Goal: Task Accomplishment & Management: Manage account settings

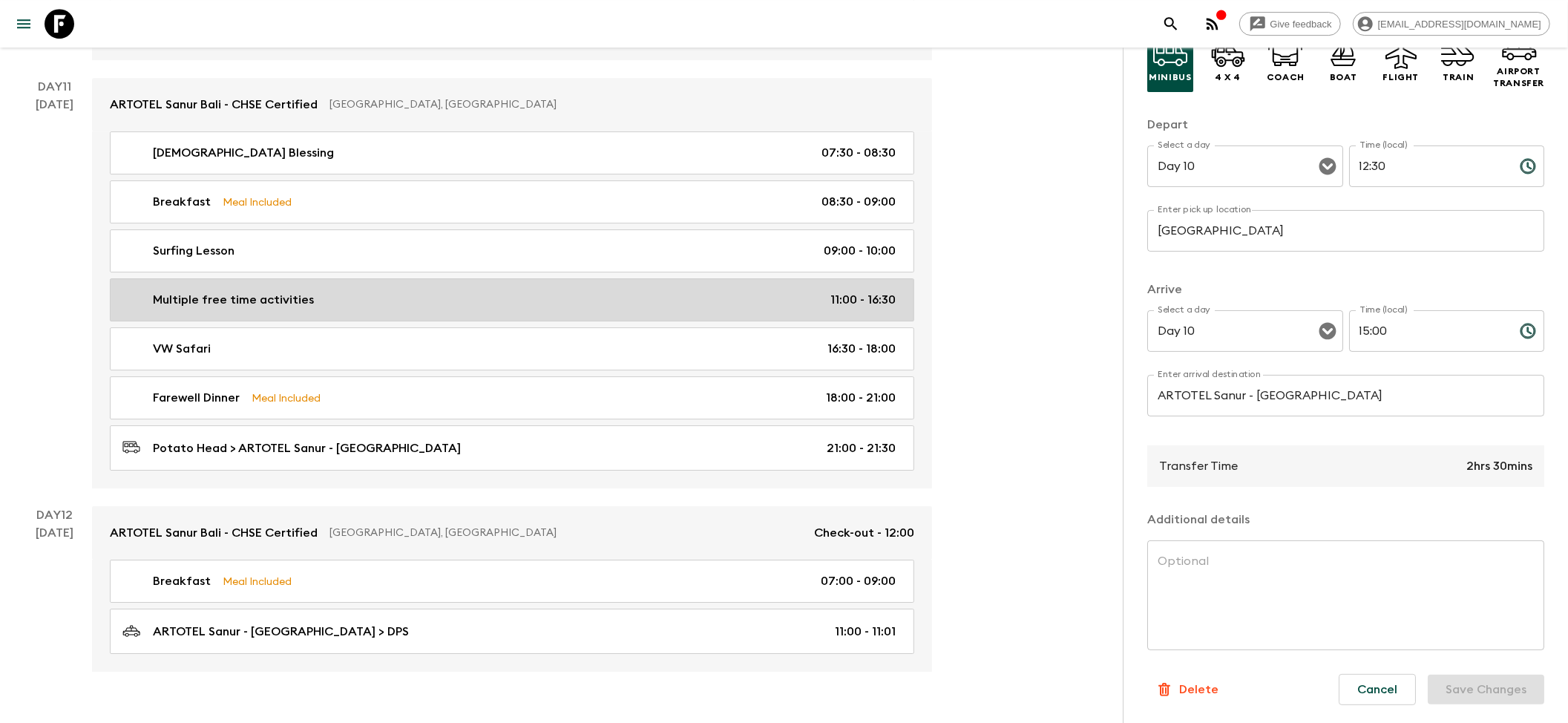
scroll to position [4081, 0]
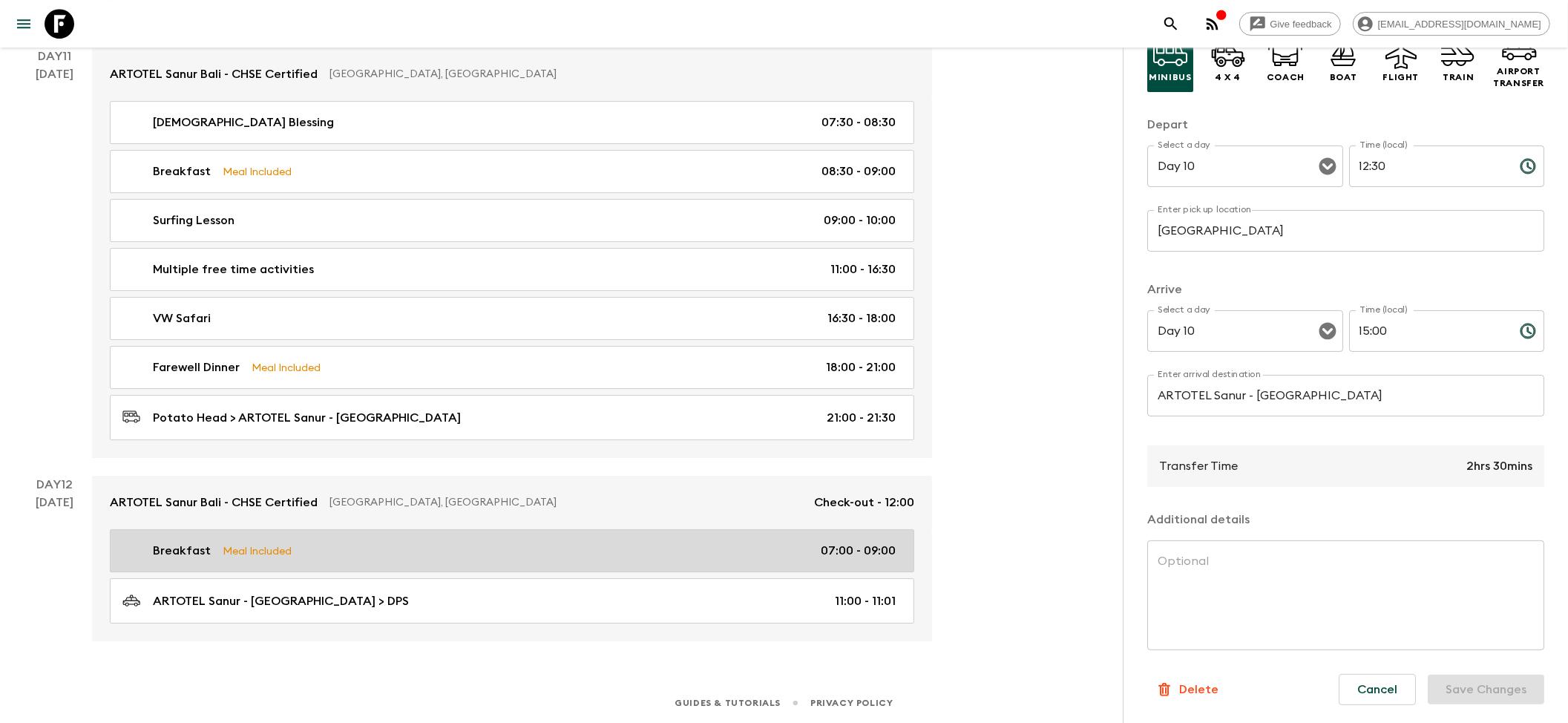
drag, startPoint x: 247, startPoint y: 547, endPoint x: 242, endPoint y: 560, distance: 13.9
click at [247, 547] on p "Meal Included" at bounding box center [257, 550] width 69 height 17
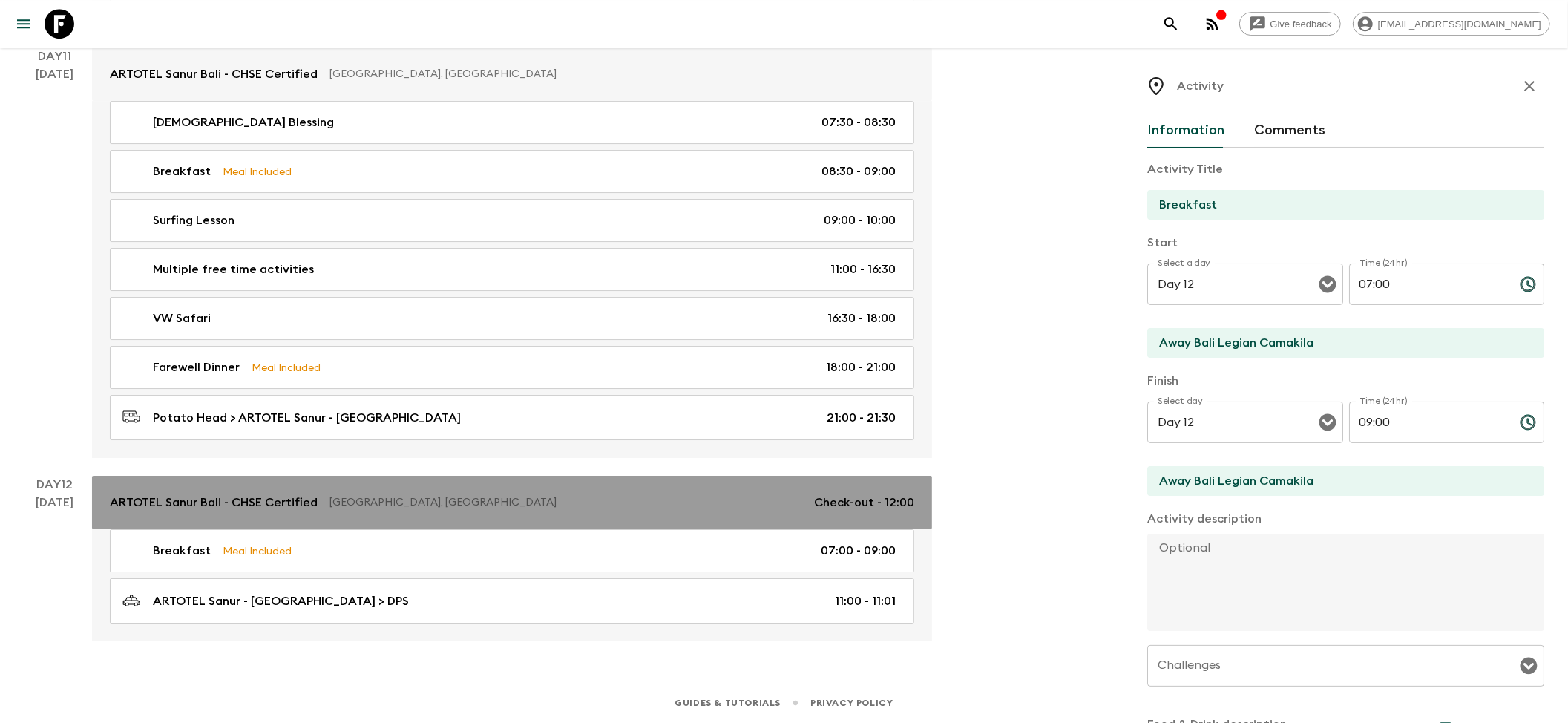
click at [467, 502] on p "[GEOGRAPHIC_DATA], [GEOGRAPHIC_DATA]" at bounding box center [566, 502] width 473 height 15
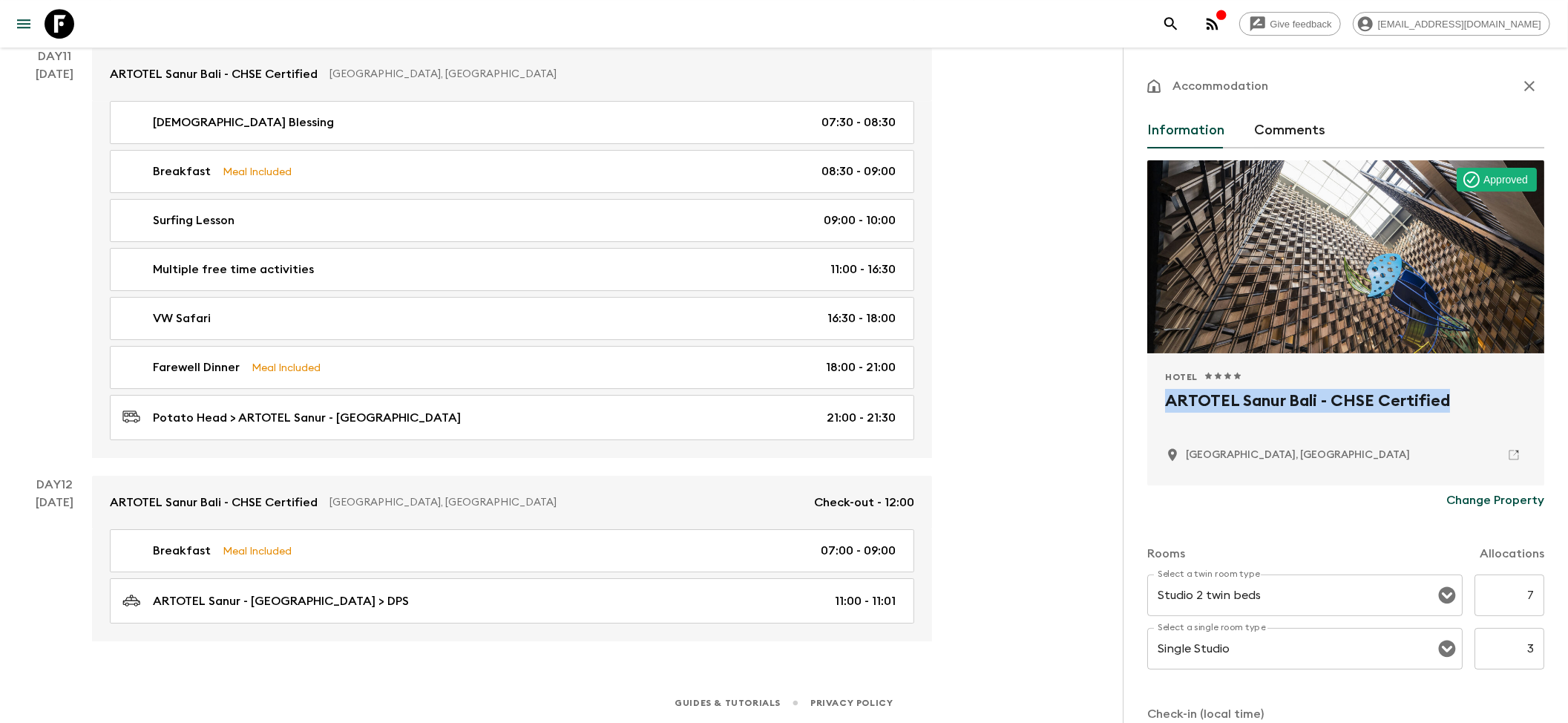
drag, startPoint x: 1230, startPoint y: 398, endPoint x: 1488, endPoint y: 399, distance: 258.0
click at [1488, 399] on div "Hotel 1 Star 2 Stars 3 Stars 4 Stars 5 Stars ARTOTEL Sanur Bali - CHSE Certifie…" at bounding box center [1346, 420] width 397 height 132
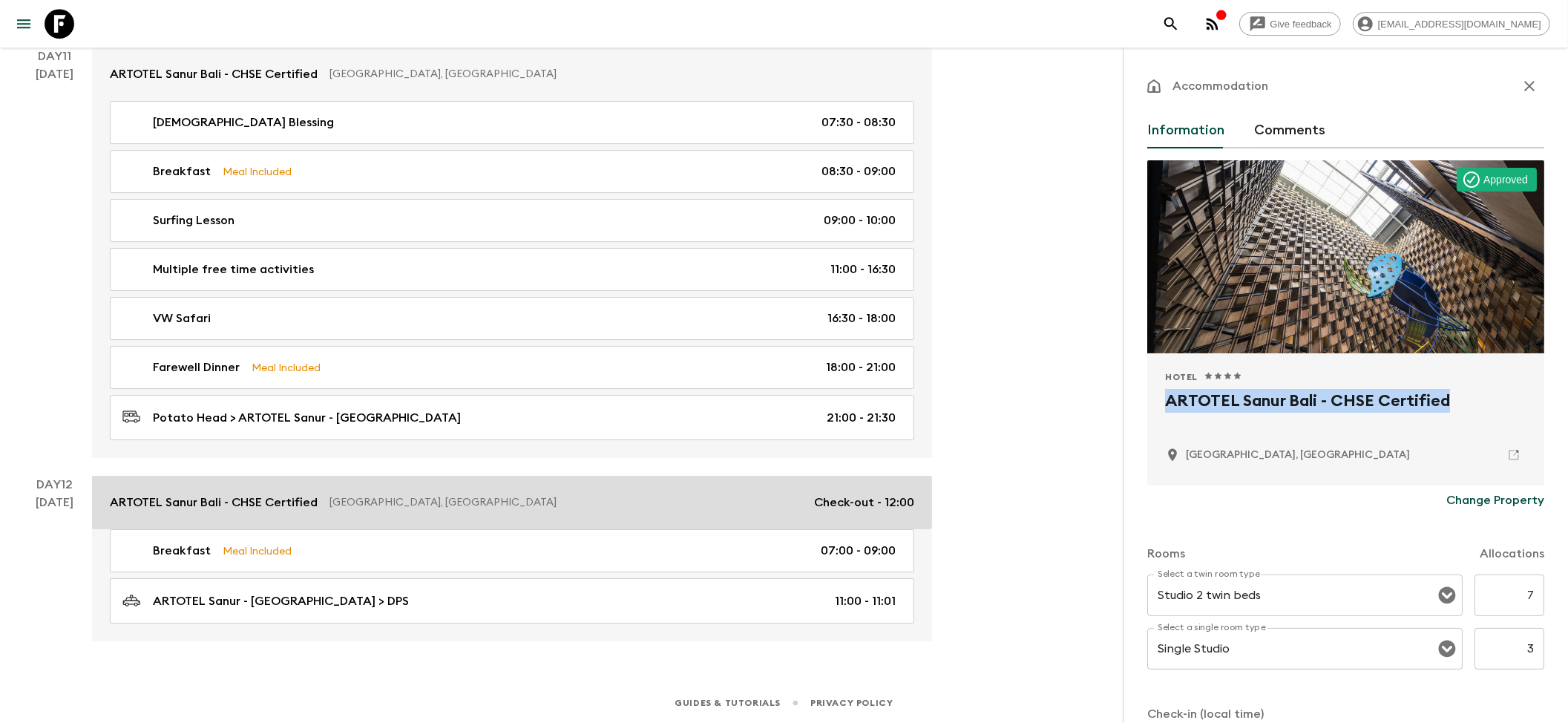
copy h2 "ARTOTEL Sanur Bali - CHSE Certified"
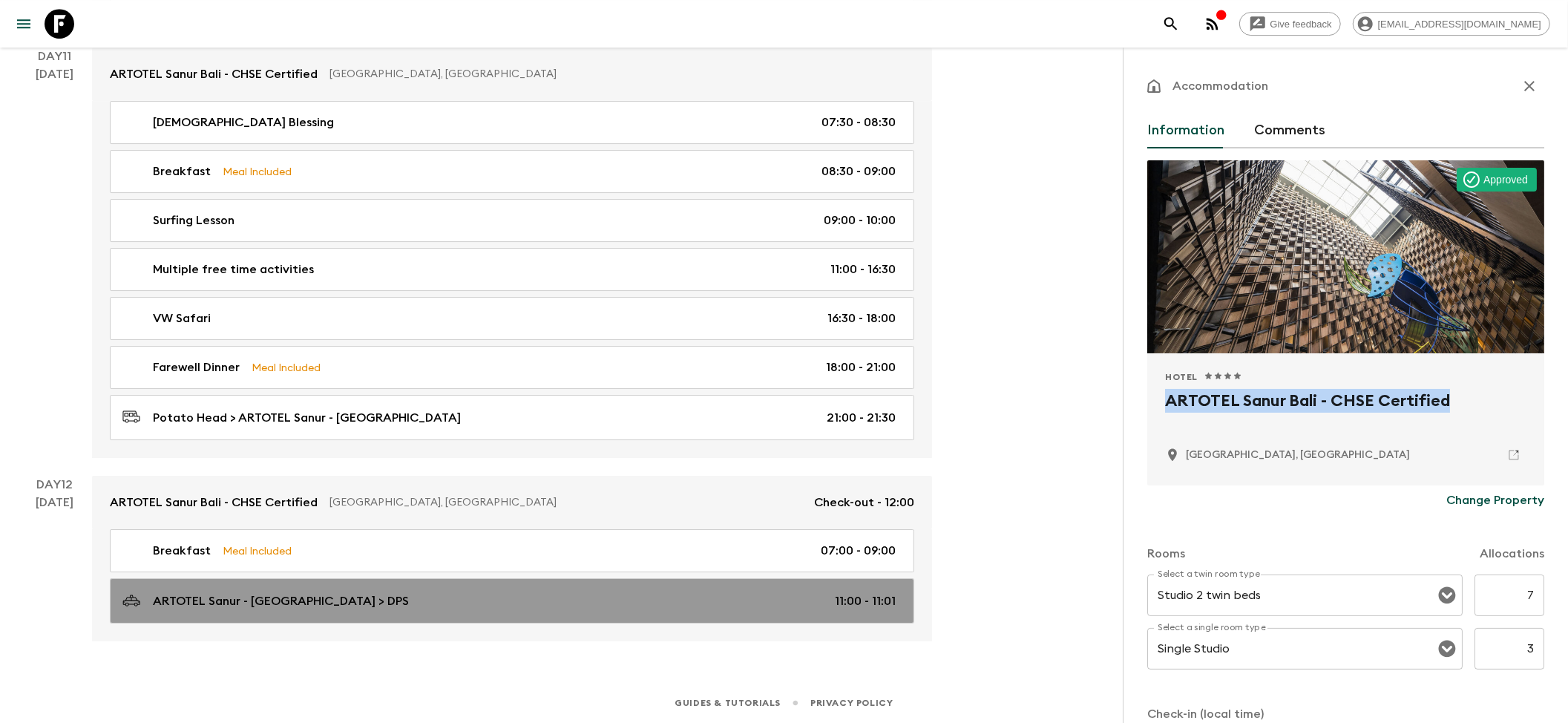
click at [242, 583] on link "ARTOTEL Sanur - [GEOGRAPHIC_DATA] > DPS 11:00 - 11:01" at bounding box center [512, 600] width 804 height 45
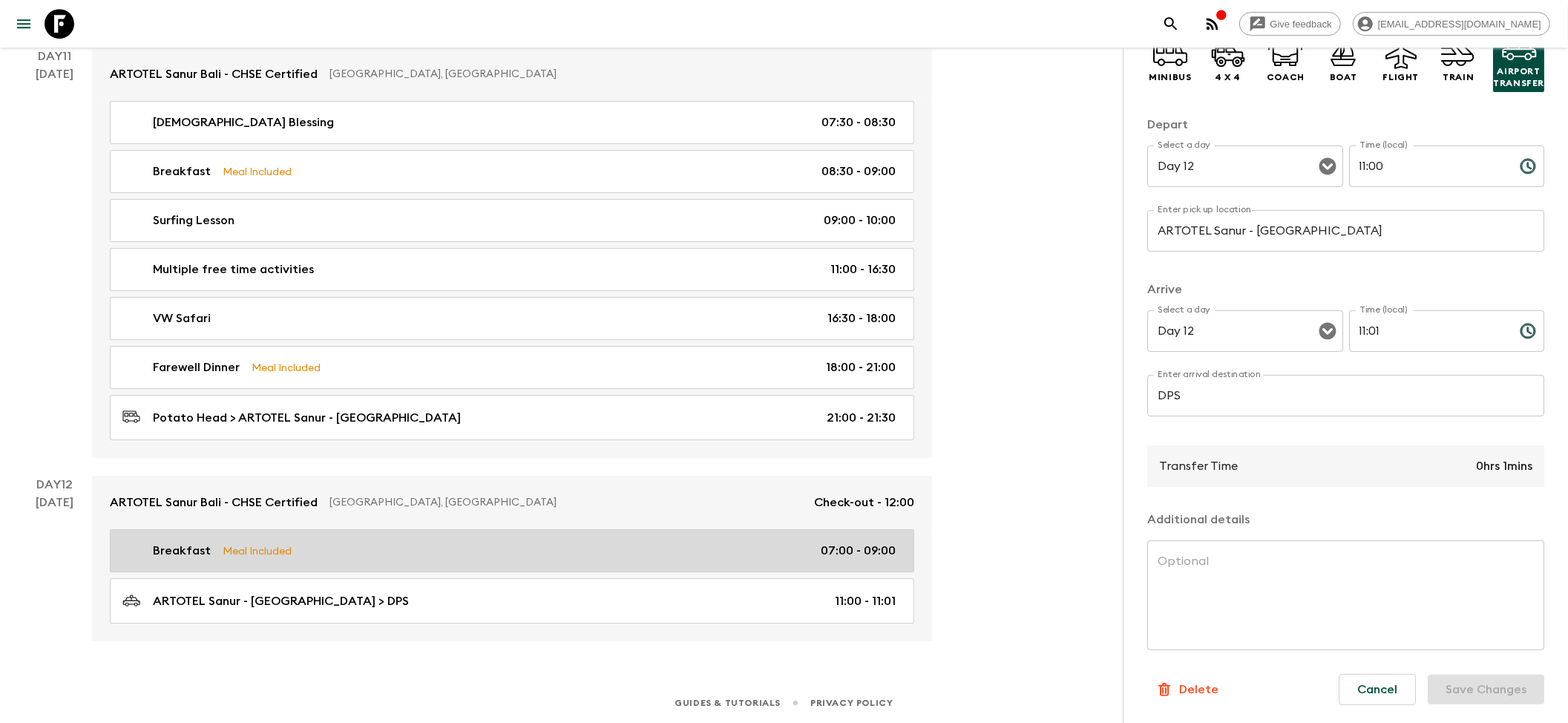
scroll to position [4081, 0]
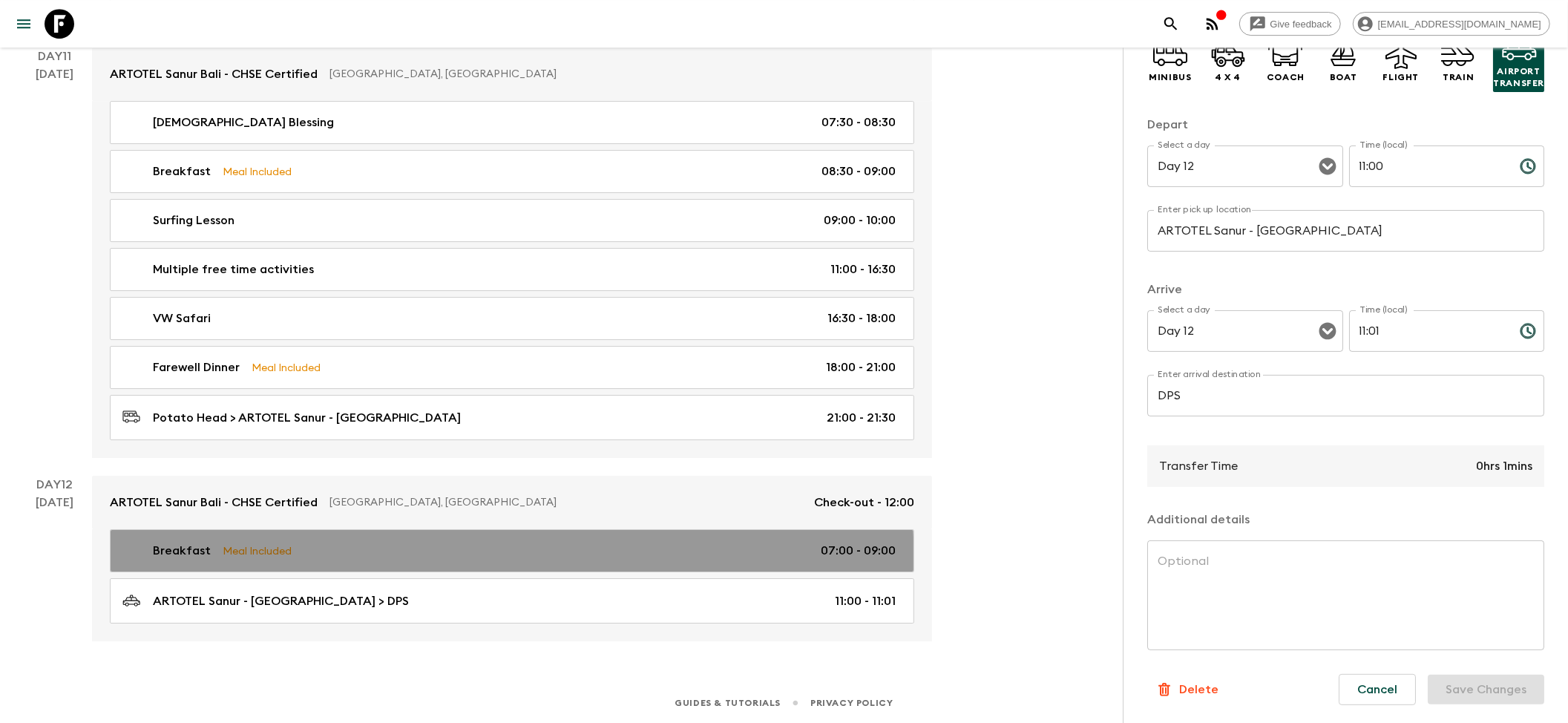
click at [283, 564] on link "Breakfast Meal Included 07:00 - 09:00" at bounding box center [512, 550] width 804 height 43
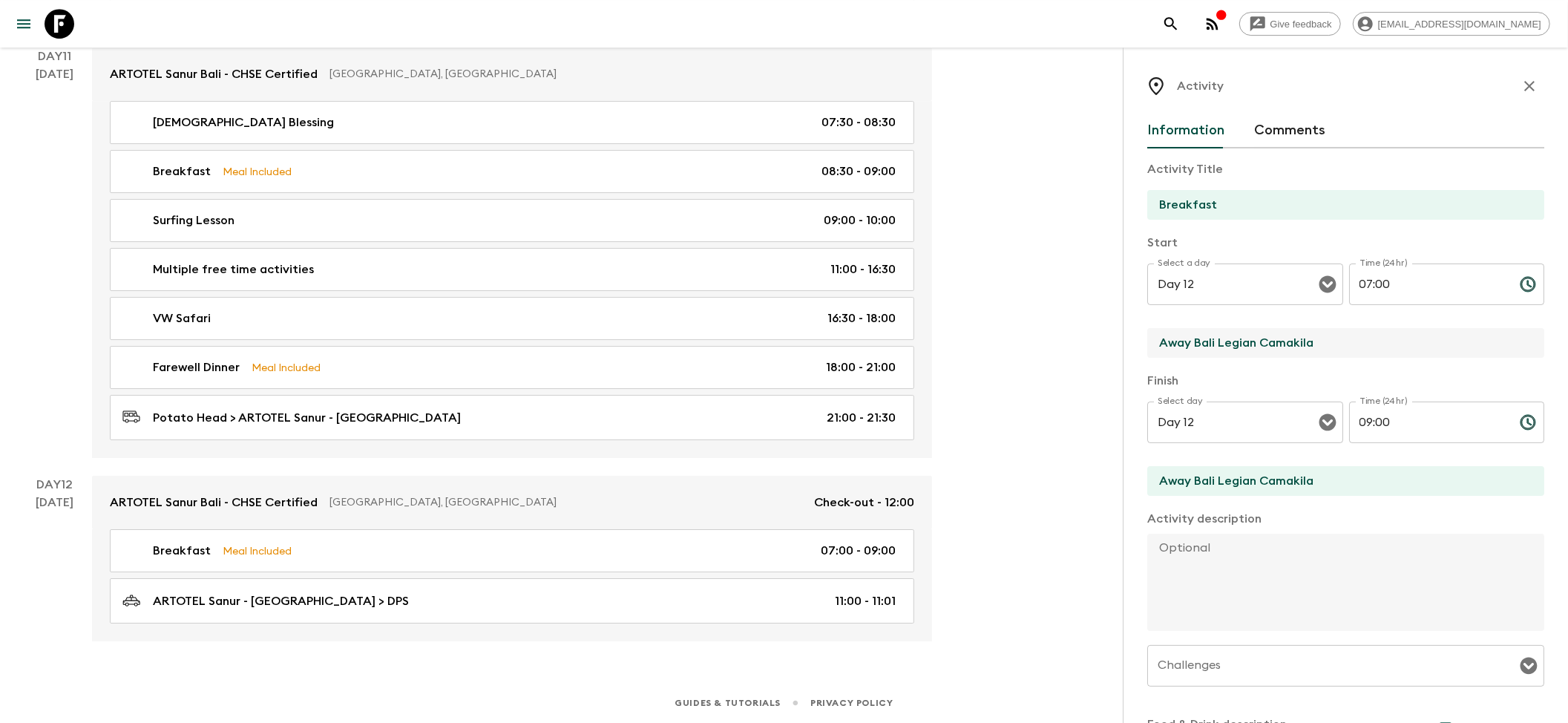
drag, startPoint x: 1332, startPoint y: 345, endPoint x: 941, endPoint y: 336, distance: 391.1
paste input "RTOTEL Sanur Bali - CHSE Certified"
type input "ARTOTEL Sanur Bali - CHSE Certified"
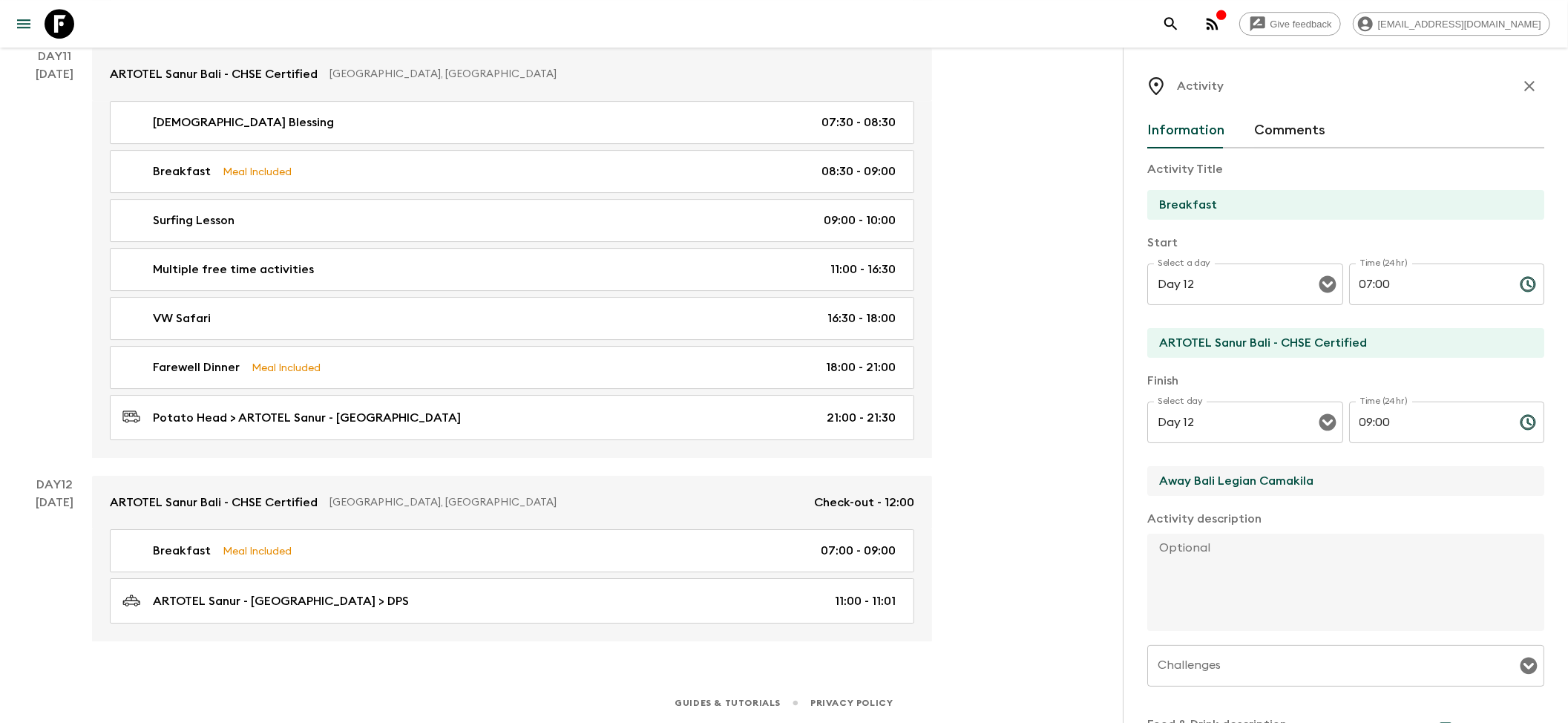
drag, startPoint x: 1376, startPoint y: 487, endPoint x: 1019, endPoint y: 479, distance: 357.1
paste input "RTOTEL Sanur Bali - CHSE Certified"
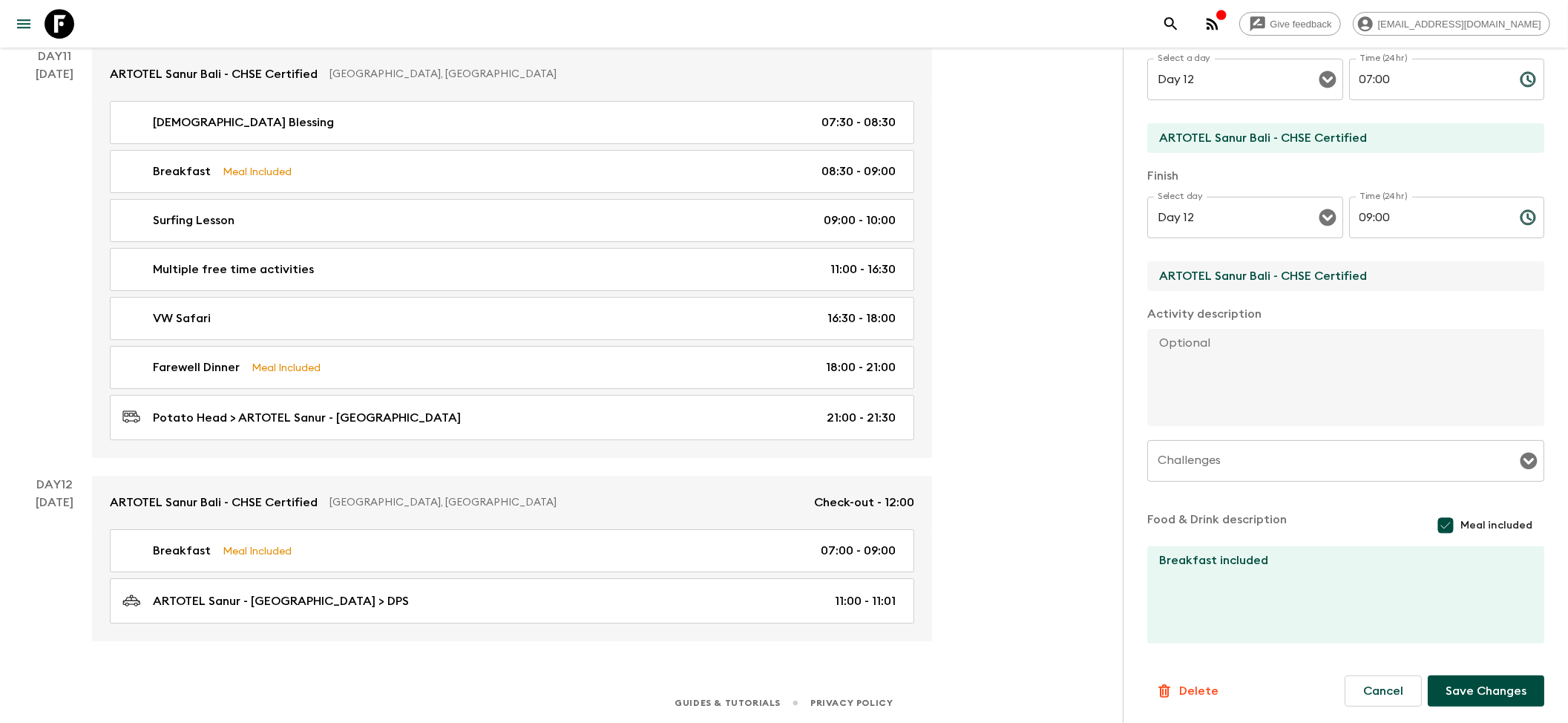
scroll to position [206, 0]
type input "ARTOTEL Sanur Bali - CHSE Certified"
click at [1455, 683] on button "Save Changes" at bounding box center [1486, 689] width 116 height 31
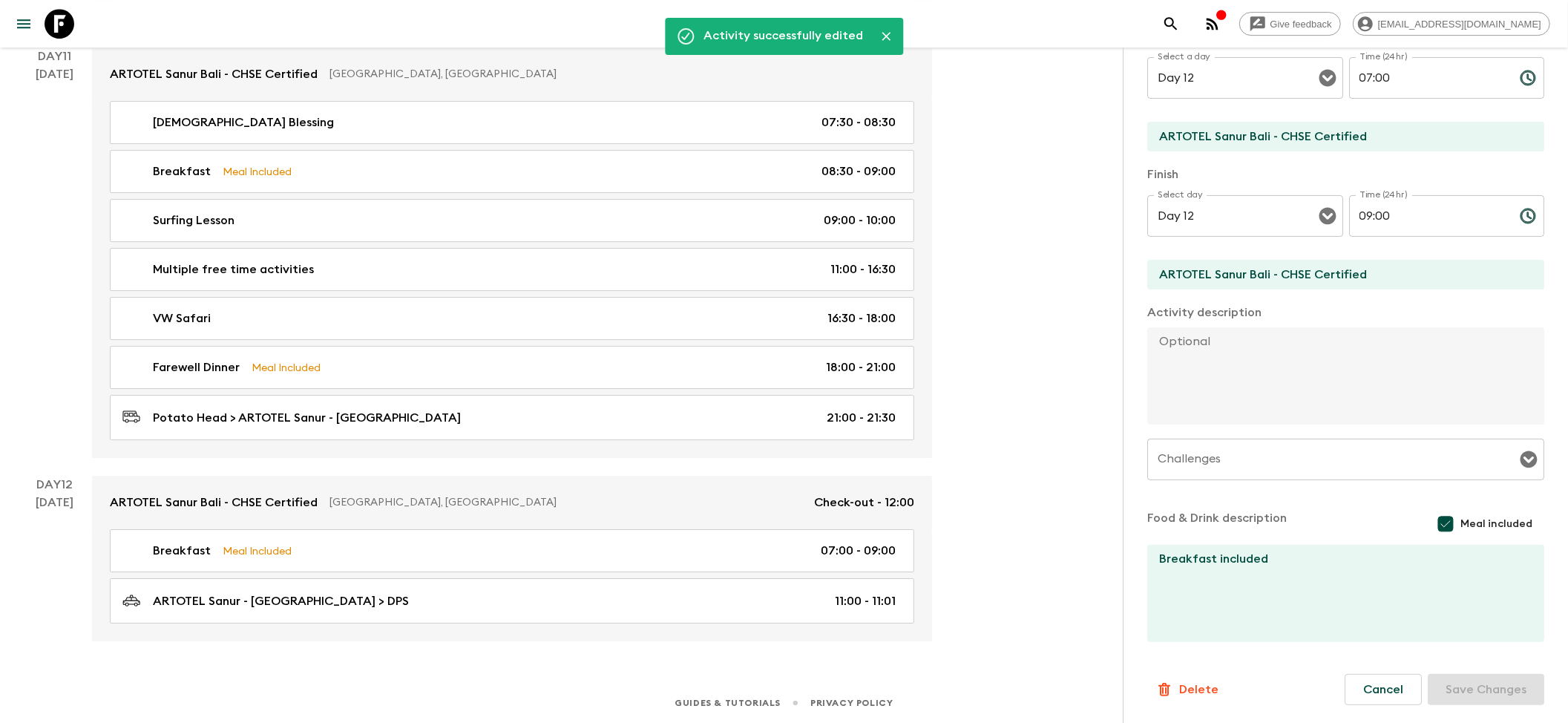
scroll to position [3883, 0]
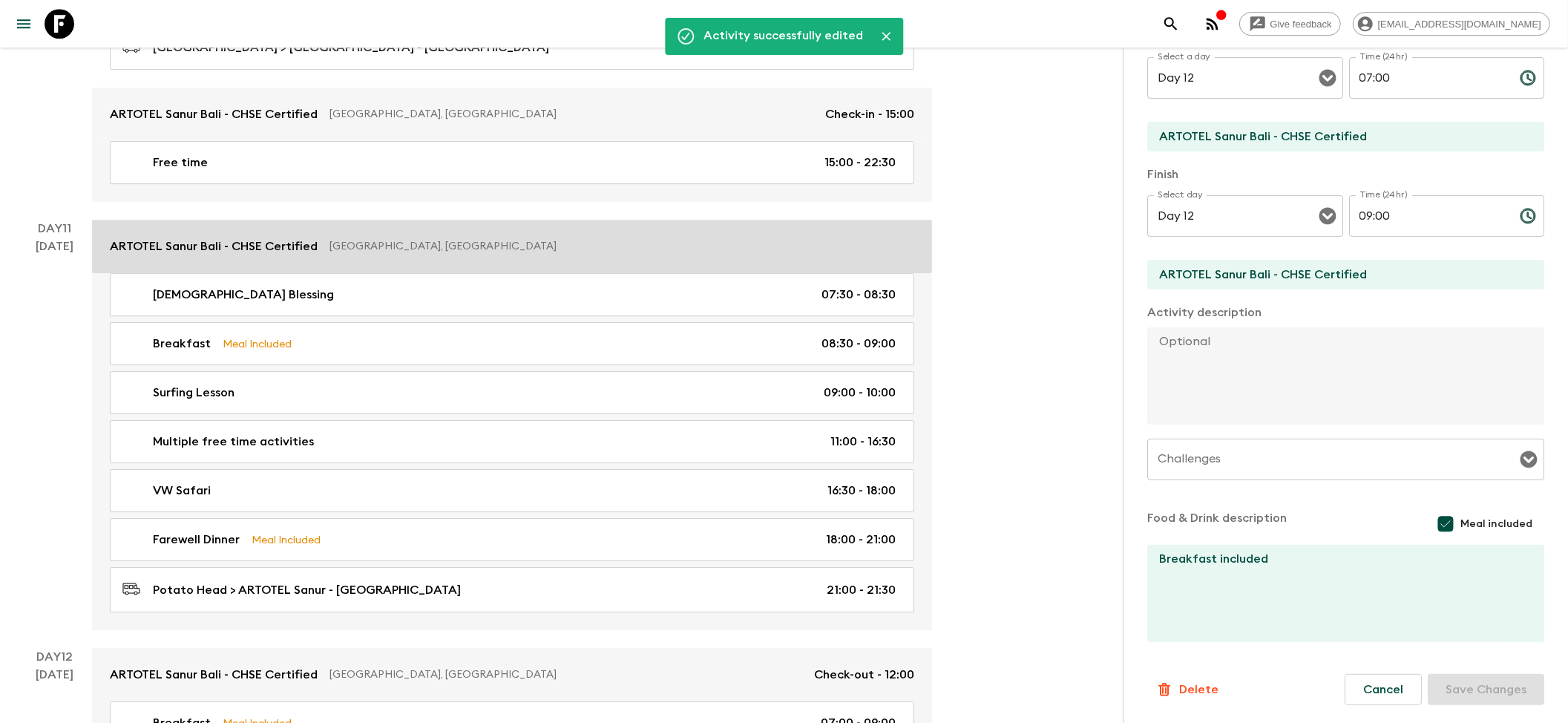
click at [263, 256] on p "ARTOTEL Sanur Bali - CHSE Certified" at bounding box center [214, 246] width 208 height 18
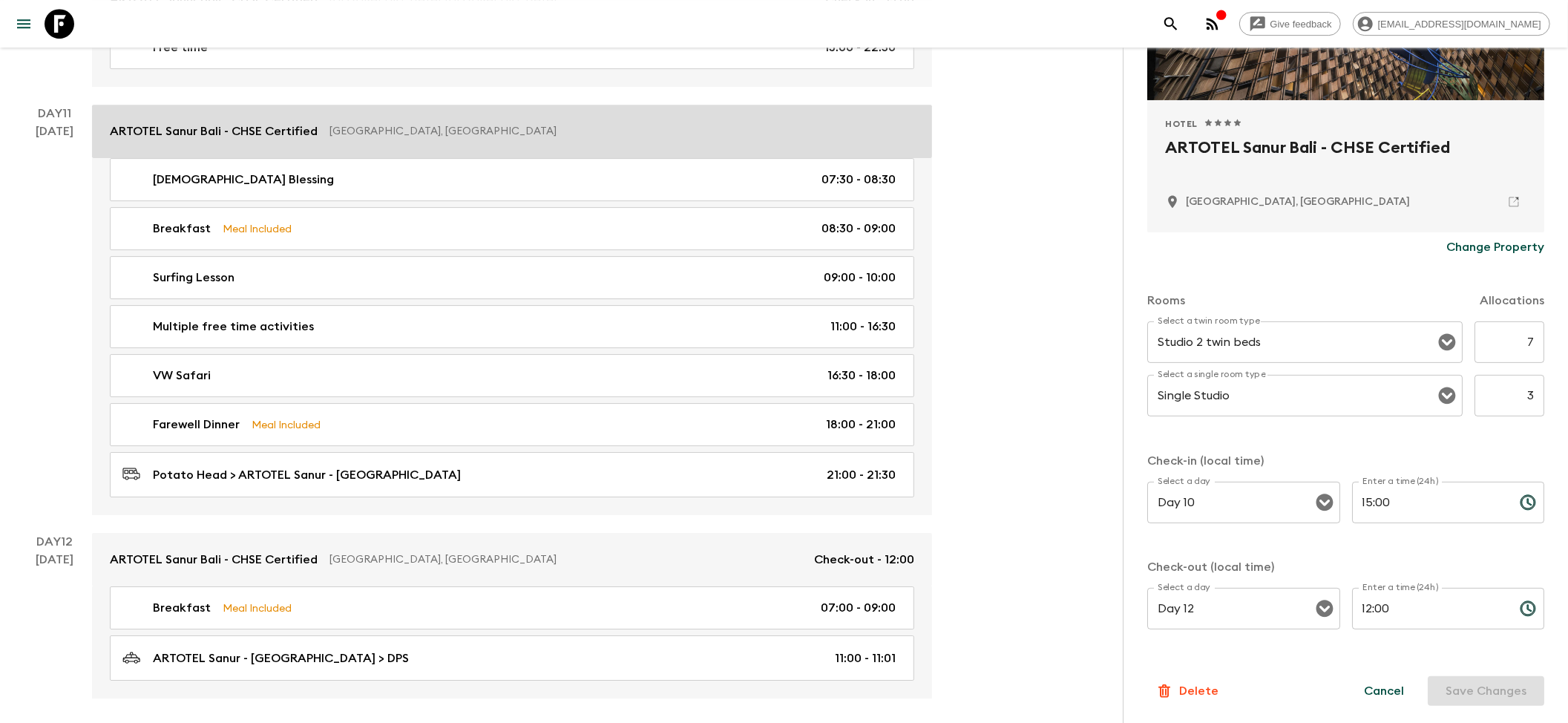
scroll to position [3883, 0]
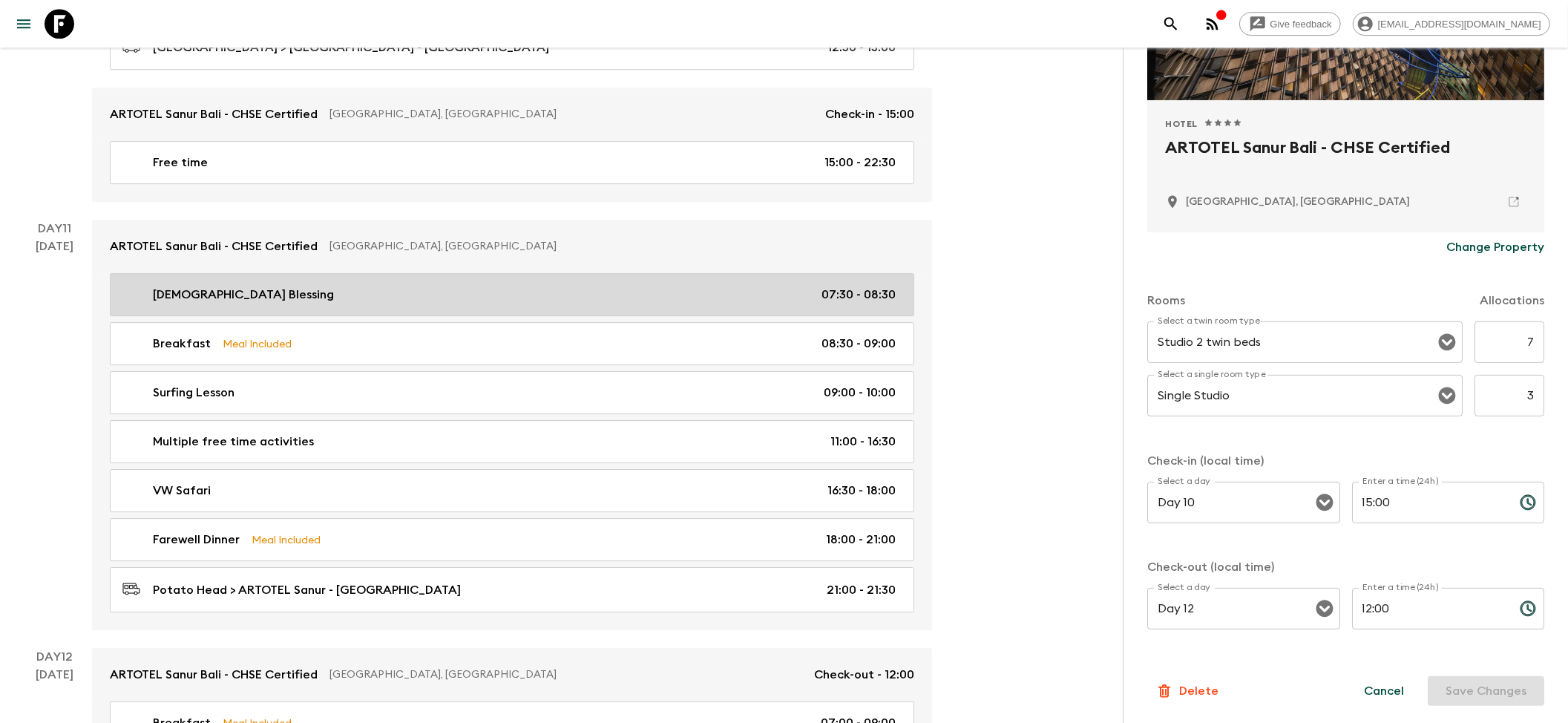
click at [311, 317] on link "Priest Blessing 07:30 - 08:30" at bounding box center [512, 294] width 804 height 43
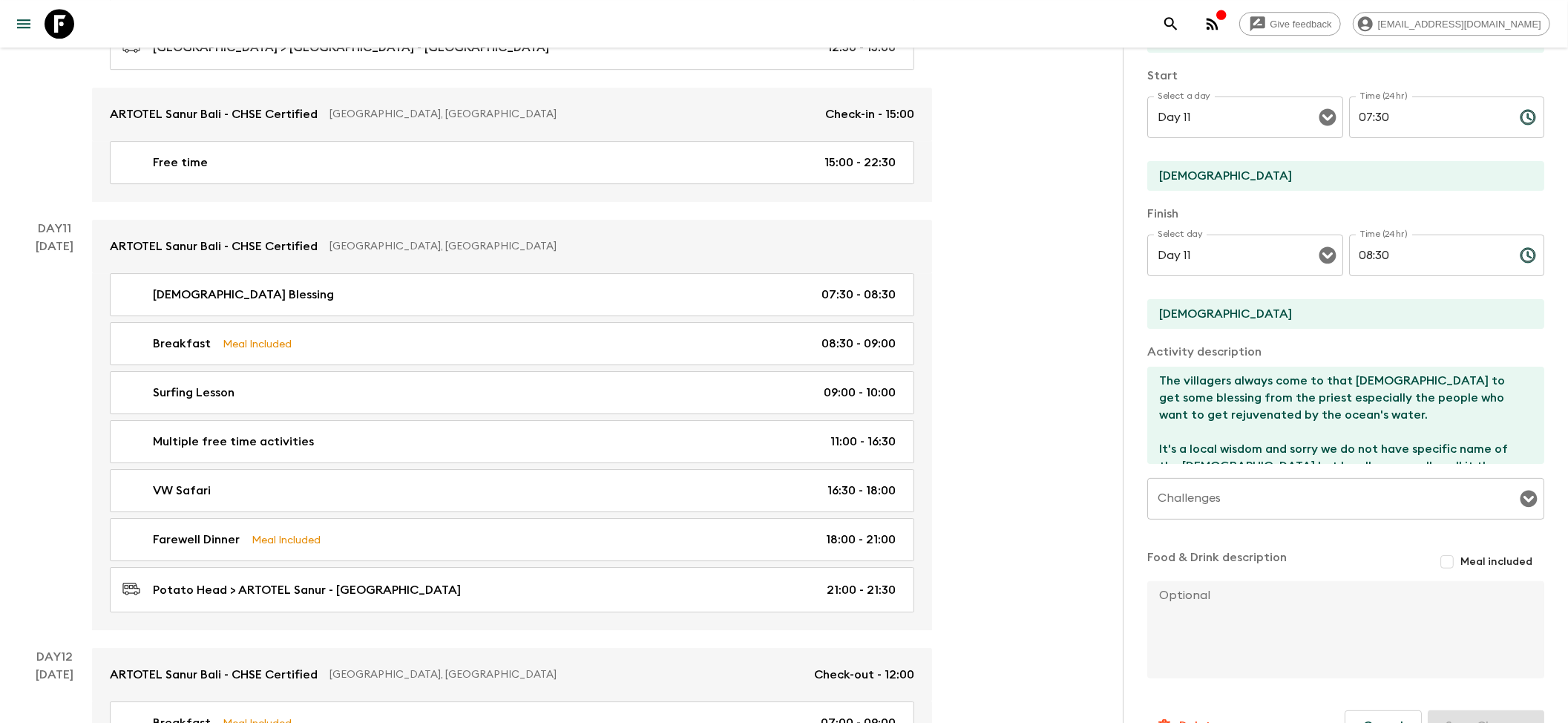
scroll to position [204, 0]
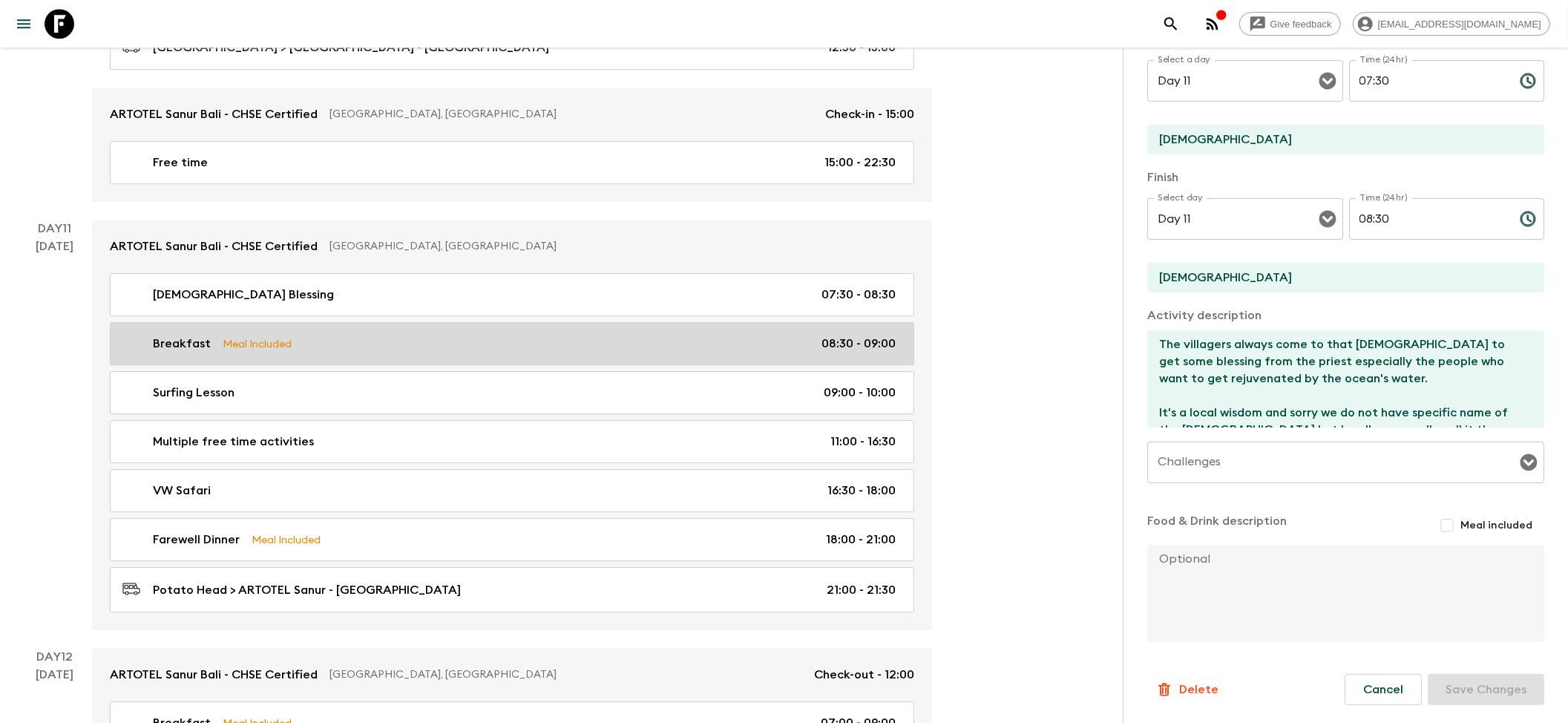
click at [289, 365] on link "Breakfast Meal Included 08:30 - 09:00" at bounding box center [512, 343] width 804 height 43
type input "Breakfast"
type input "Away Bali Legian Camakila"
checkbox input "true"
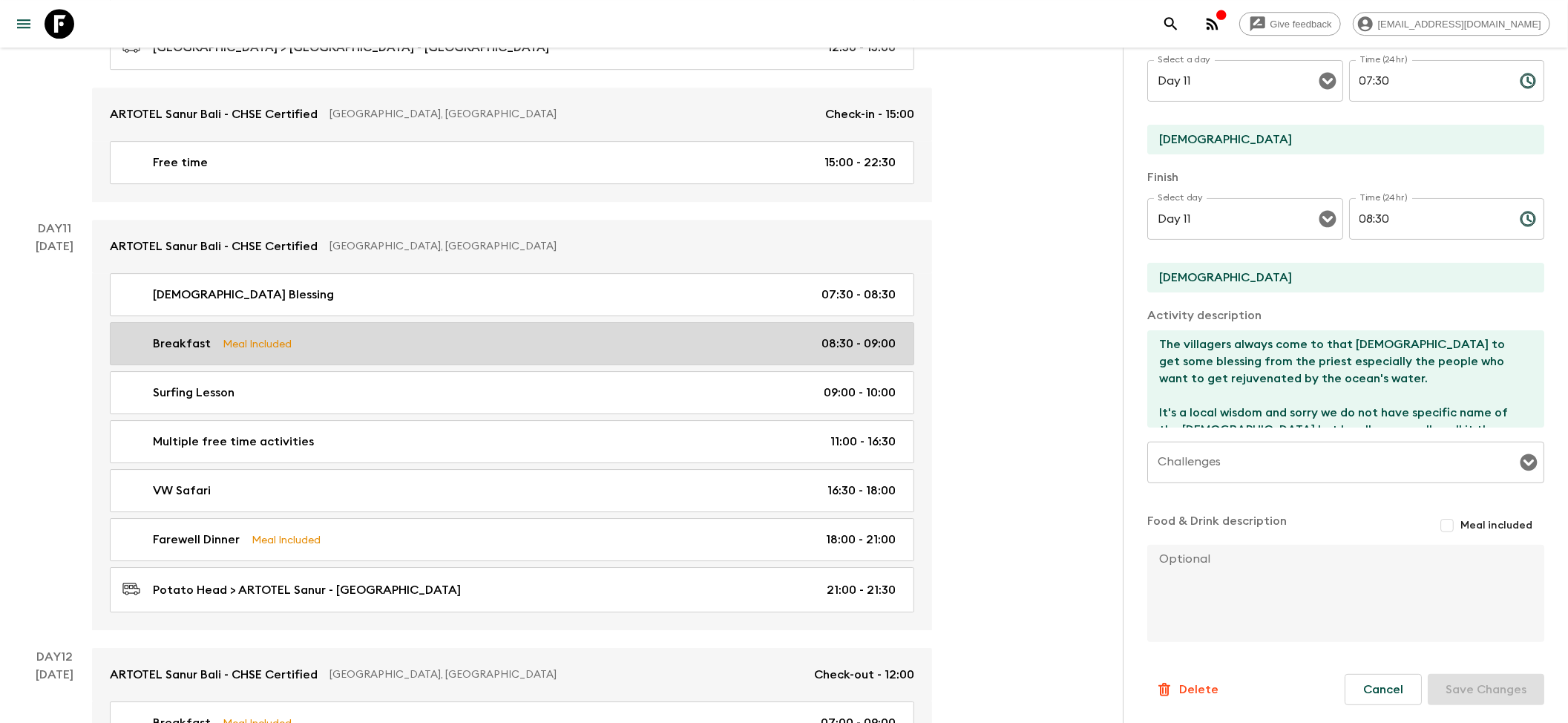
type textarea "Breakfast included"
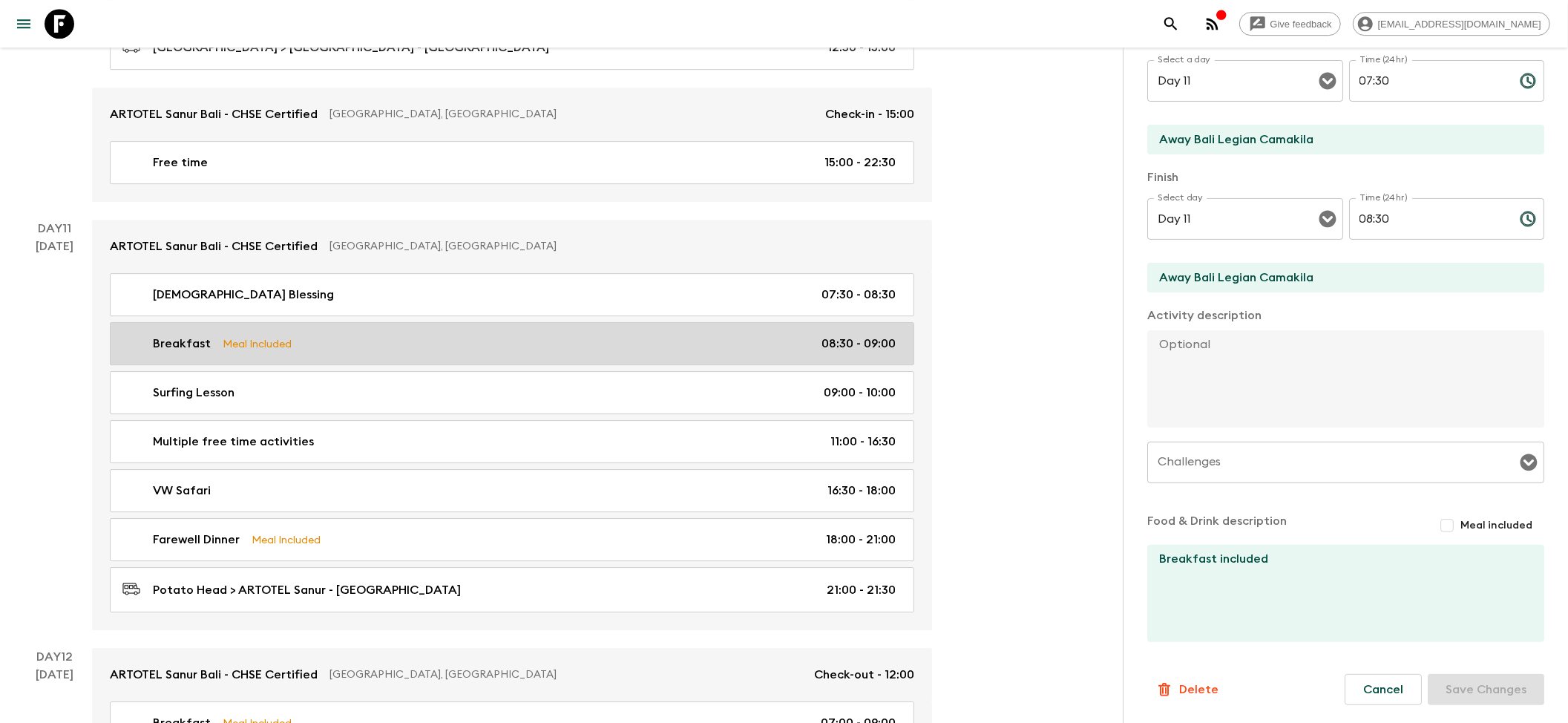
type input "08:30"
type input "09:00"
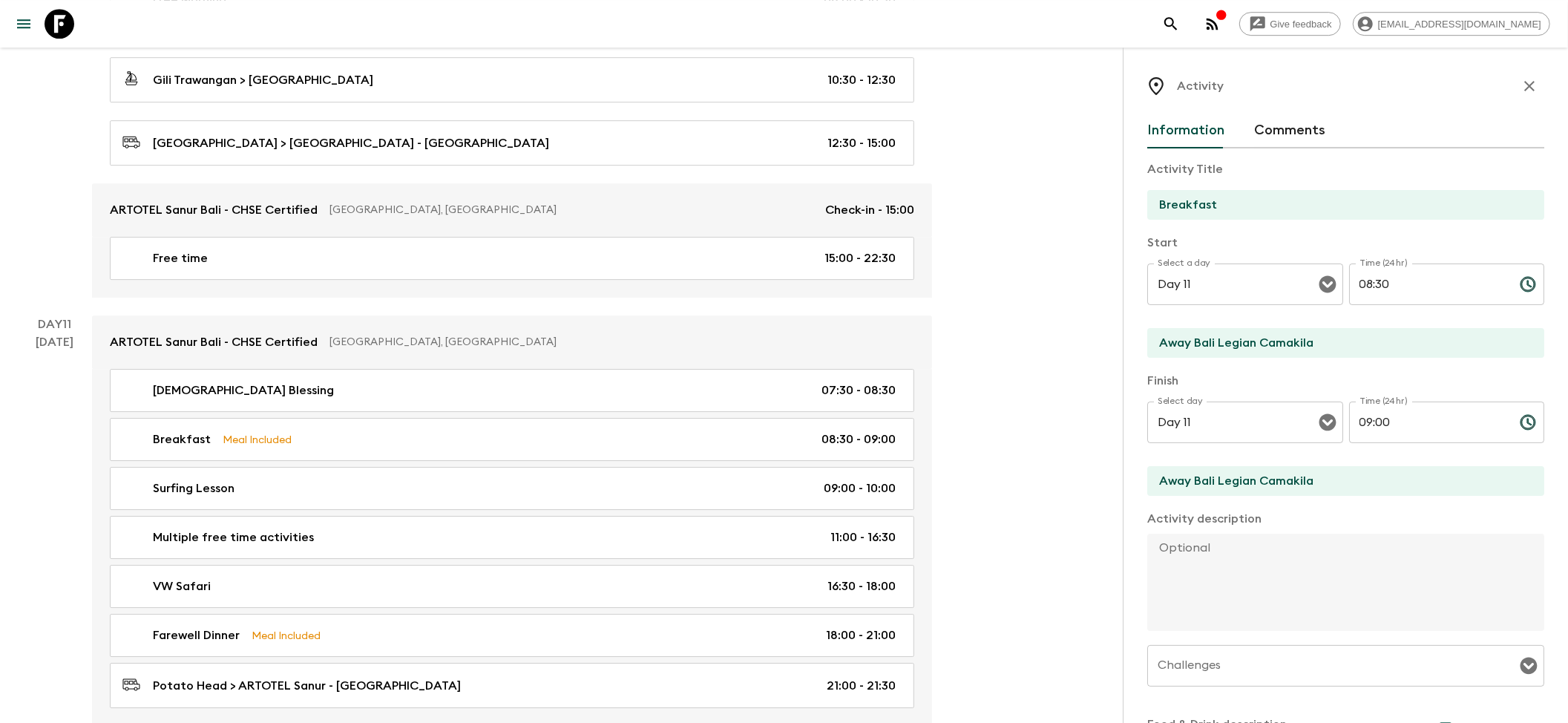
scroll to position [3685, 0]
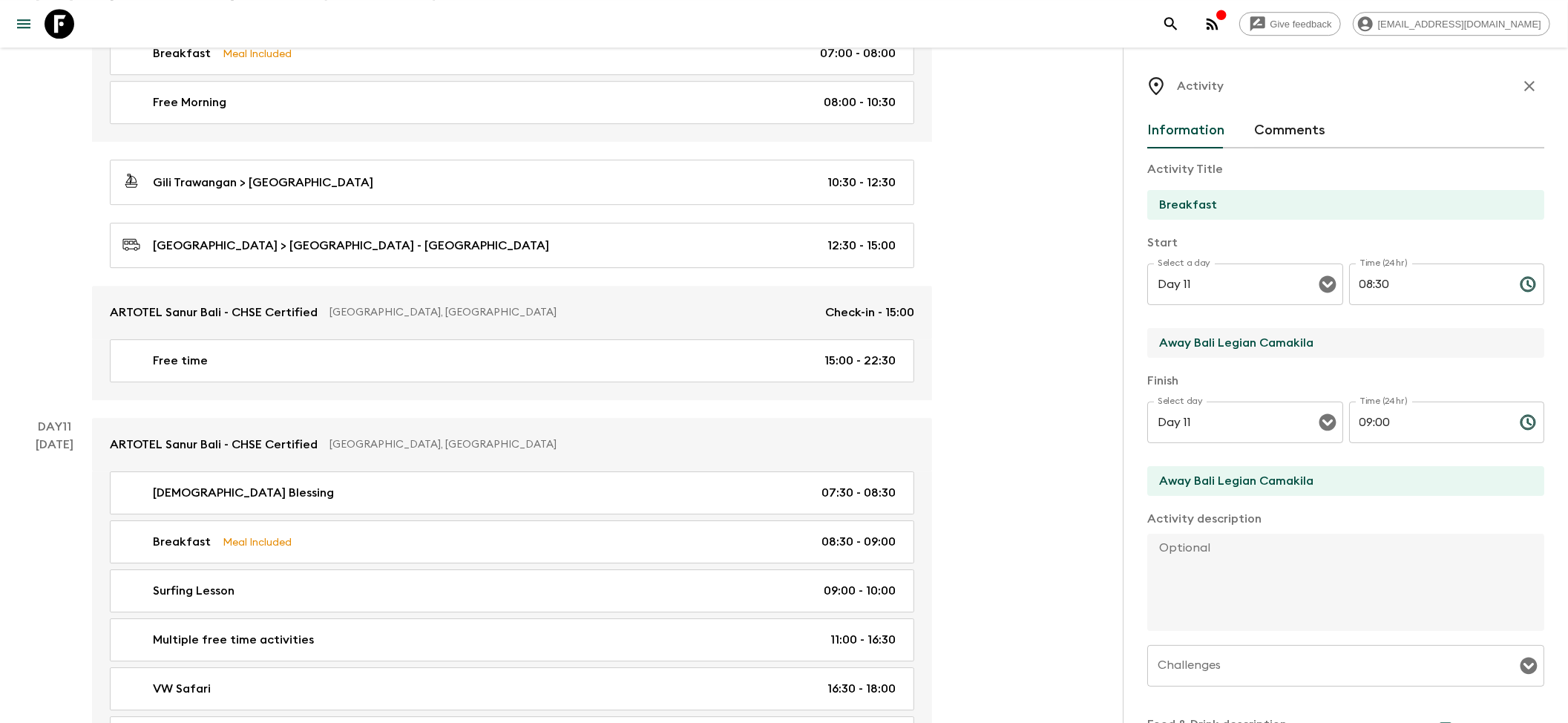
drag, startPoint x: 1316, startPoint y: 341, endPoint x: 1004, endPoint y: 326, distance: 312.4
paste input "RTOTEL Sanur Bali - CHSE Certified"
type input "ARTOTEL Sanur Bali - CHSE Certified"
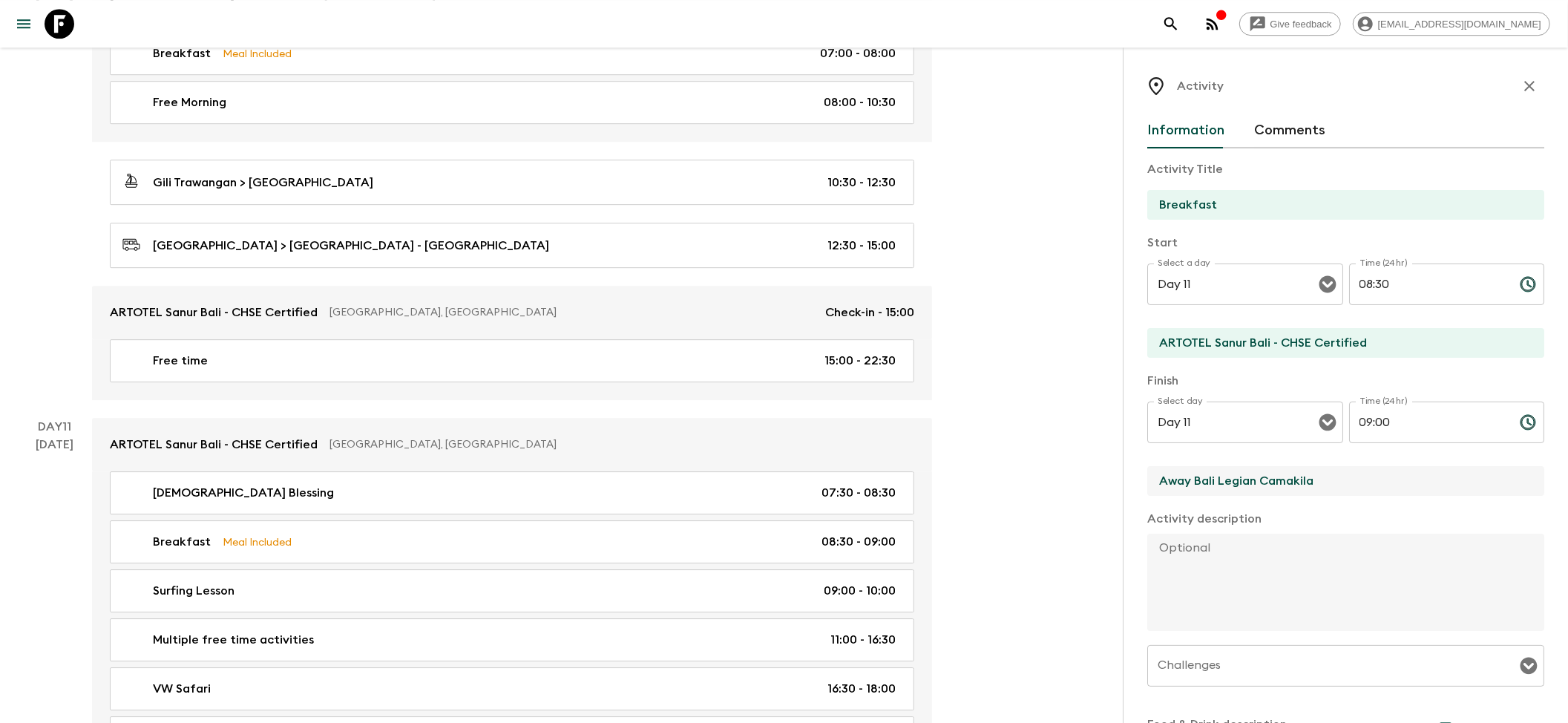
drag, startPoint x: 1345, startPoint y: 471, endPoint x: 837, endPoint y: 428, distance: 509.8
paste input "RTOTEL Sanur Bali - CHSE Certified"
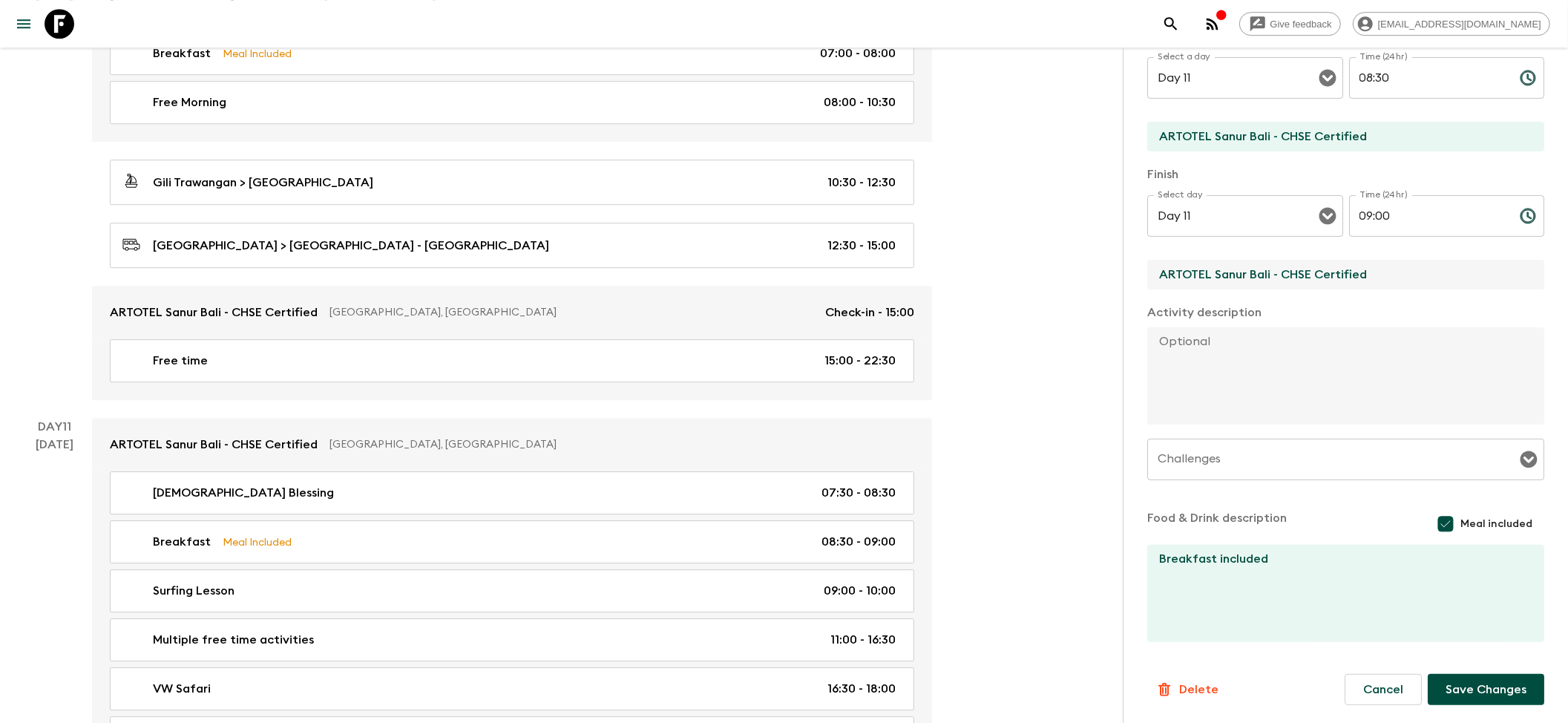
type input "ARTOTEL Sanur Bali - CHSE Certified"
click at [1504, 695] on button "Save Changes" at bounding box center [1486, 689] width 116 height 31
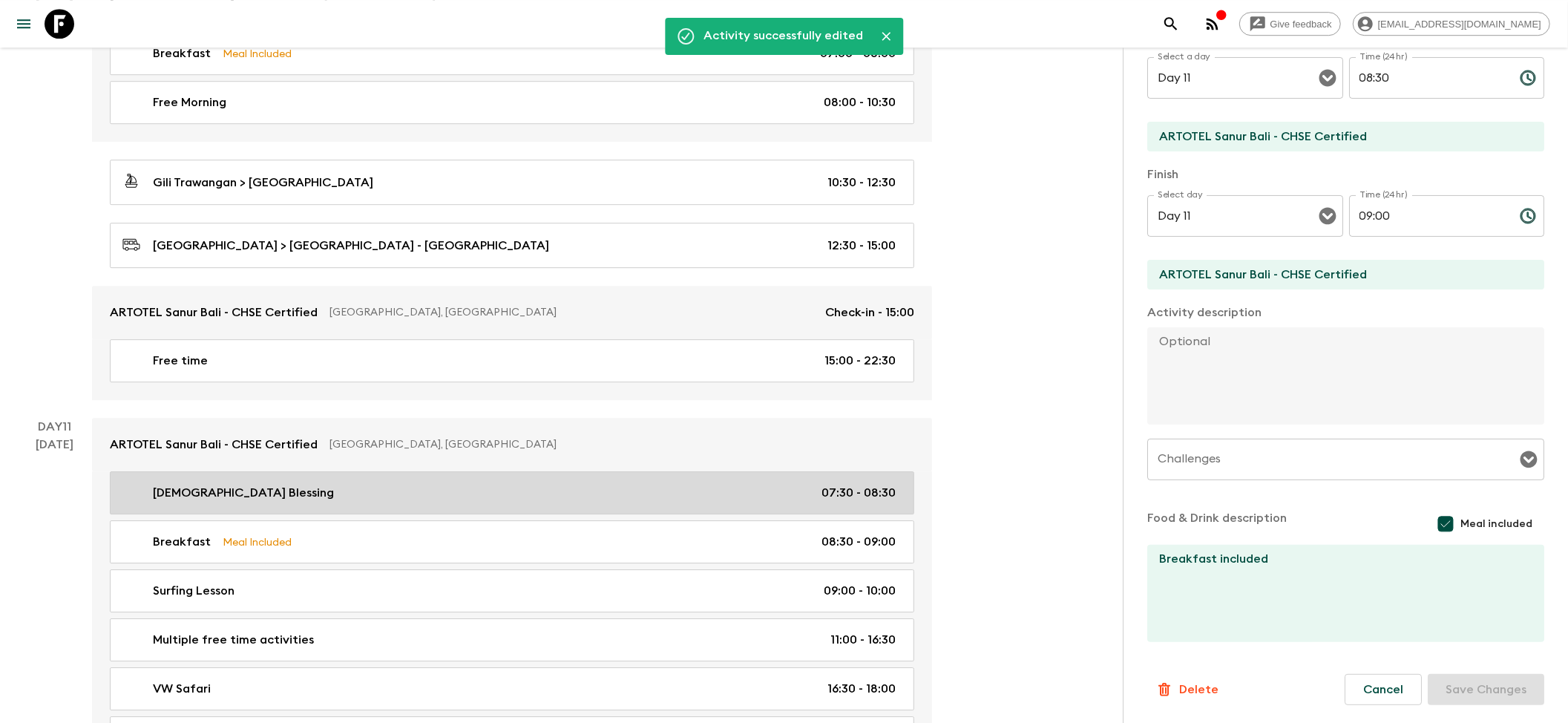
click at [363, 502] on div "Priest Blessing 07:30 - 08:30" at bounding box center [509, 493] width 773 height 18
type input "[DEMOGRAPHIC_DATA] Blessing"
type input "[DEMOGRAPHIC_DATA]"
type textarea "Meet [DEMOGRAPHIC_DATA] [DEMOGRAPHIC_DATA] in a secluded [DEMOGRAPHIC_DATA] by …"
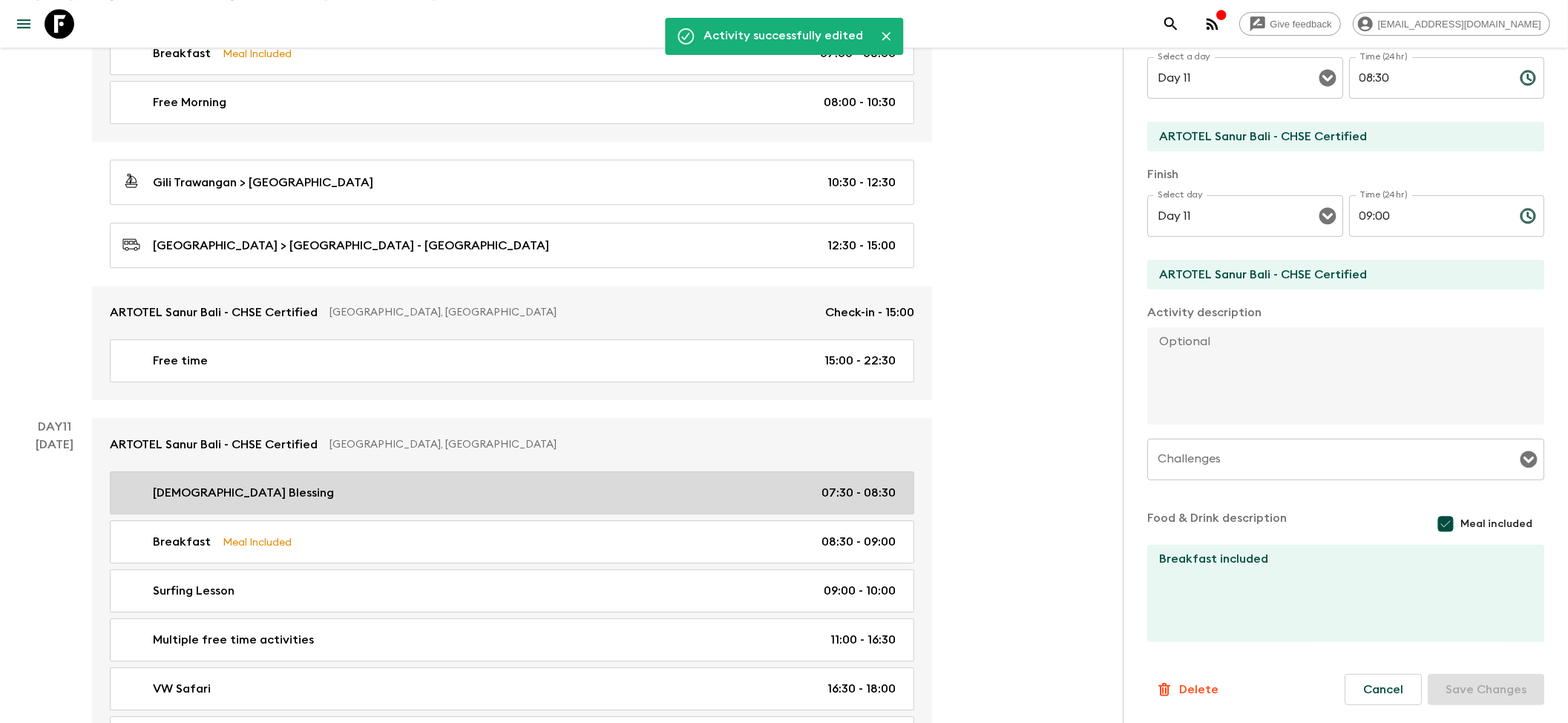
checkbox input "false"
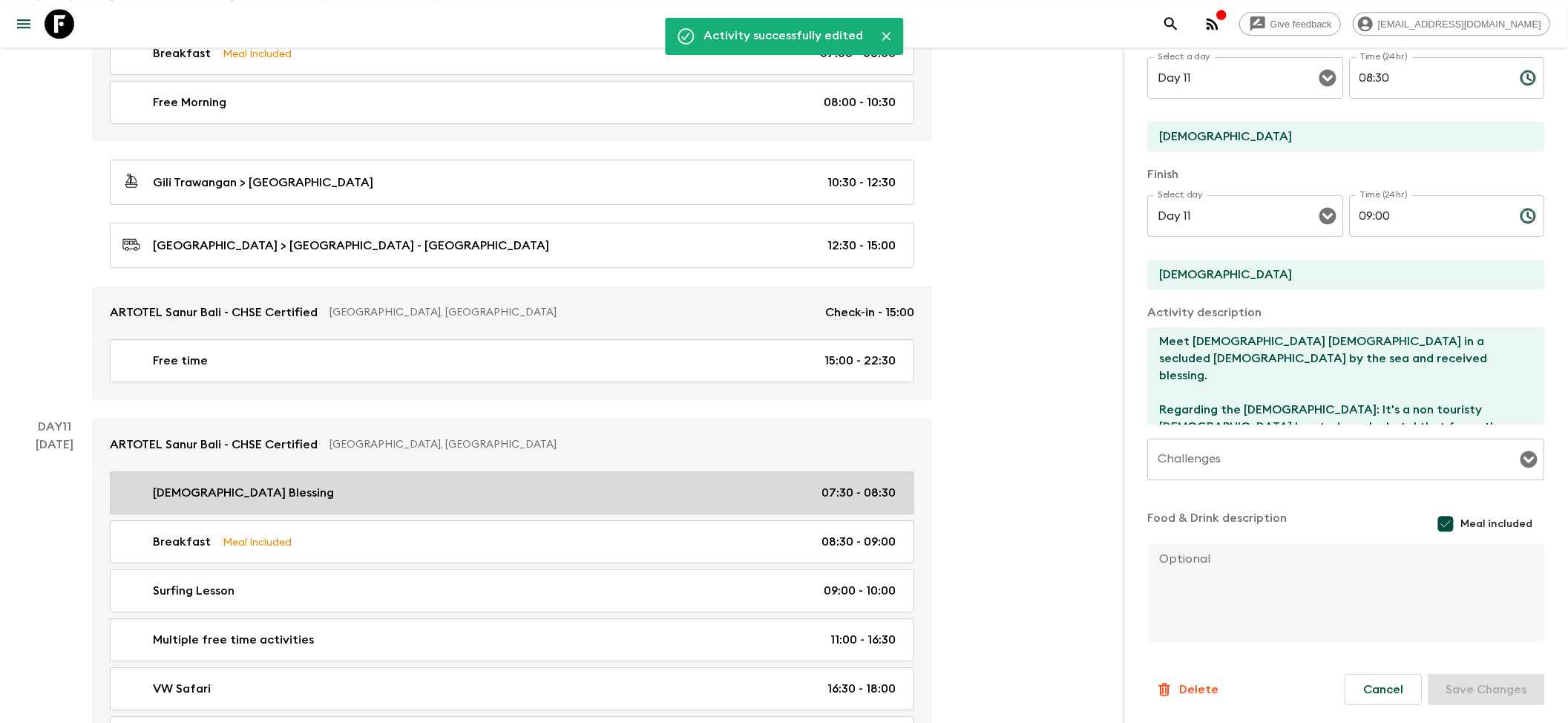
type input "07:30"
type input "08:30"
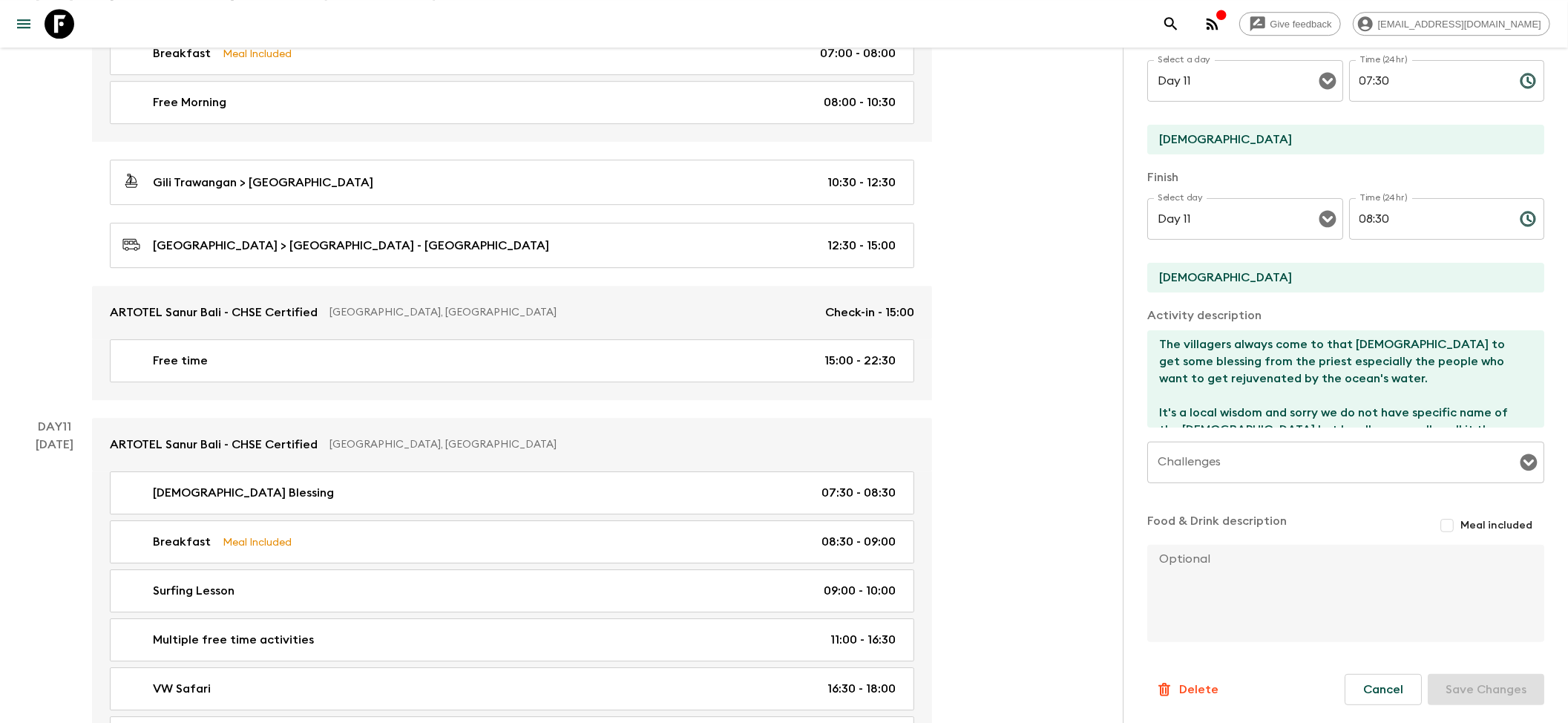
scroll to position [3784, 0]
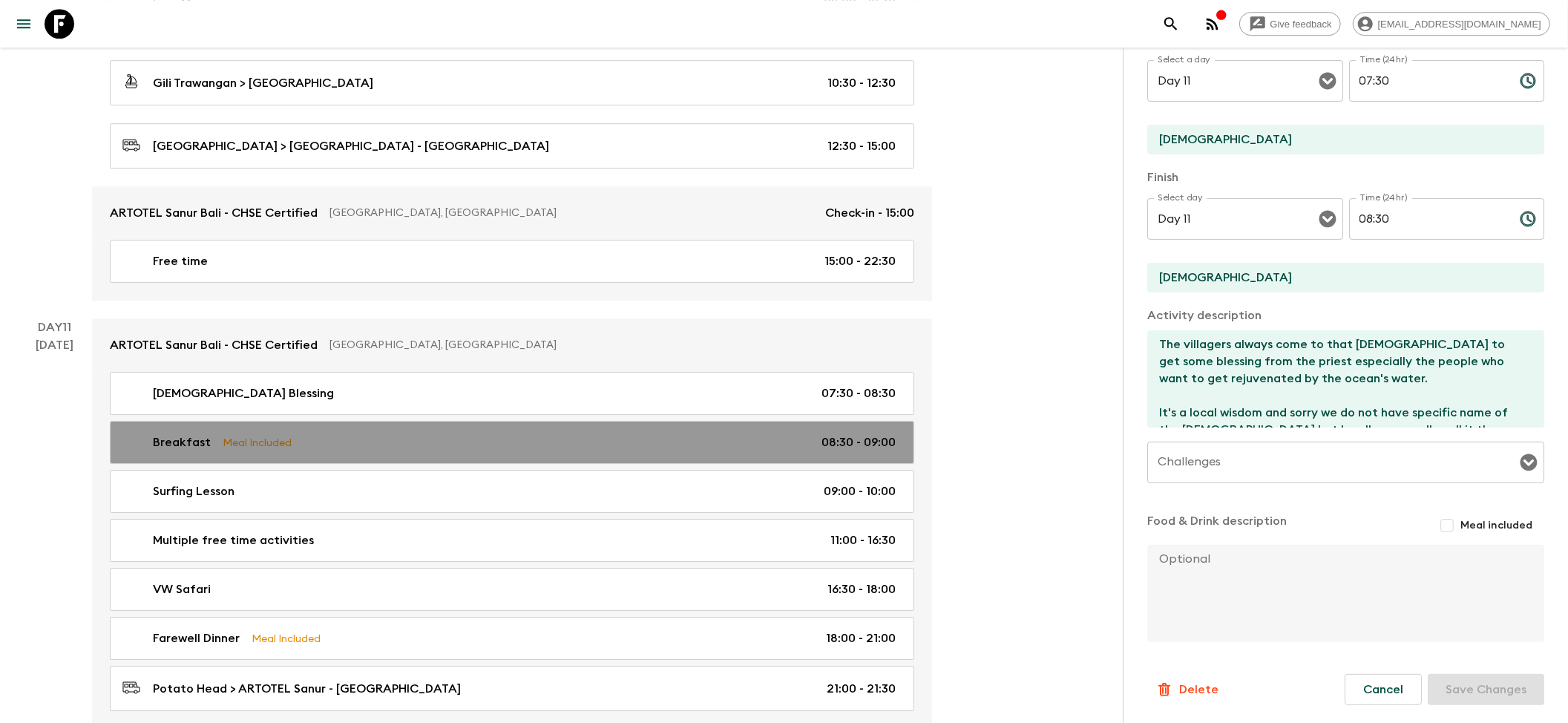
click at [298, 451] on div "Breakfast Meal Included 08:30 - 09:00" at bounding box center [509, 442] width 773 height 18
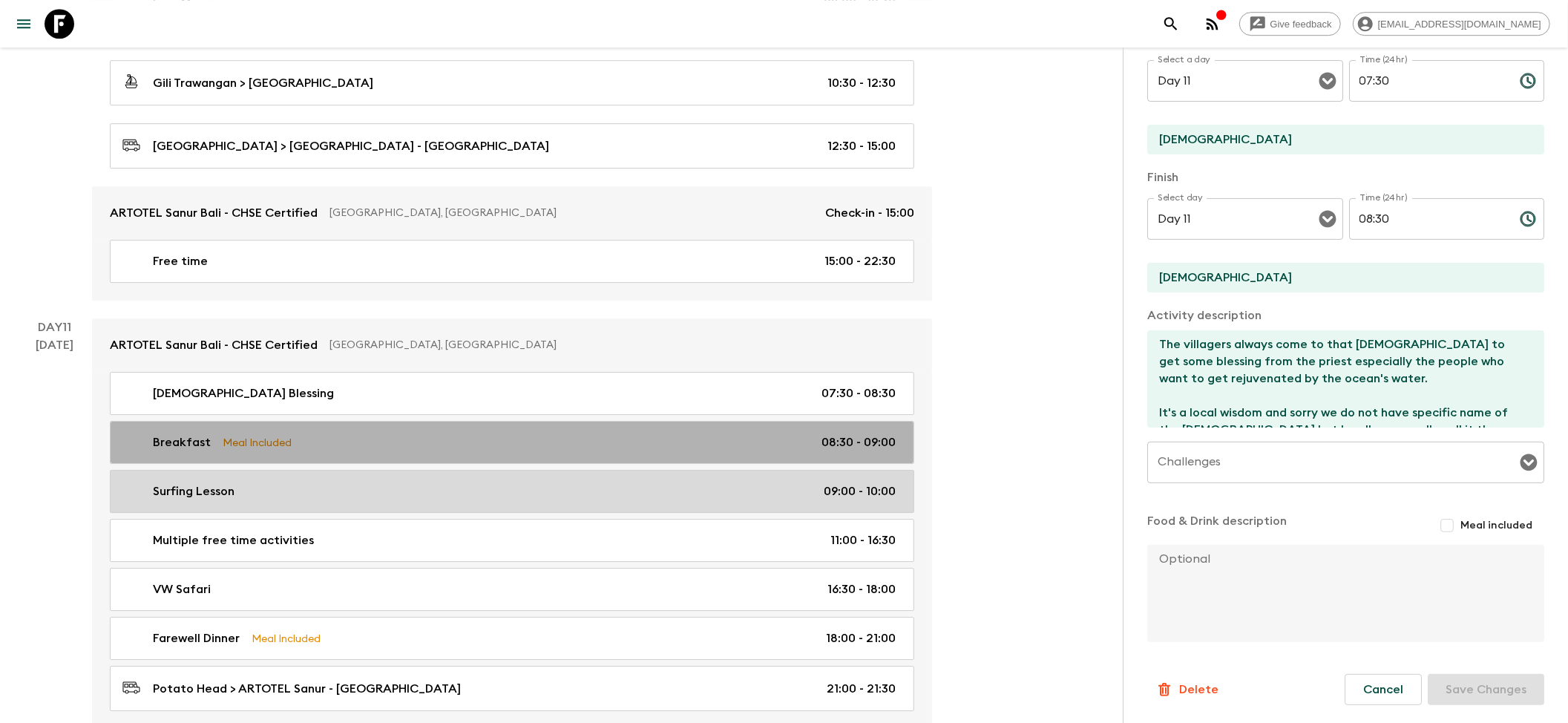
type input "Breakfast"
type input "ARTOTEL Sanur Bali - CHSE Certified"
checkbox input "true"
type textarea "Breakfast included"
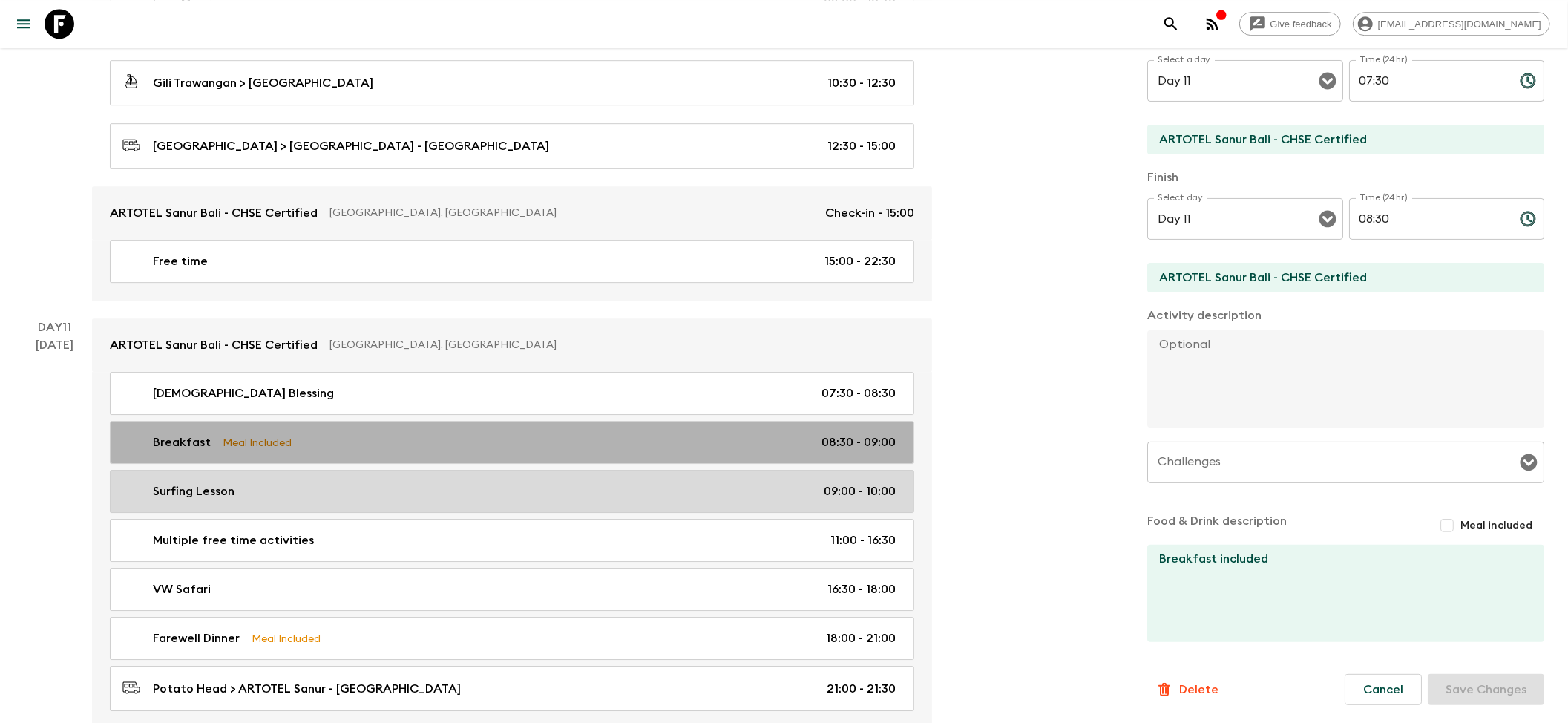
type input "08:30"
type input "09:00"
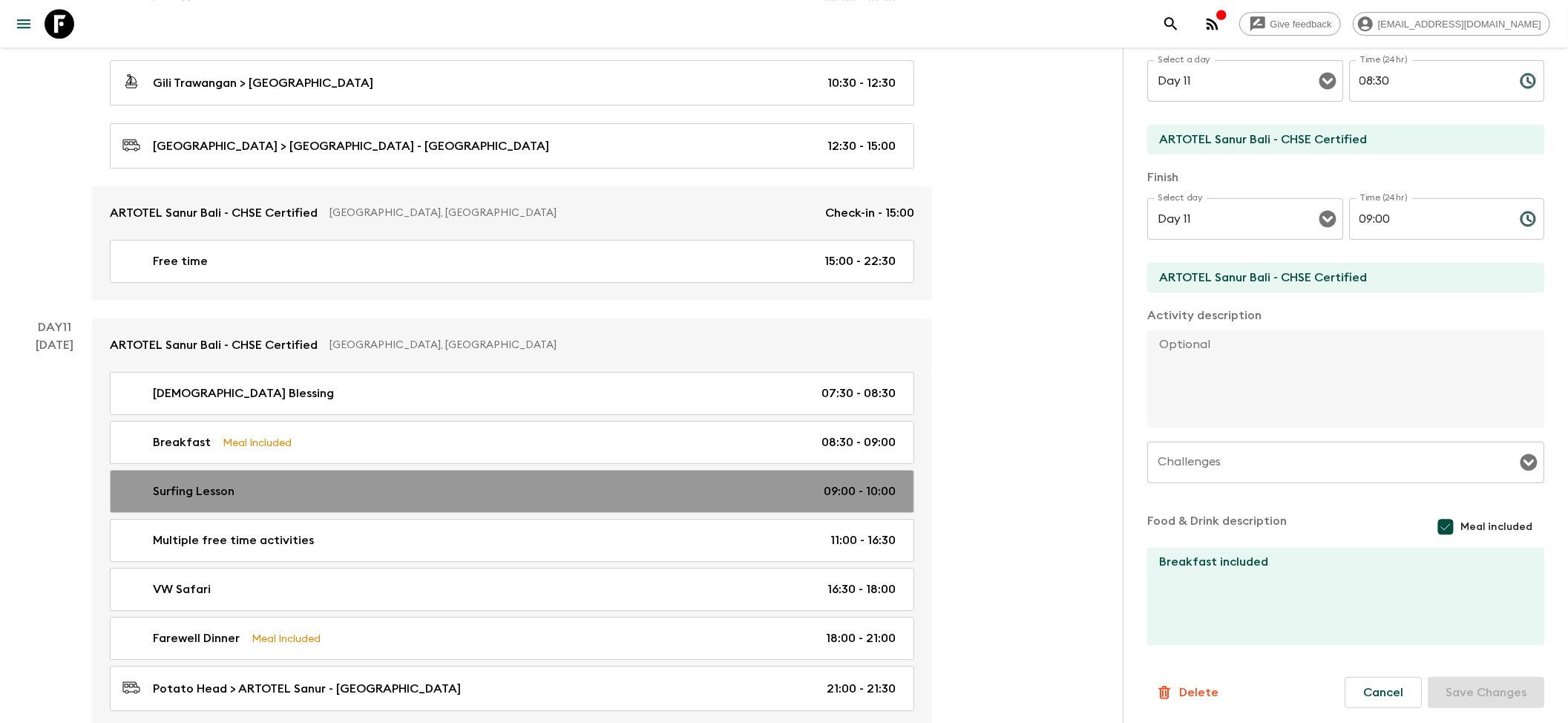
click at [276, 500] on div "Surfing Lesson 09:00 - 10:00" at bounding box center [509, 491] width 773 height 18
type input "Surfing Lesson"
type input "Local surf school"
type textarea "Short walk to surf school in [GEOGRAPHIC_DATA]. Beginners surf lesson with Rip …"
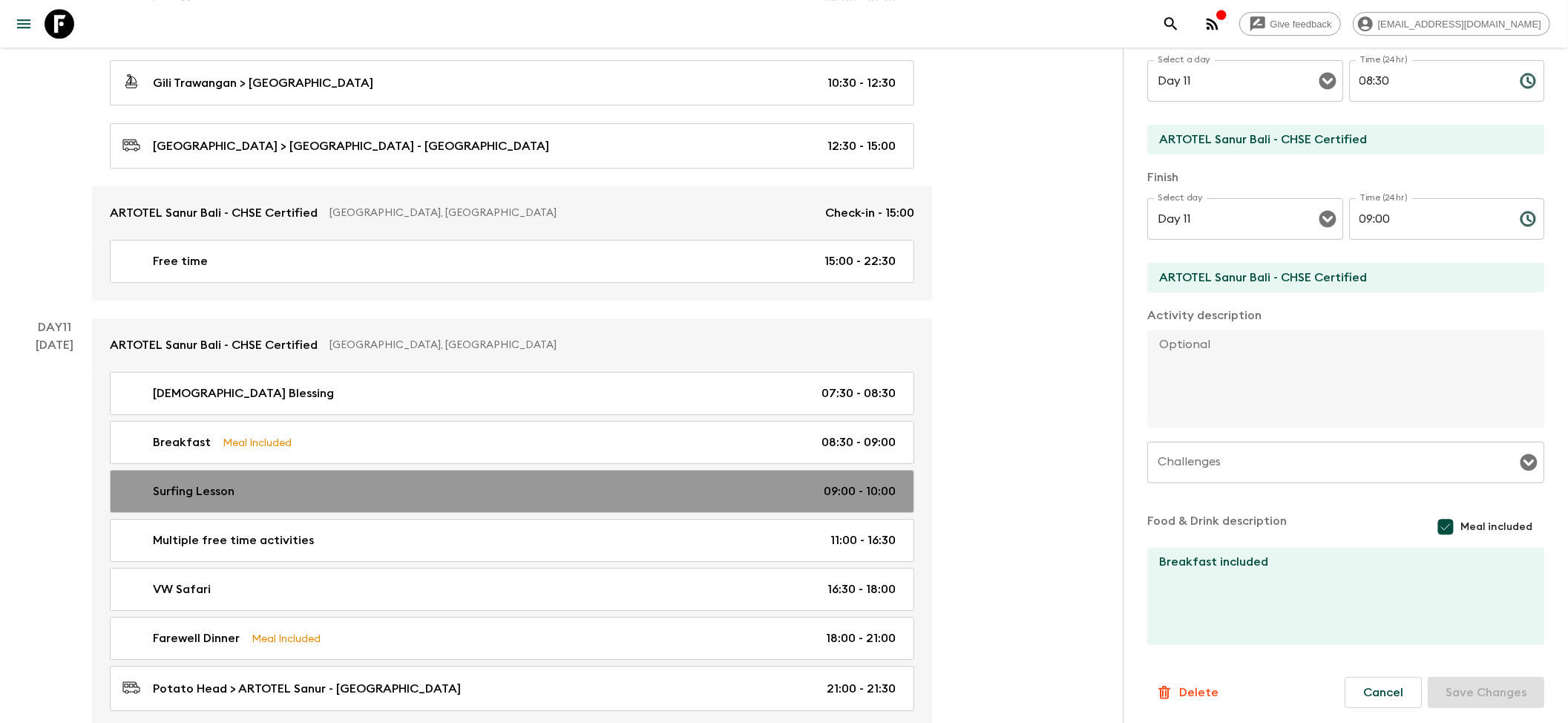
checkbox input "false"
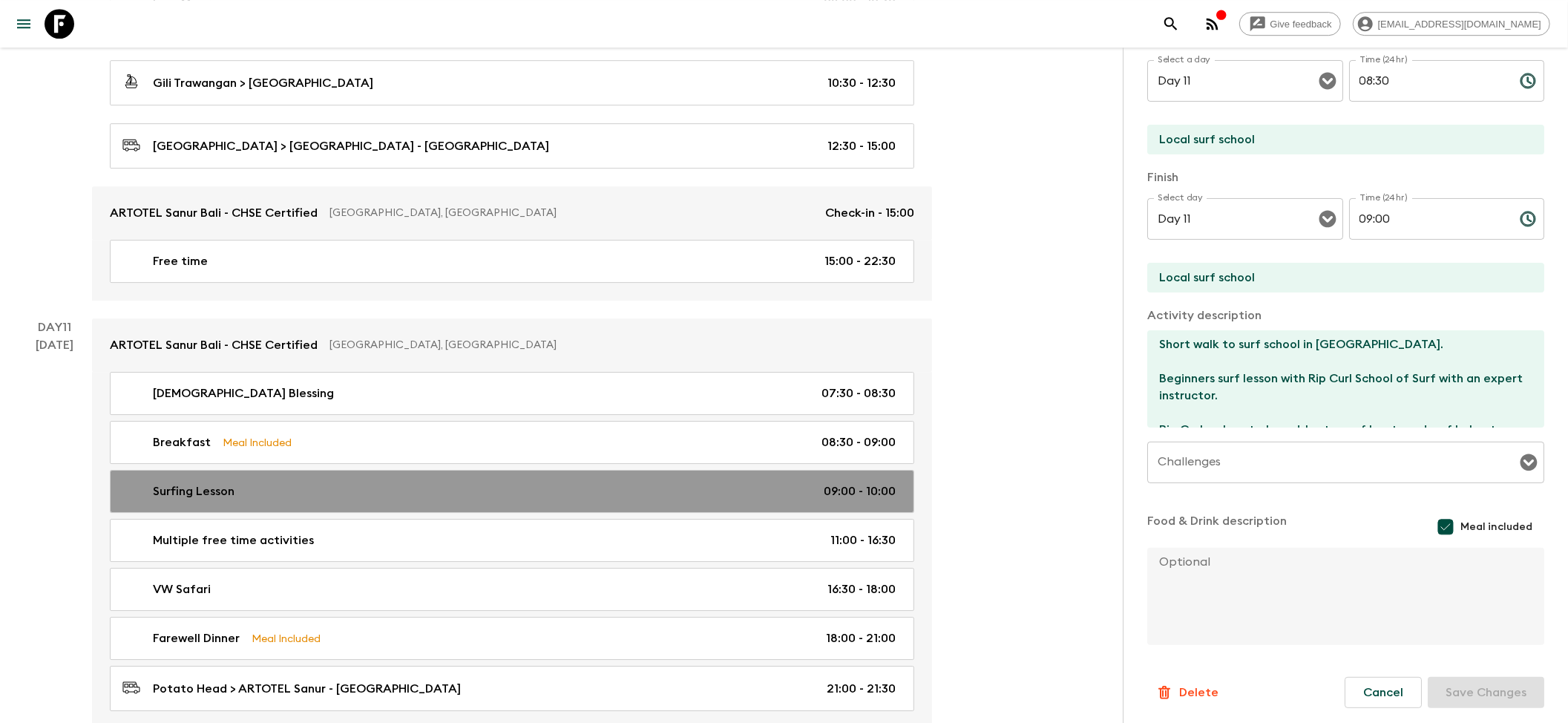
type input "09:00"
type input "10:00"
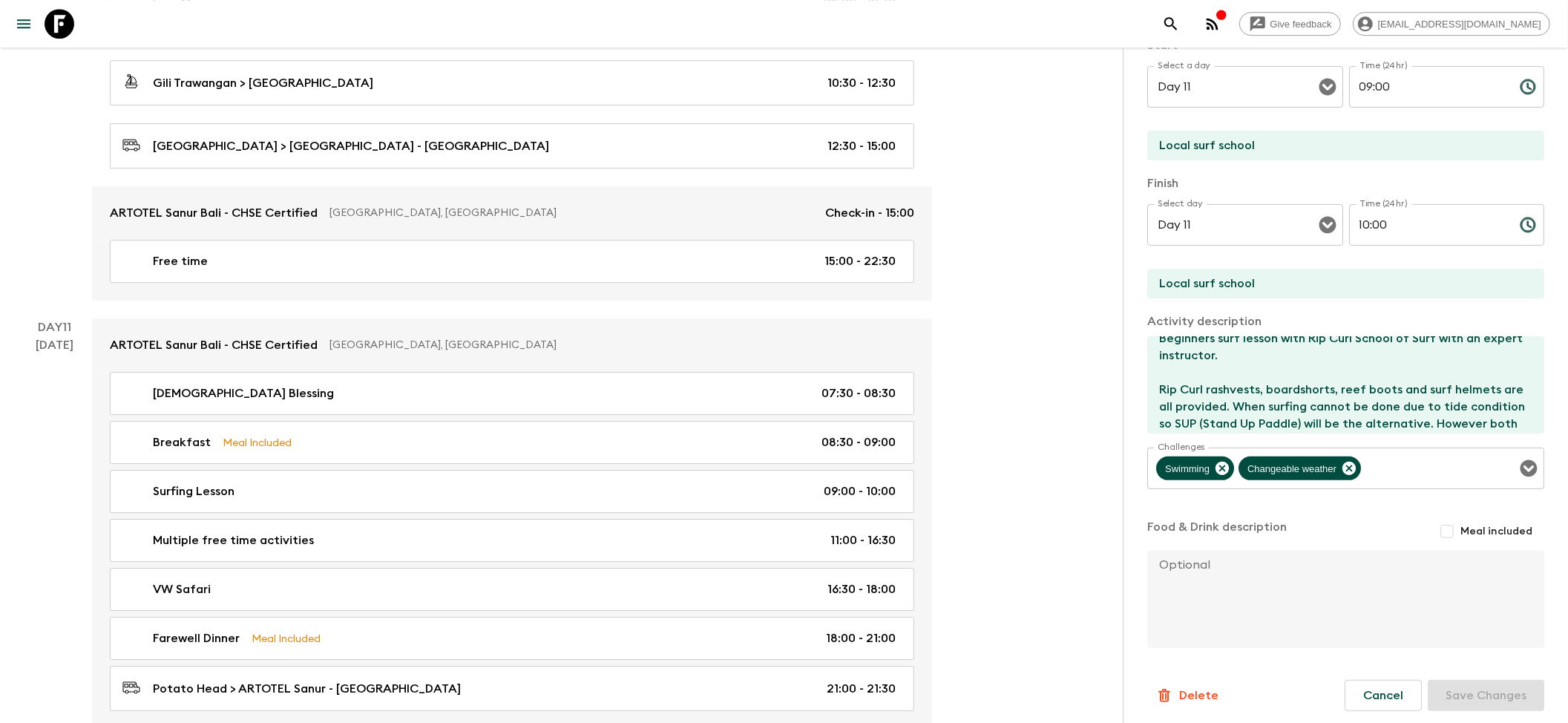
scroll to position [68, 0]
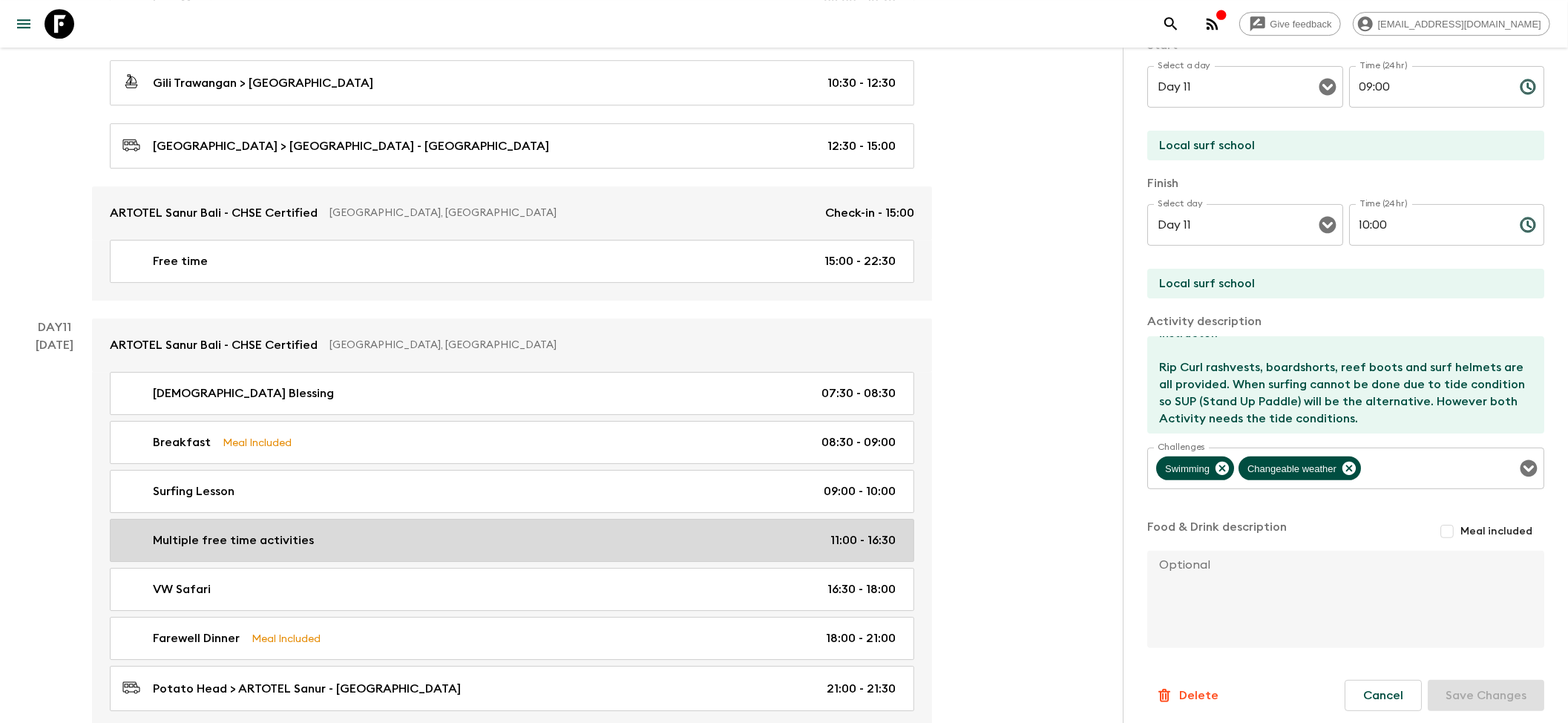
click at [325, 554] on link "Multiple free time activities 11:00 - 16:30" at bounding box center [512, 540] width 804 height 43
type input "Multiple free time activities"
type input "Away Bali Legian Camakila"
type textarea "You are free to relax in the morning and explore around, or perhaps head to [GE…"
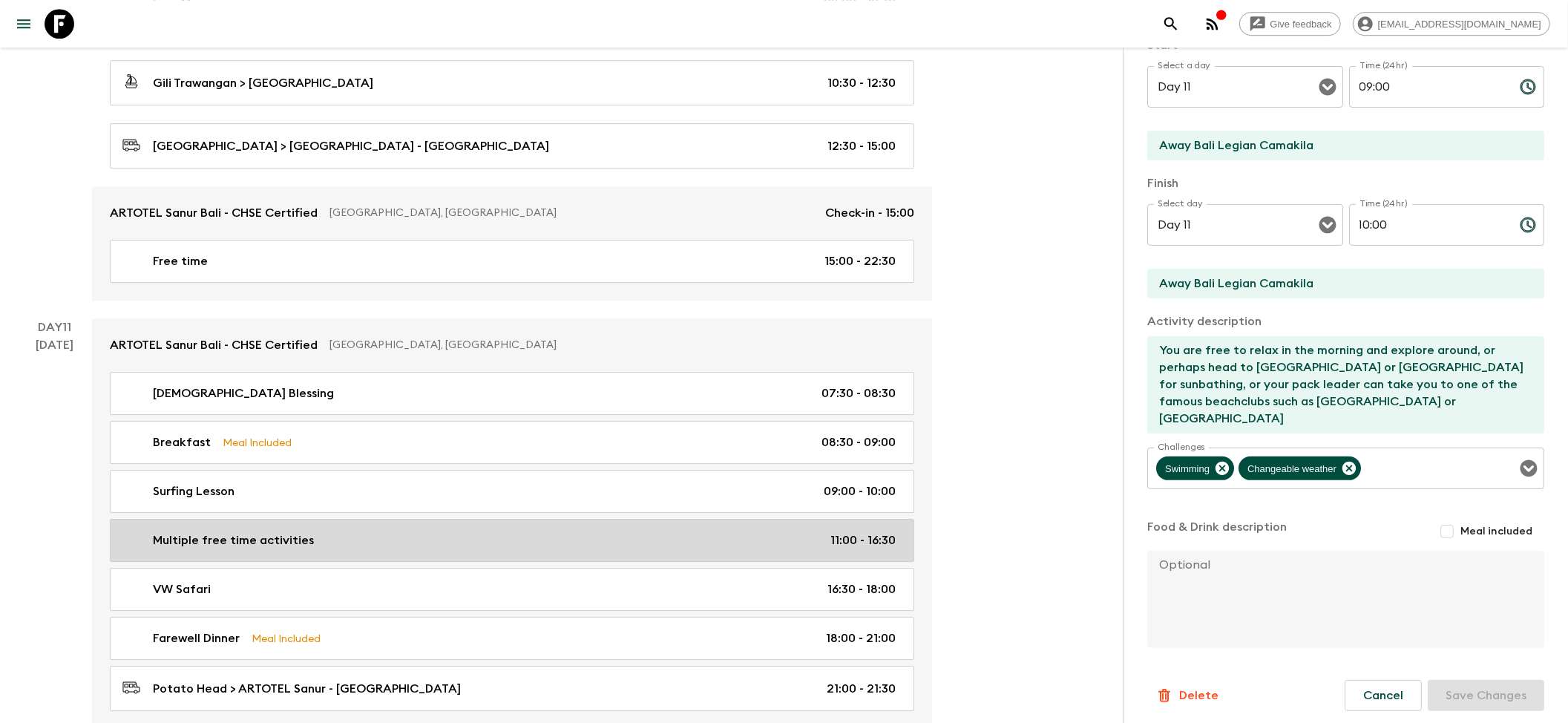
type input "11:00"
type input "16:30"
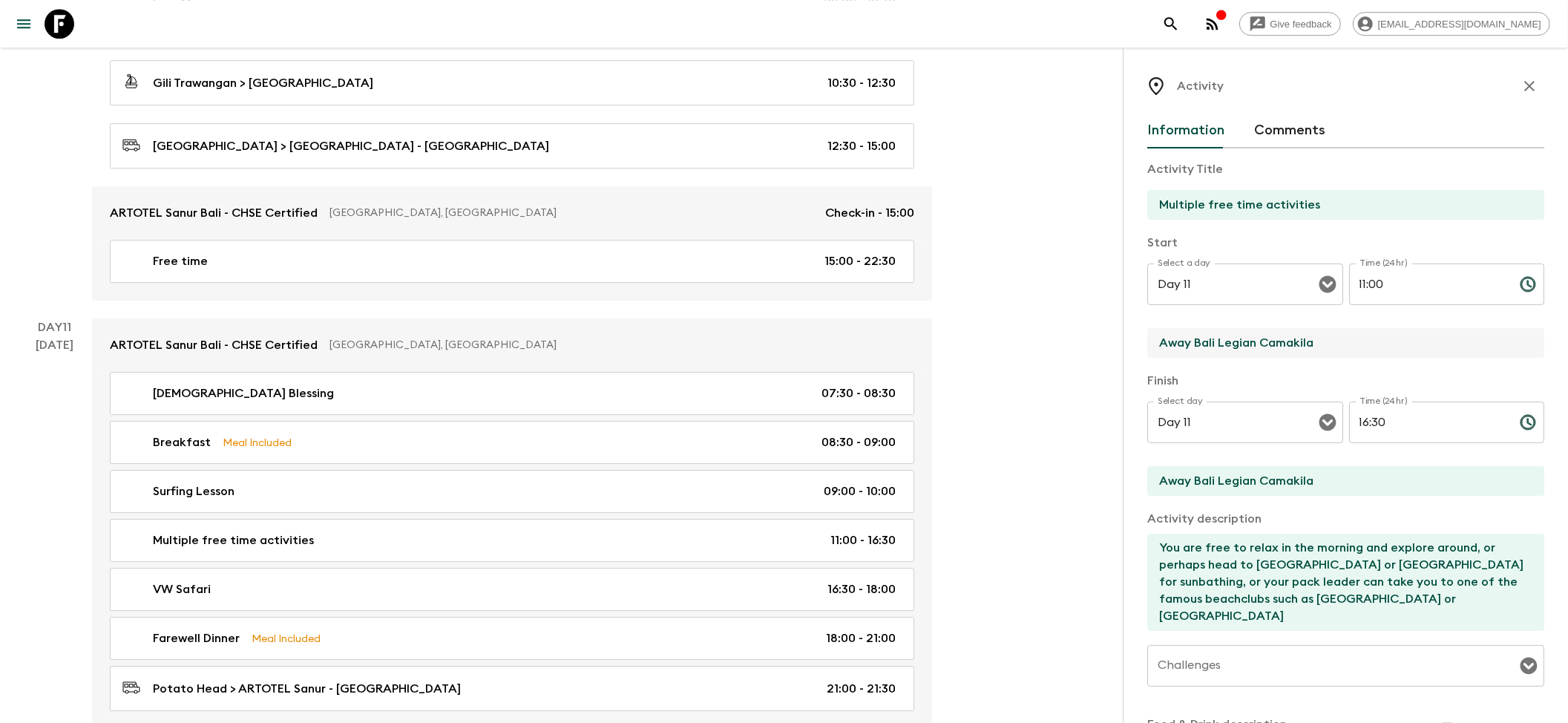
drag, startPoint x: 1356, startPoint y: 347, endPoint x: 1011, endPoint y: 345, distance: 345.0
paste input "RTOTEL Sanur Bali - CHSE Certified"
type input "ARTOTEL Sanur Bali - CHSE Certified"
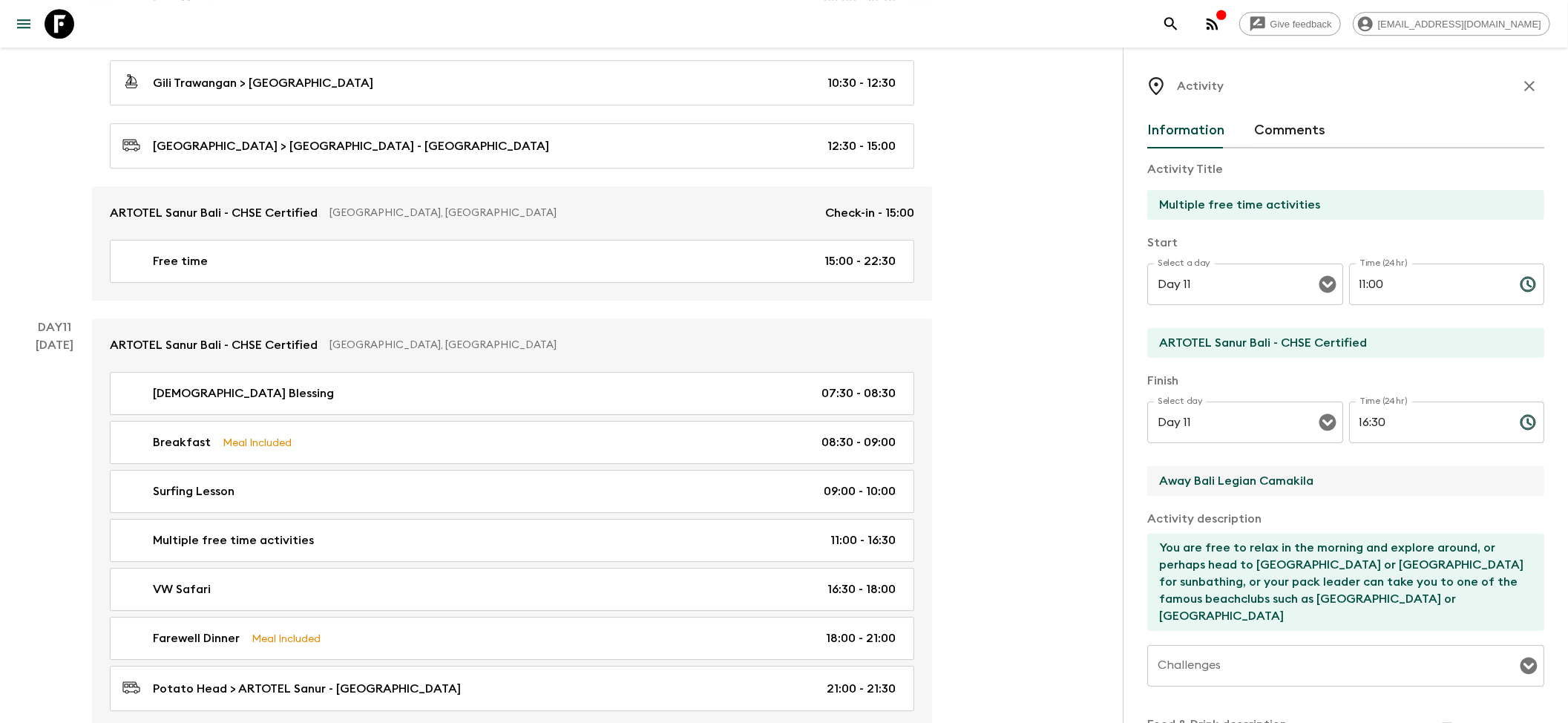
drag, startPoint x: 1370, startPoint y: 481, endPoint x: 918, endPoint y: 458, distance: 452.6
paste input "RTOTEL Sanur Bali - CHSE Certified"
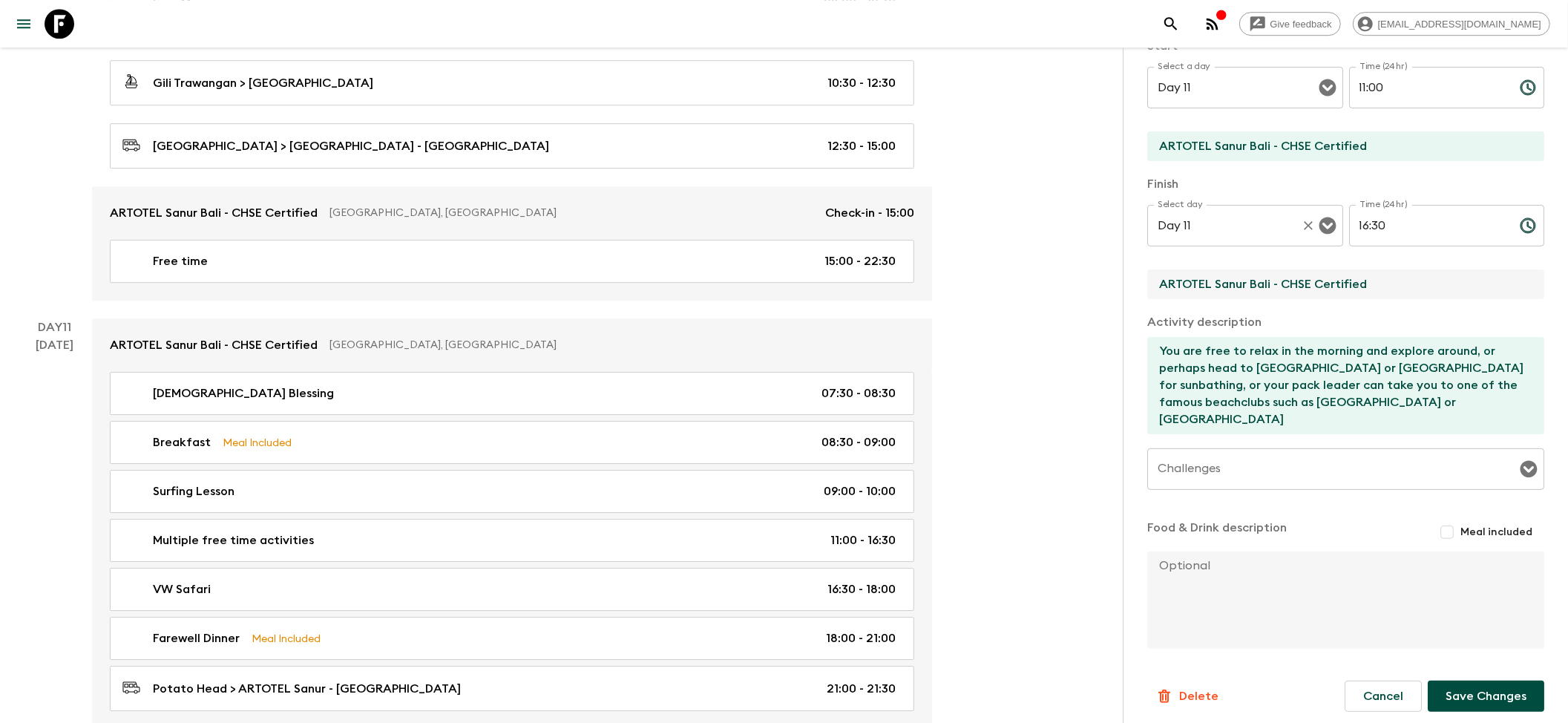
scroll to position [204, 0]
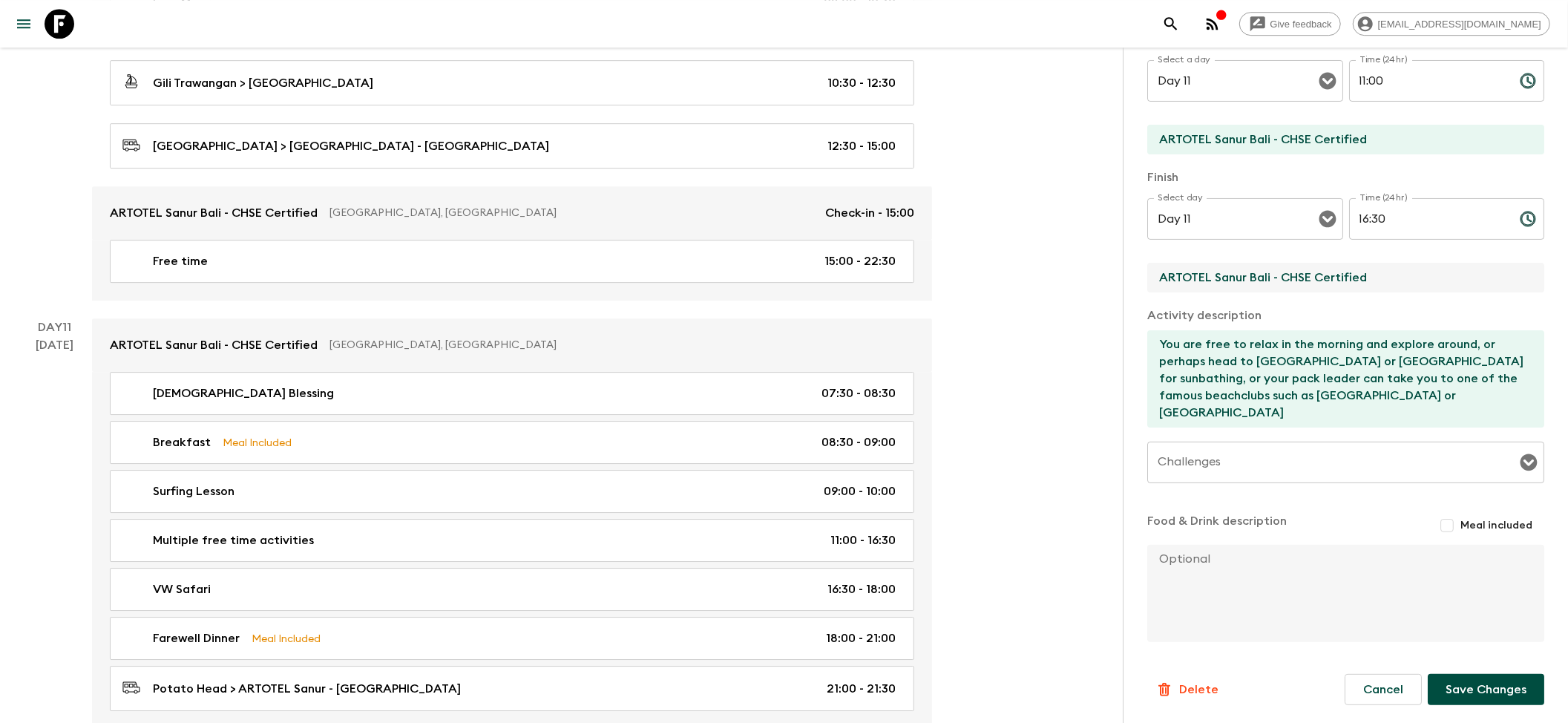
type input "ARTOTEL Sanur Bali - CHSE Certified"
click at [1455, 684] on button "Save Changes" at bounding box center [1486, 689] width 116 height 31
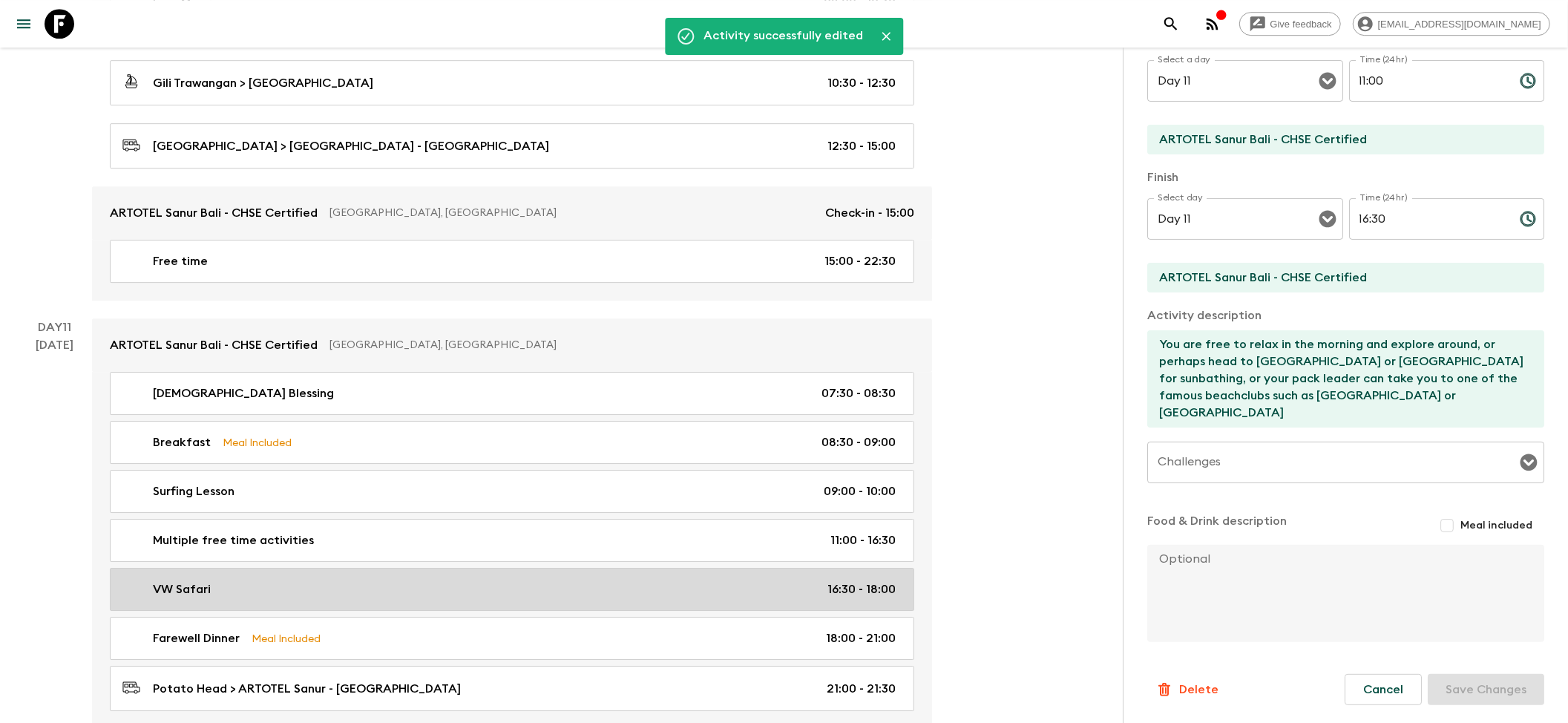
click at [274, 598] on div "VW Safari 16:30 - 18:00" at bounding box center [509, 589] width 773 height 18
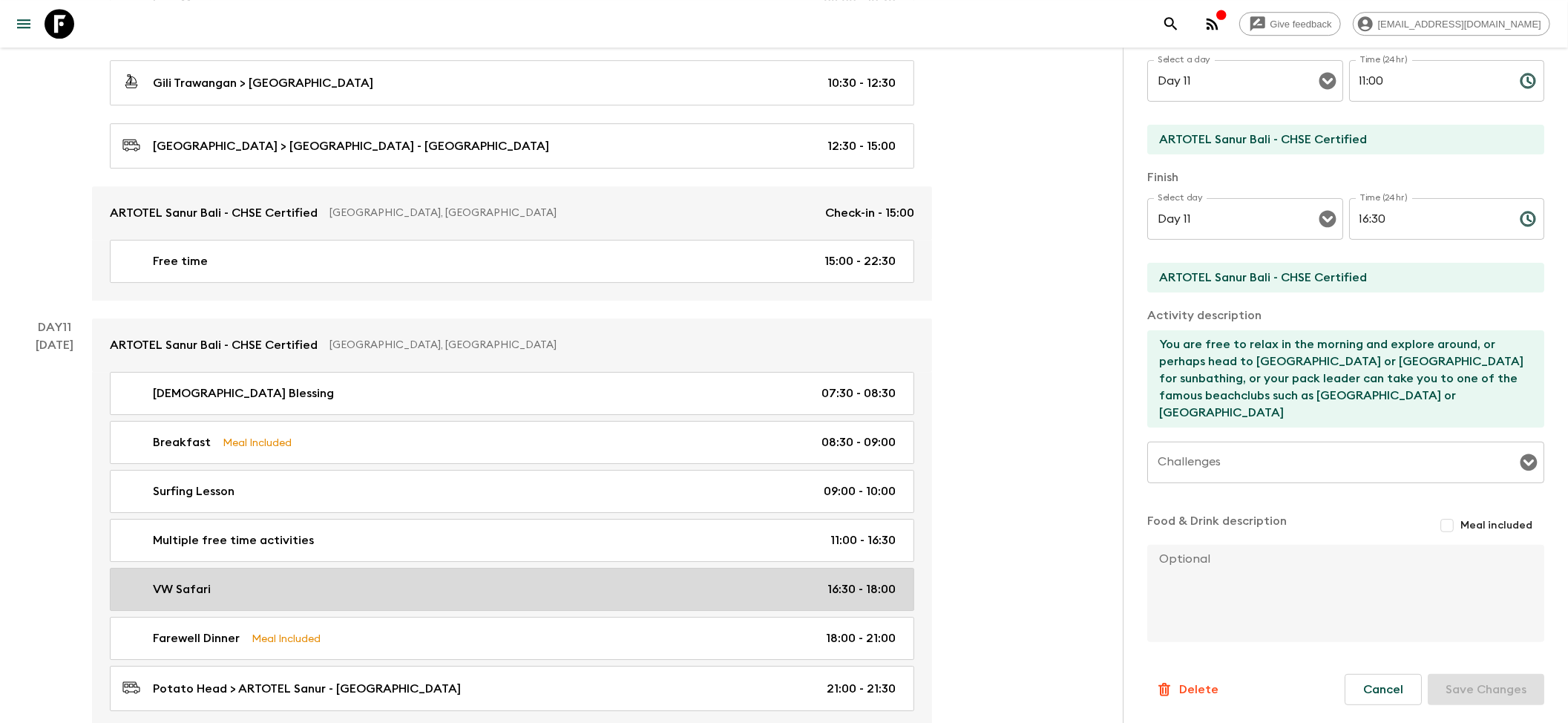
type input "VW Safari"
type input "Away Bali Legian Camakila"
type input "Starfish Bloo"
type textarea "Depart by vw safari (2-3 people), tour will finish at [GEOGRAPHIC_DATA] for din…"
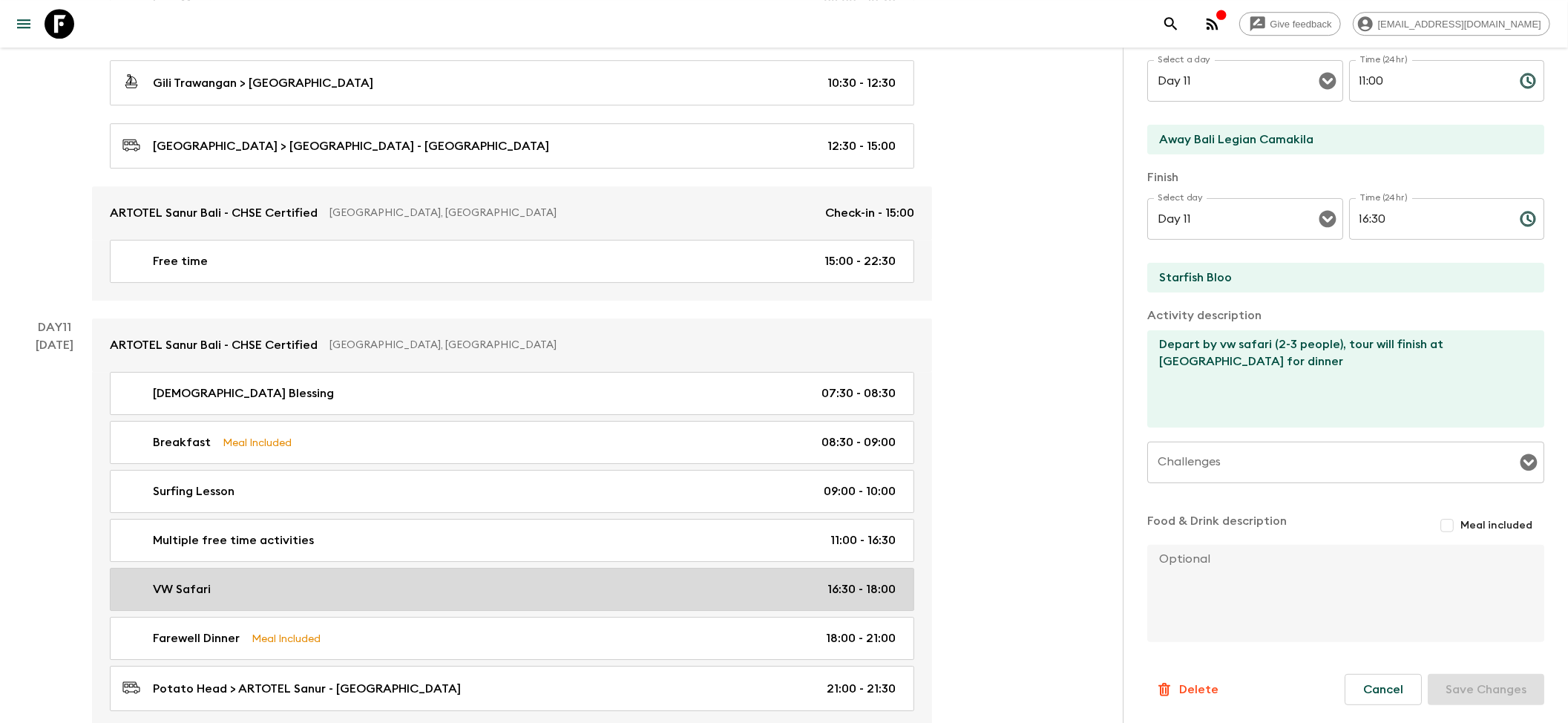
type input "16:30"
type input "18:00"
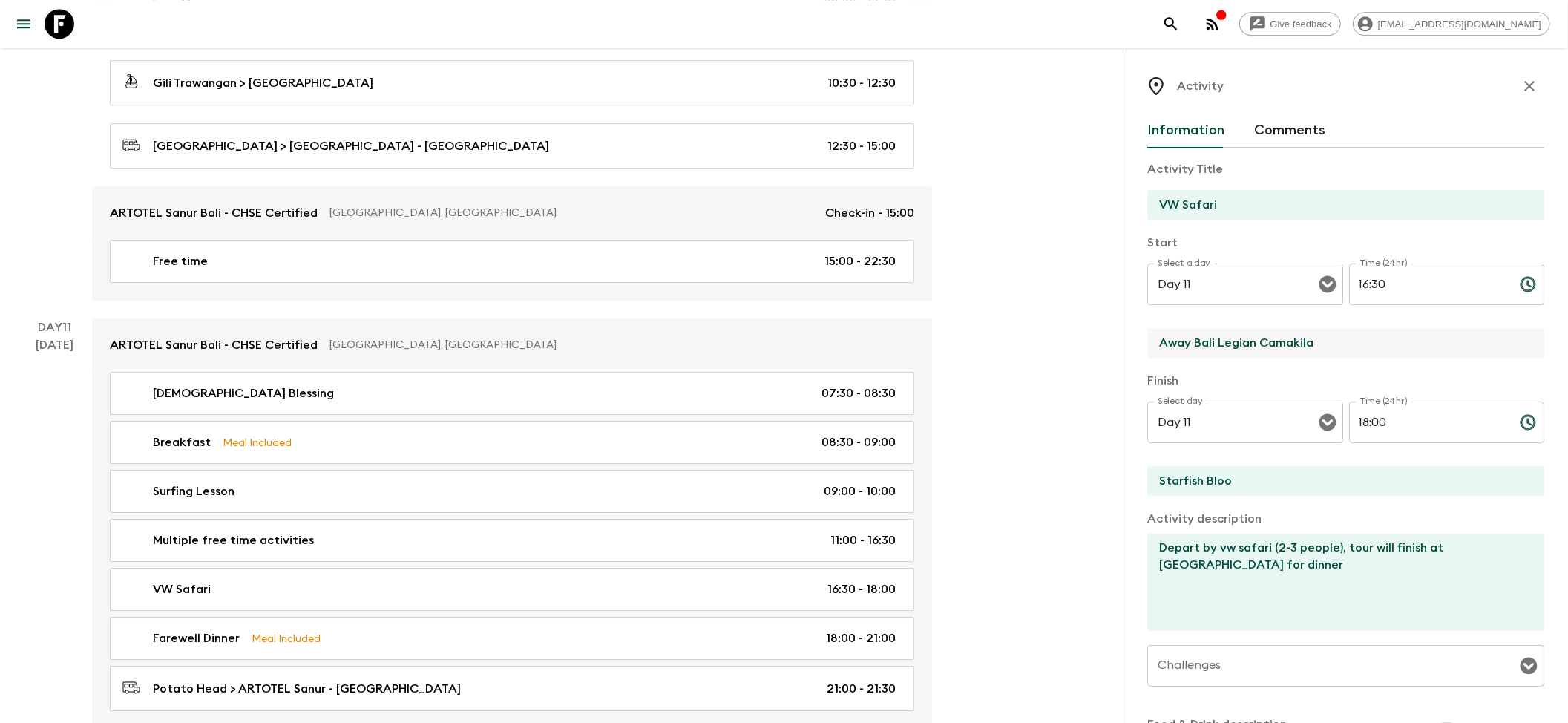
drag, startPoint x: 1352, startPoint y: 351, endPoint x: 1078, endPoint y: 342, distance: 274.1
paste input "RTOTEL Sanur Bali - CHSE Certified"
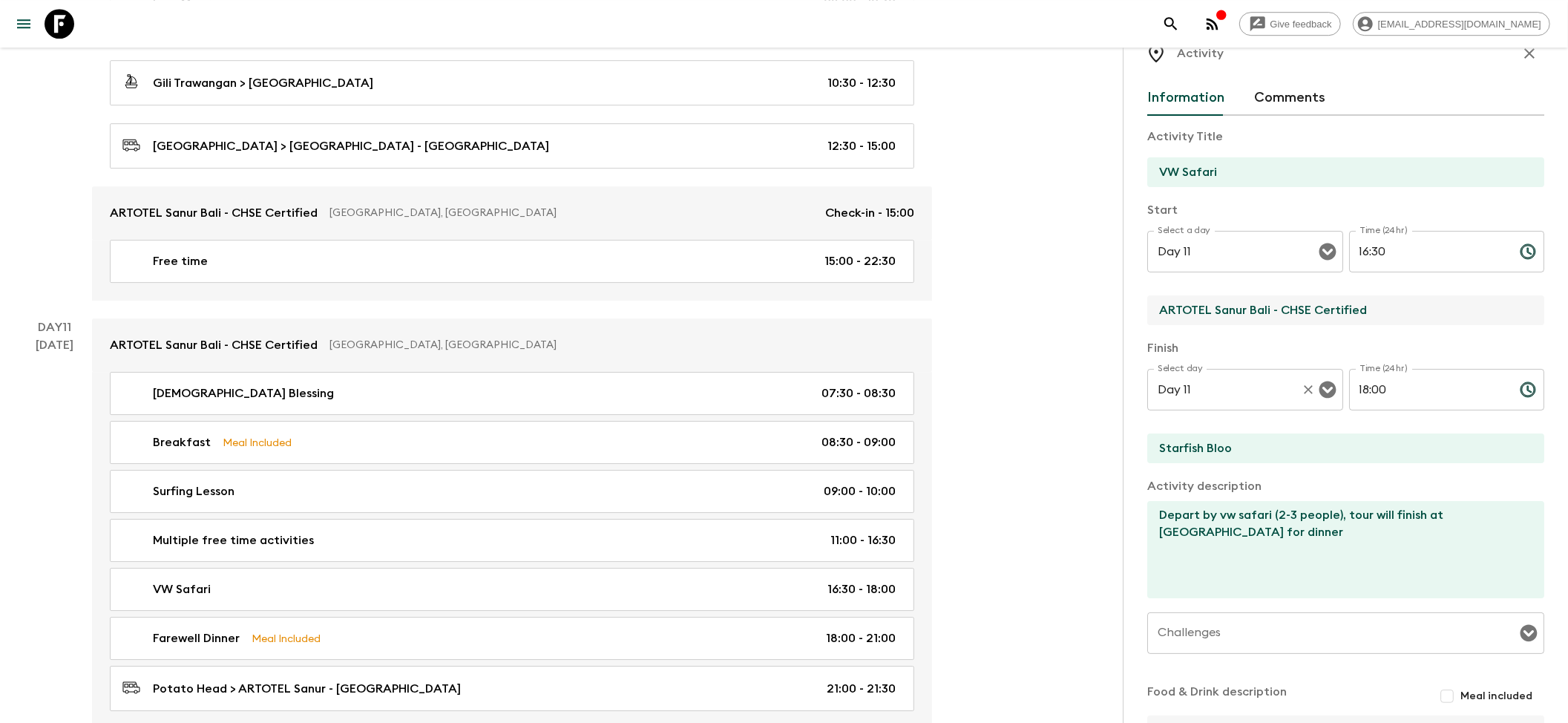
scroll to position [6, 0]
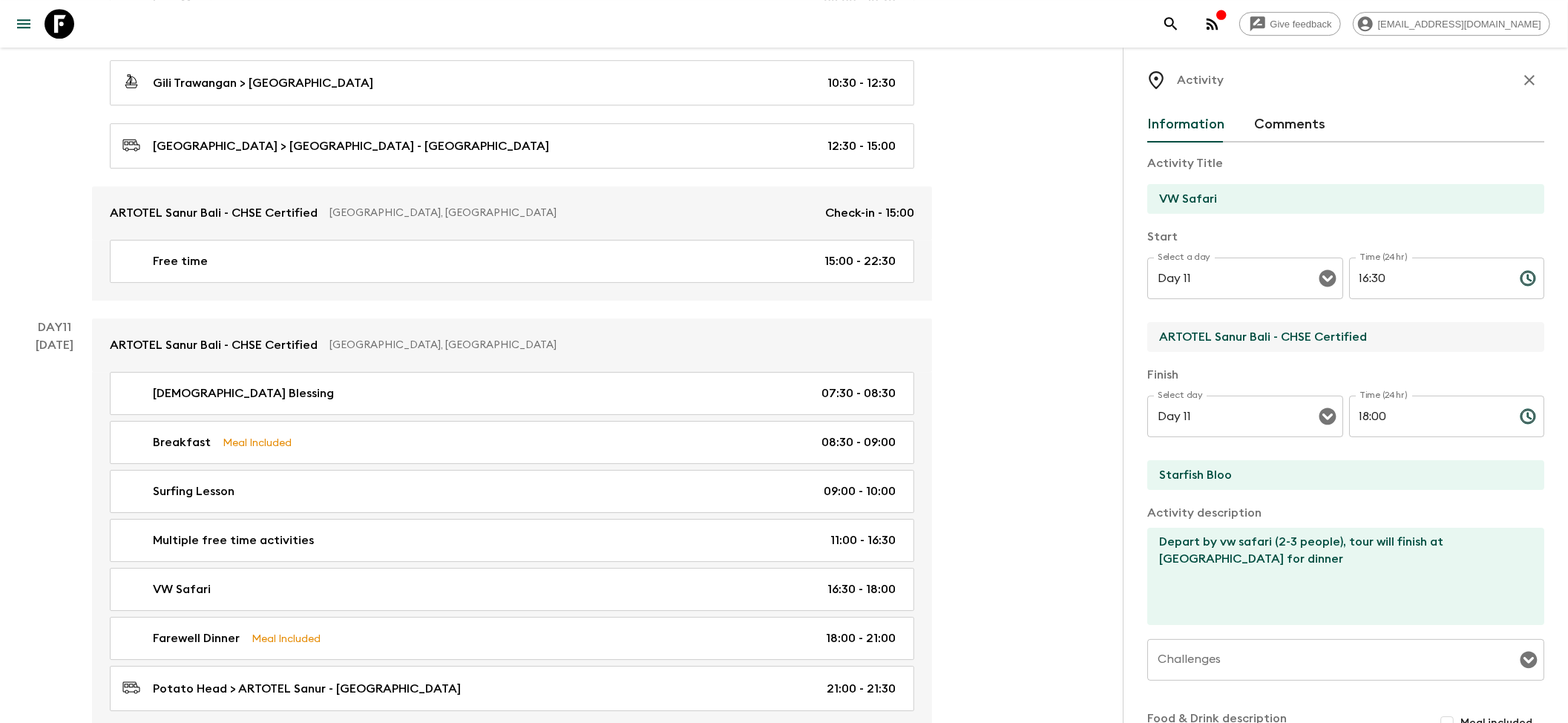
type input "ARTOTEL Sanur Bali - CHSE Certified"
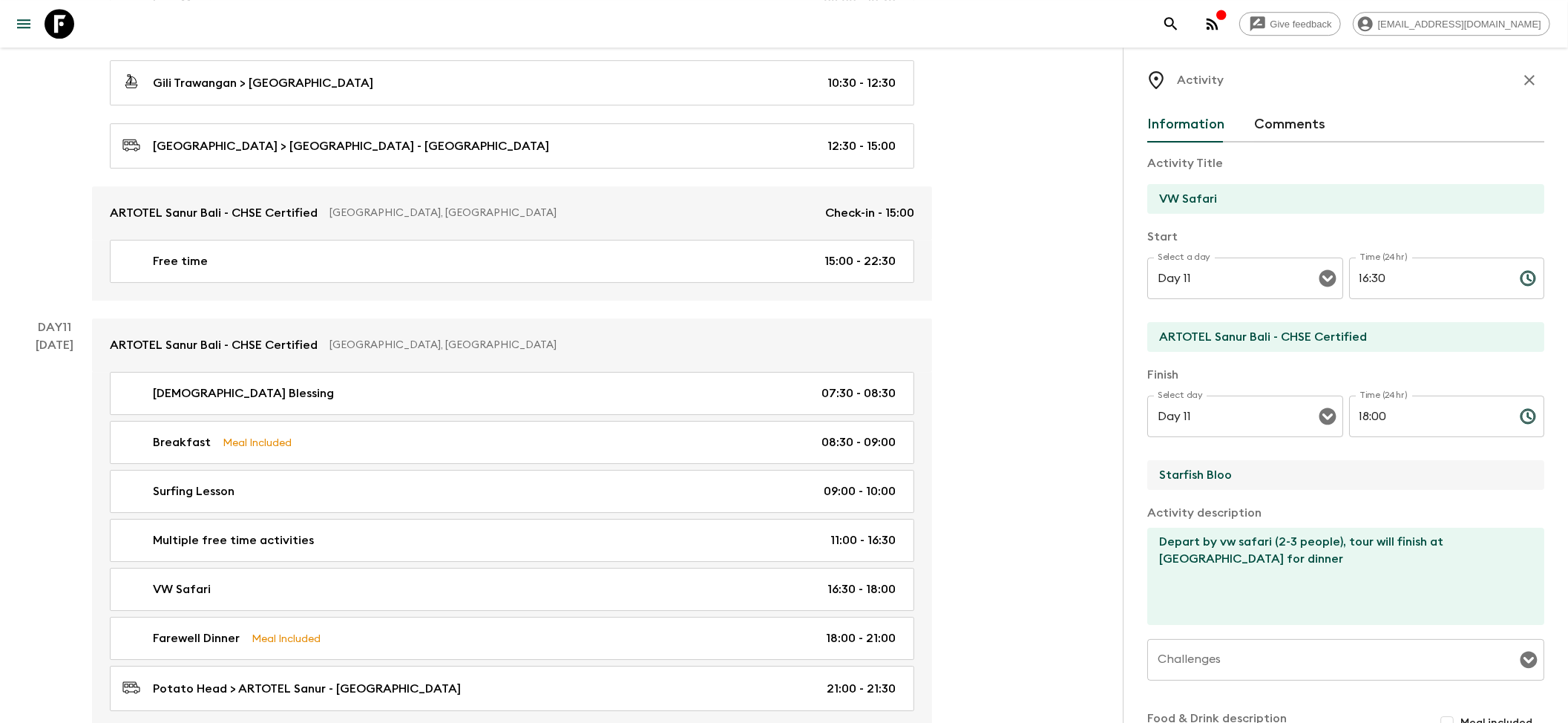
drag, startPoint x: 1273, startPoint y: 469, endPoint x: 934, endPoint y: 451, distance: 339.5
paste input "Potato Head Beach Club"
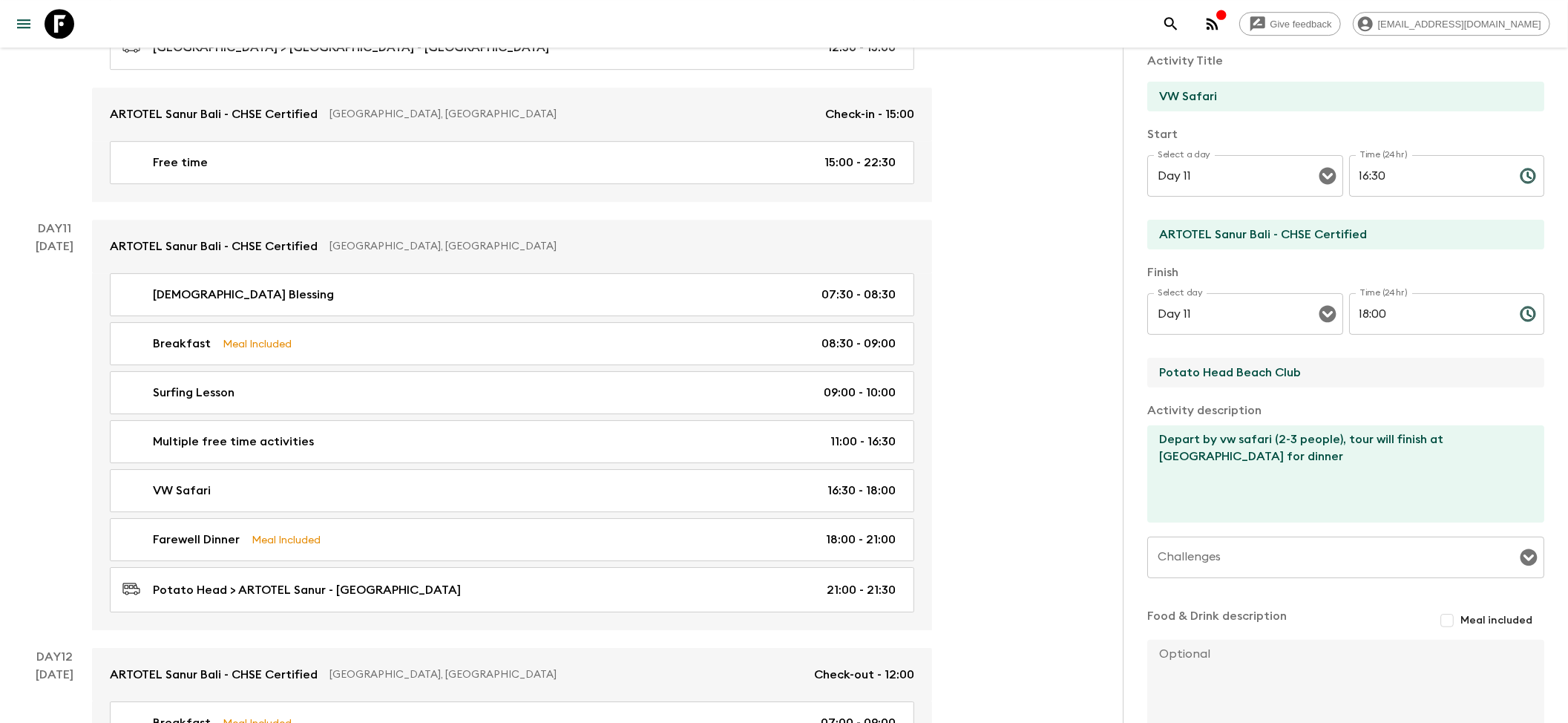
scroll to position [0, 0]
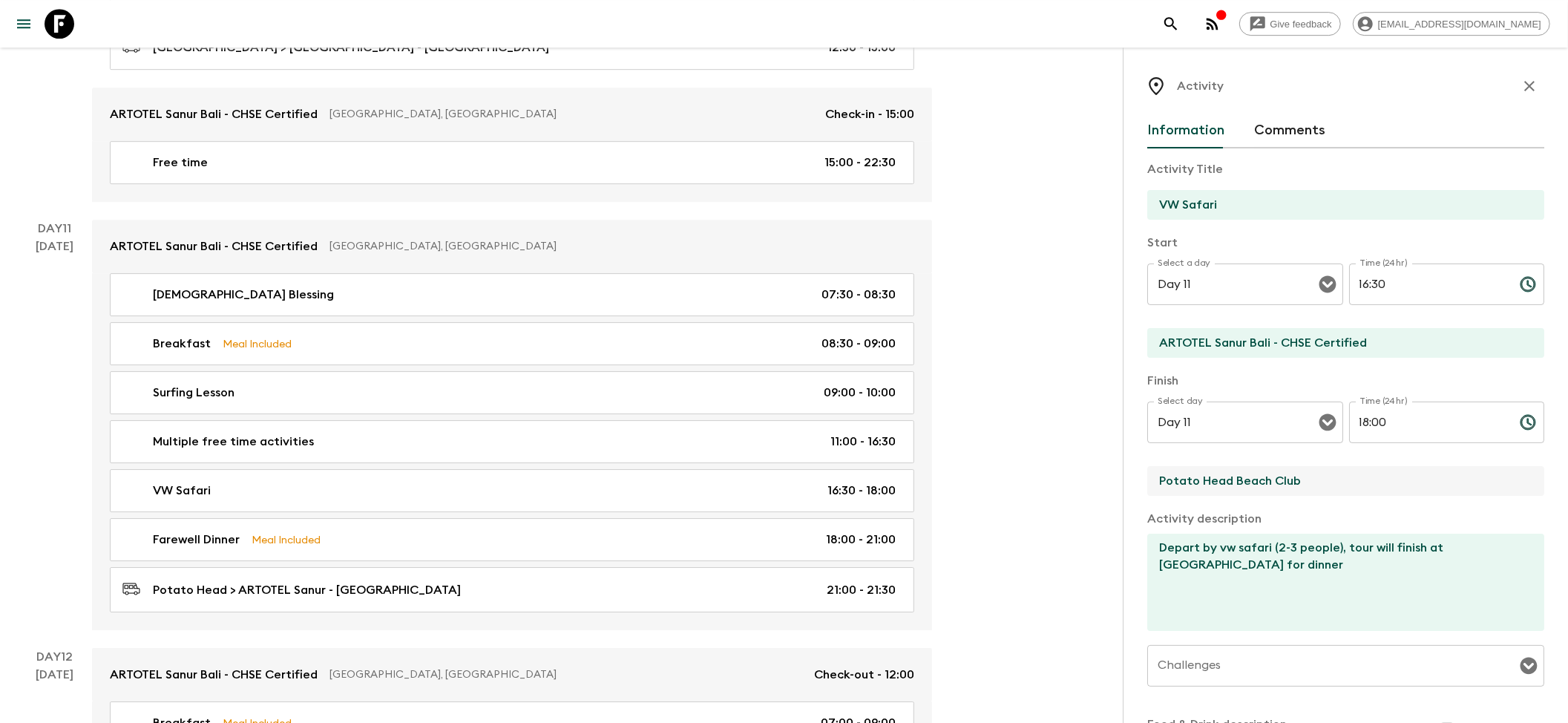
type input "Potato Head Beach Club"
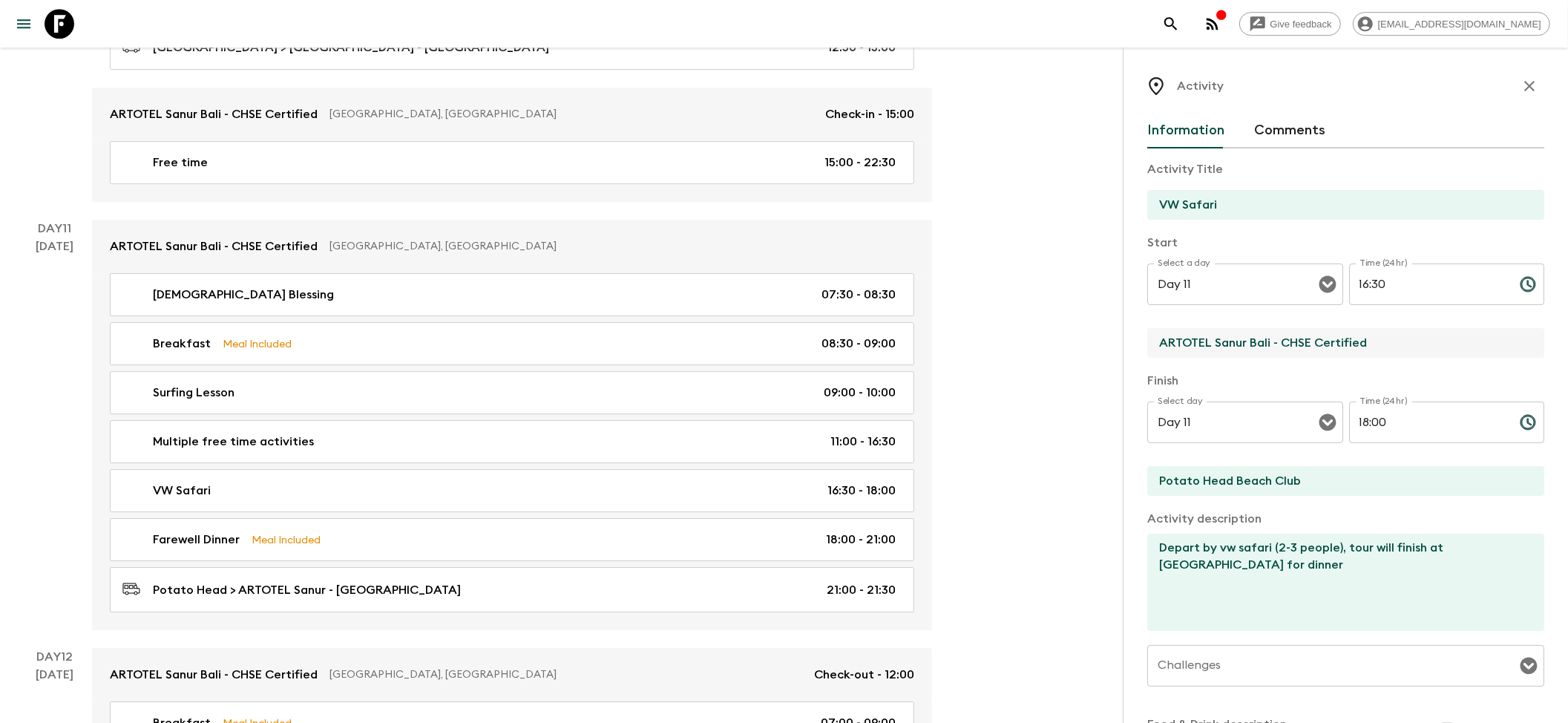
drag, startPoint x: 1419, startPoint y: 346, endPoint x: 1043, endPoint y: 332, distance: 376.3
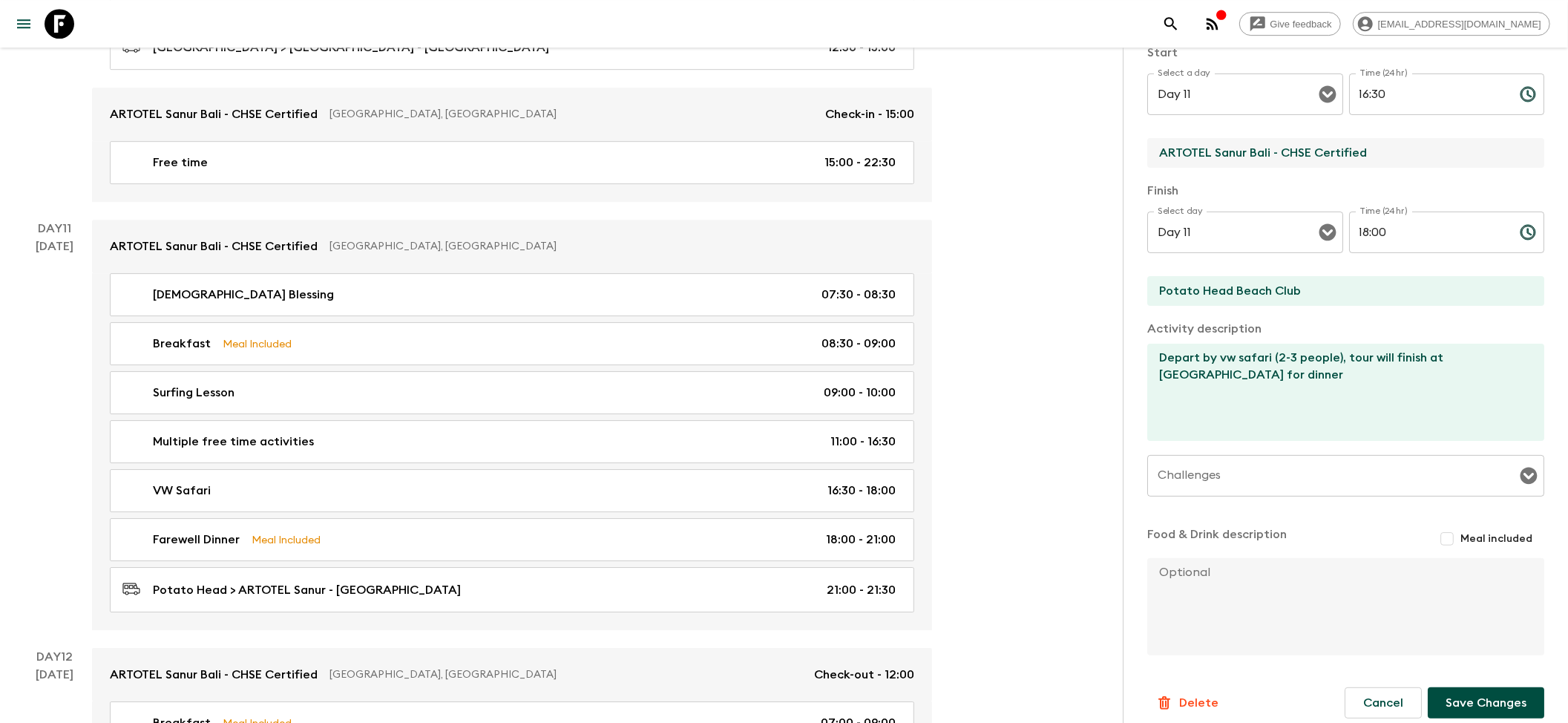
scroll to position [198, 0]
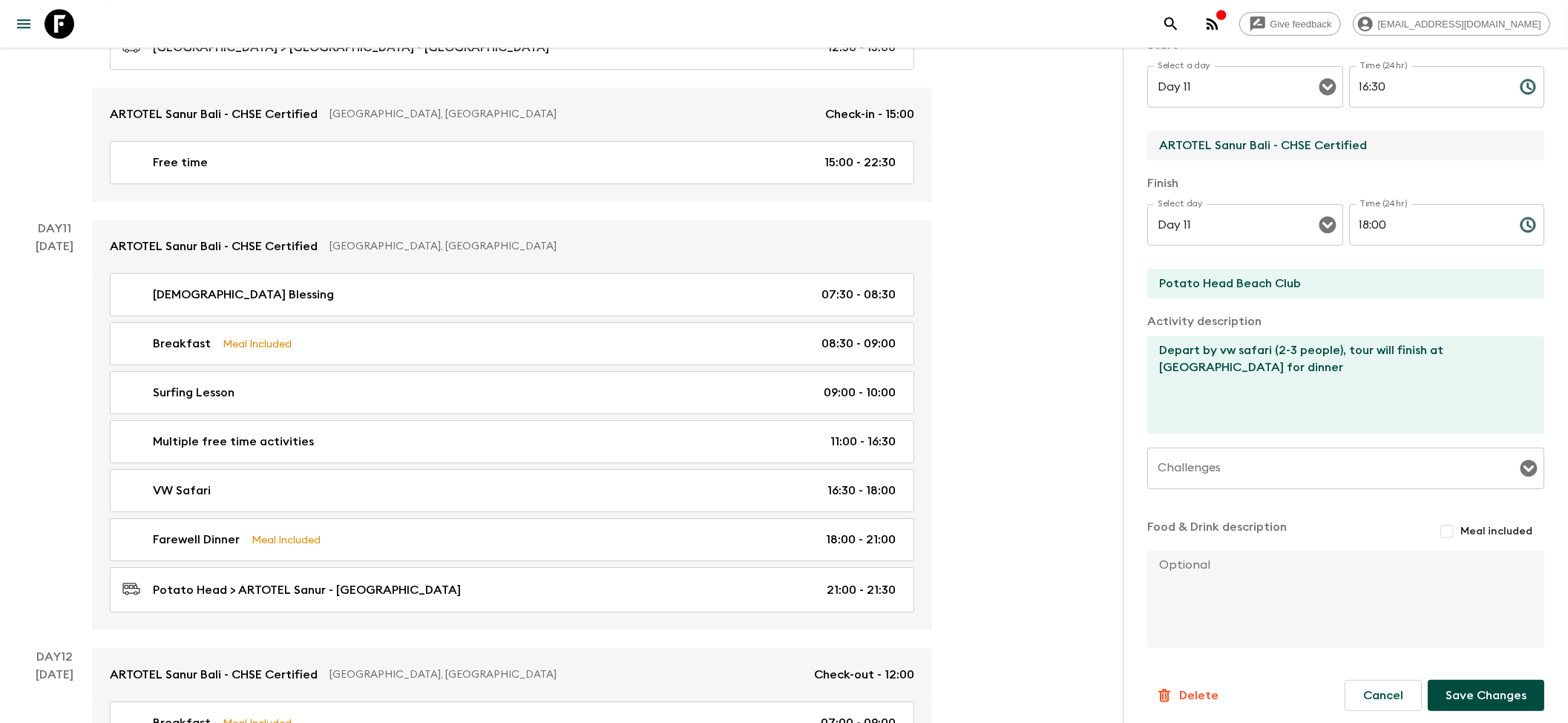
click at [1467, 689] on button "Save Changes" at bounding box center [1486, 695] width 116 height 31
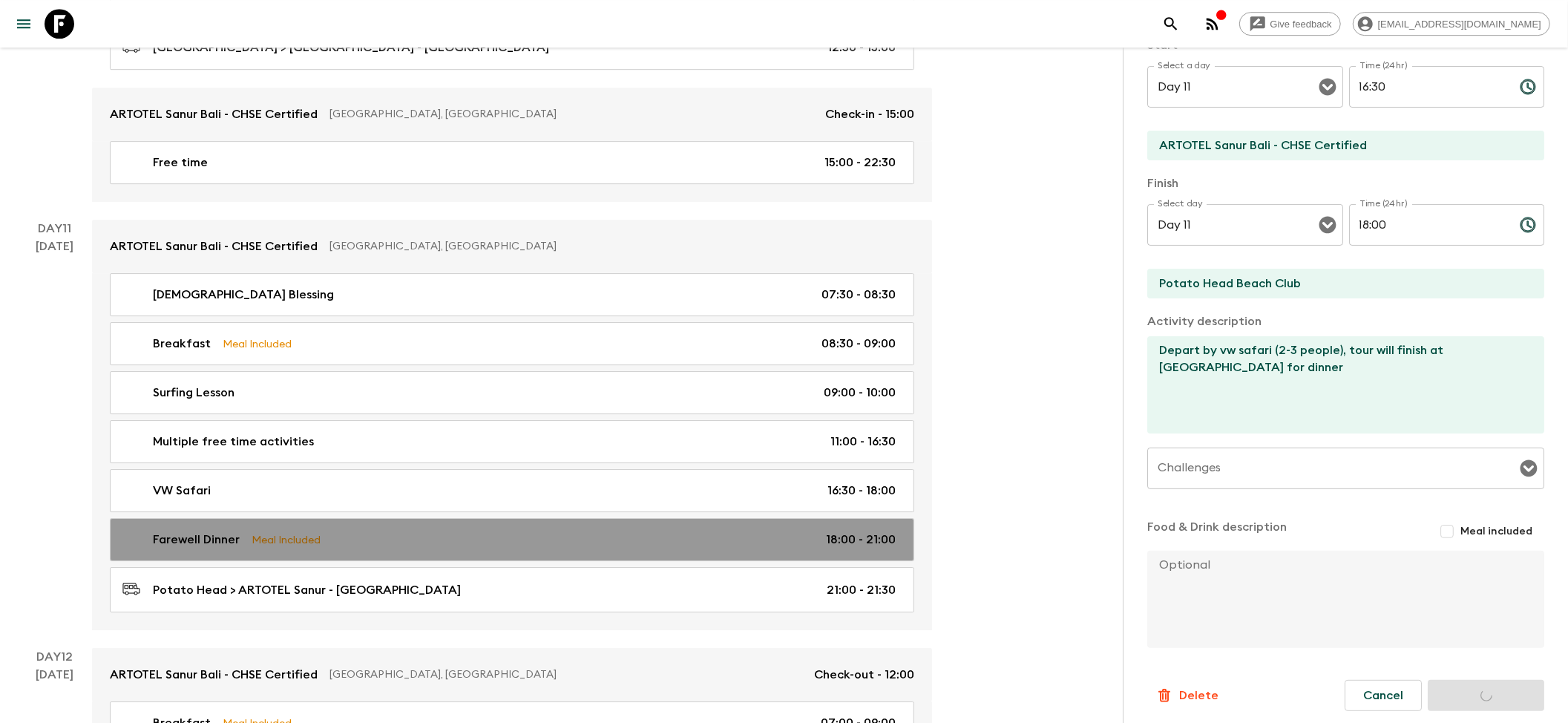
click at [208, 548] on p "Farewell Dinner" at bounding box center [196, 540] width 86 height 18
type input "Farewell Dinner"
type input "Potato Head"
type textarea "Pack leader should join the group for dinner and encourage some drinks for the …"
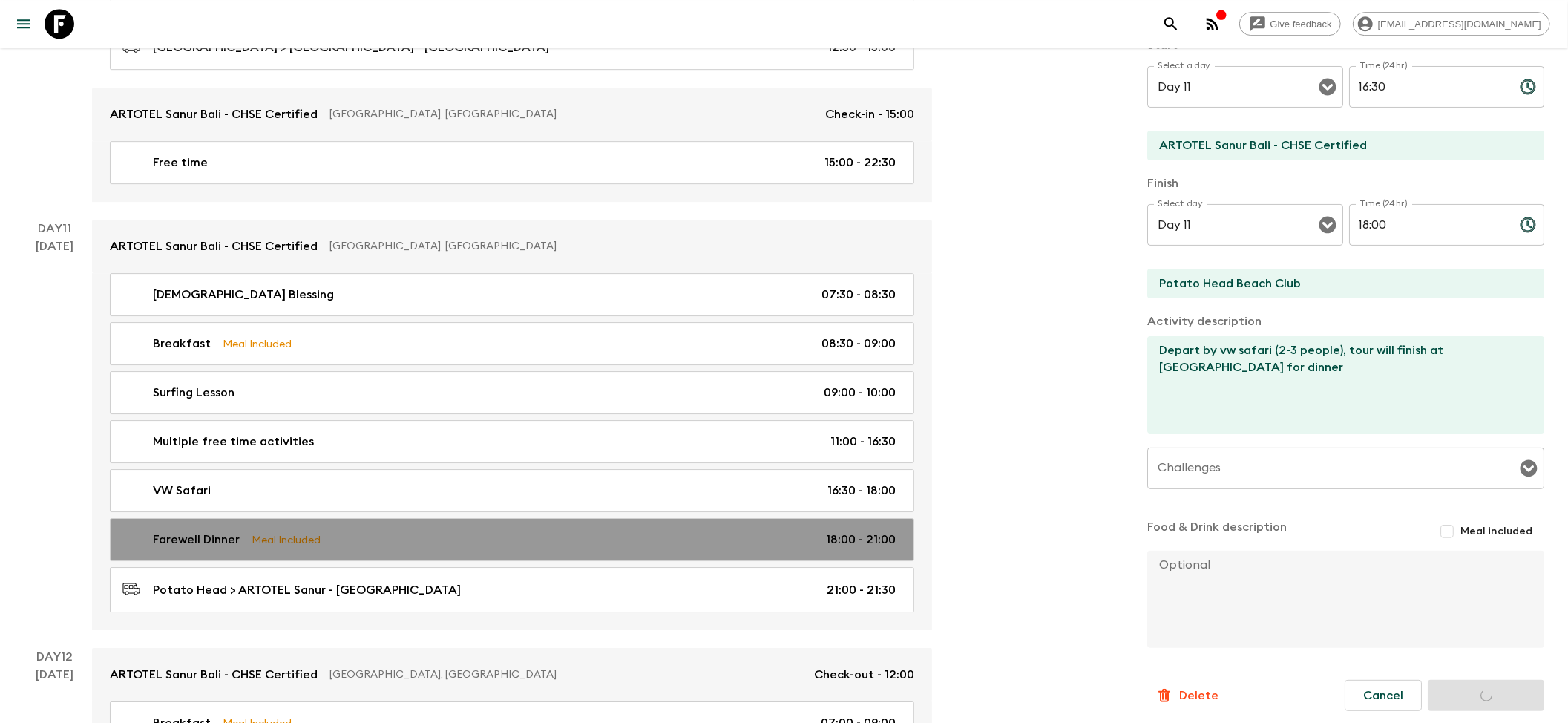
checkbox input "true"
type textarea "Group dinner. Free flow mineral water. Other drinks are on personal expenses."
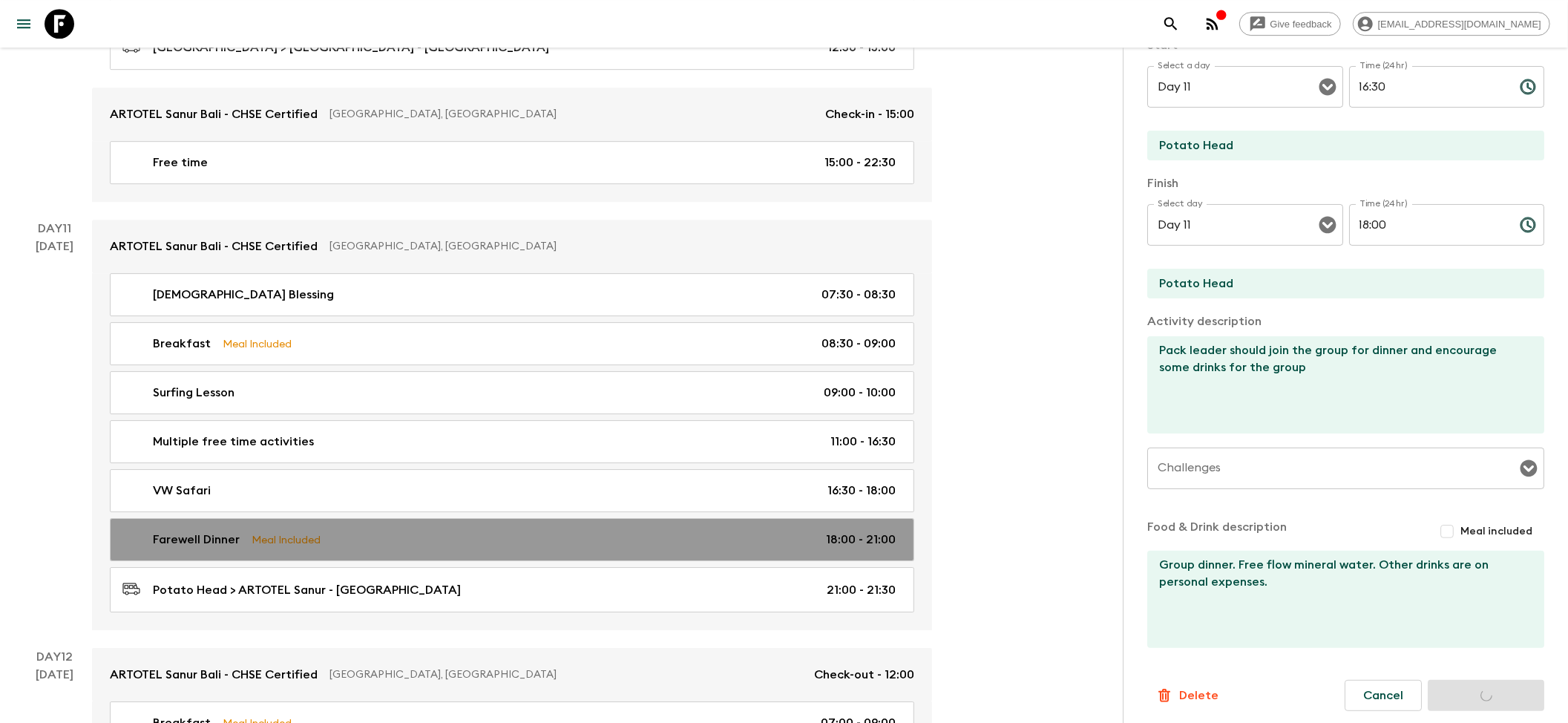
type input "18:00"
type input "21:00"
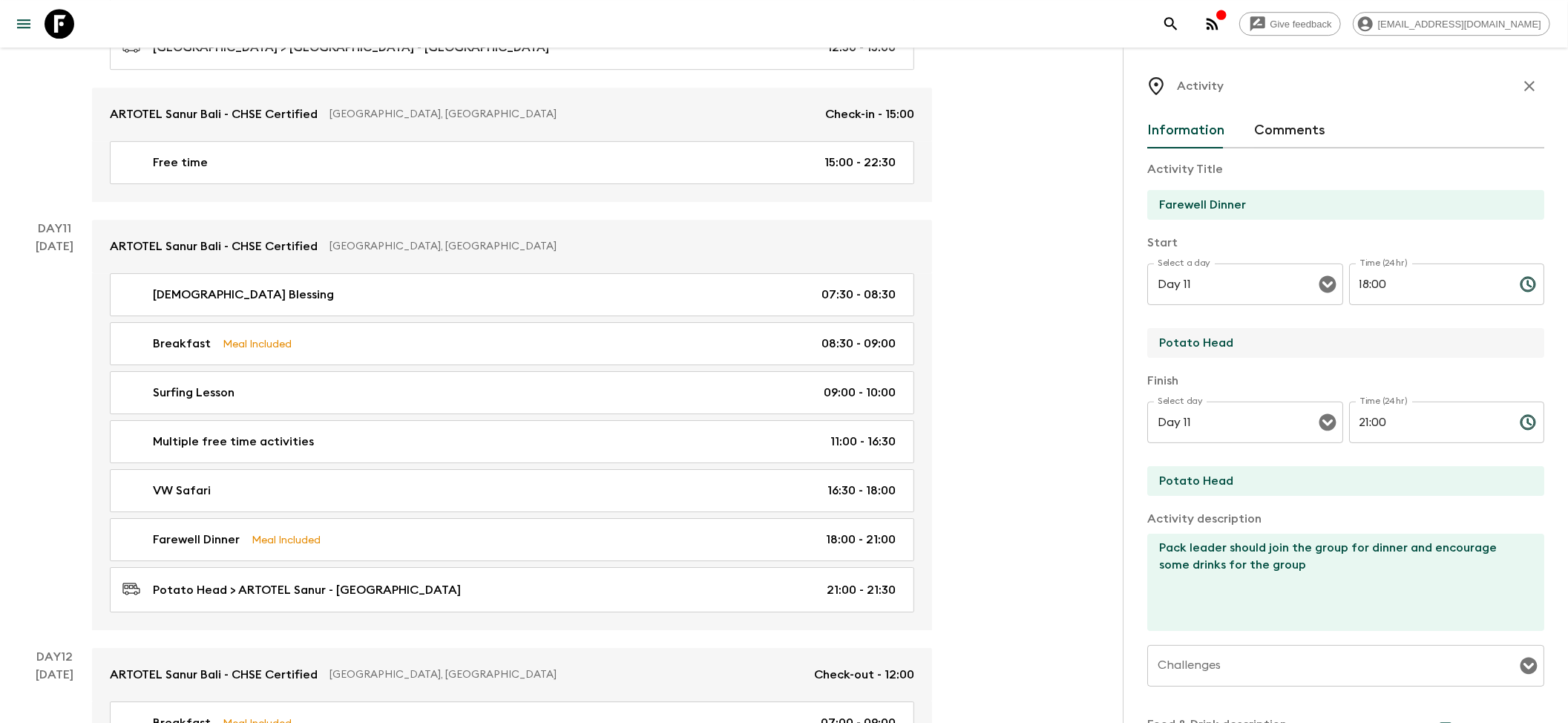
drag, startPoint x: 1225, startPoint y: 341, endPoint x: 901, endPoint y: 341, distance: 324.0
paste input "ARTOTEL Sanur Bali - CHSE Certifie"
type input "Potato Head"
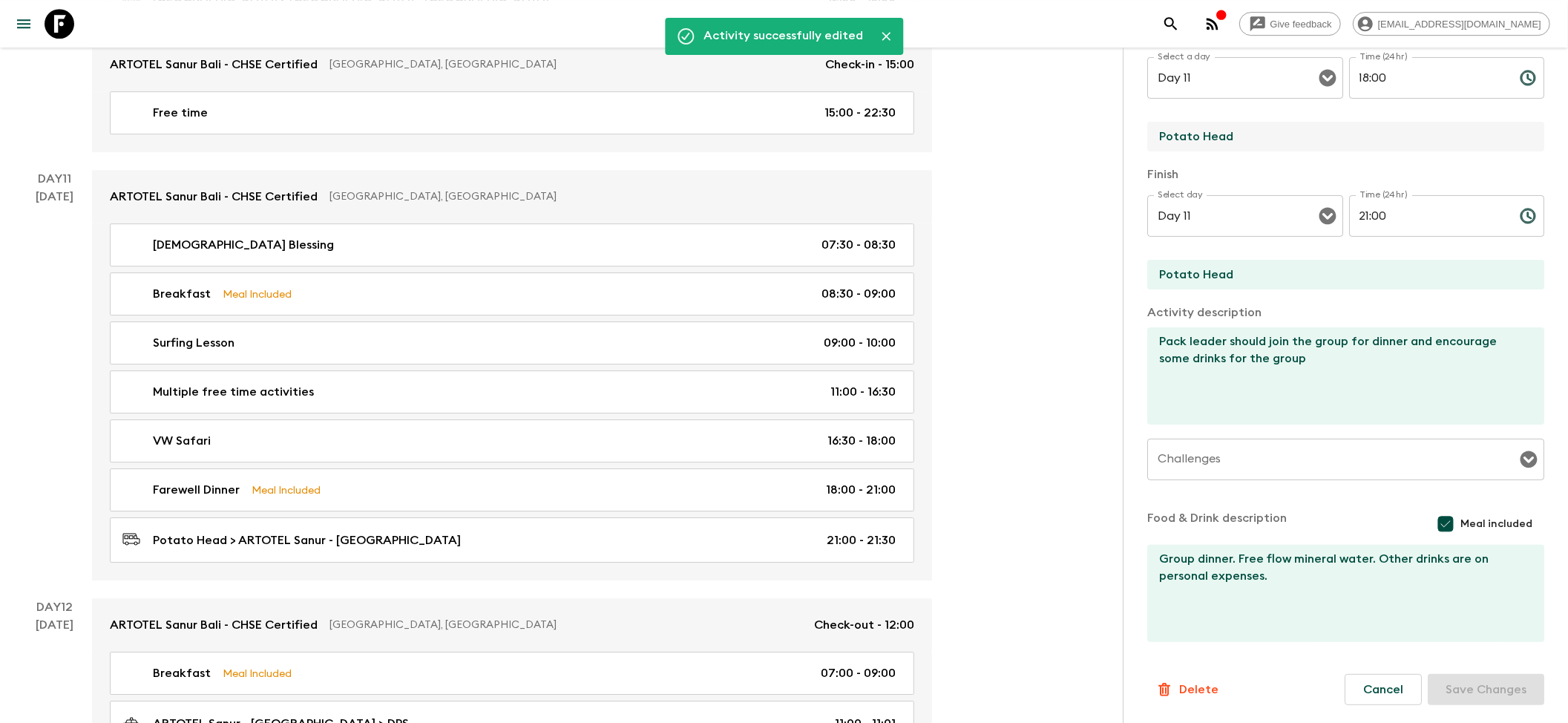
scroll to position [3982, 0]
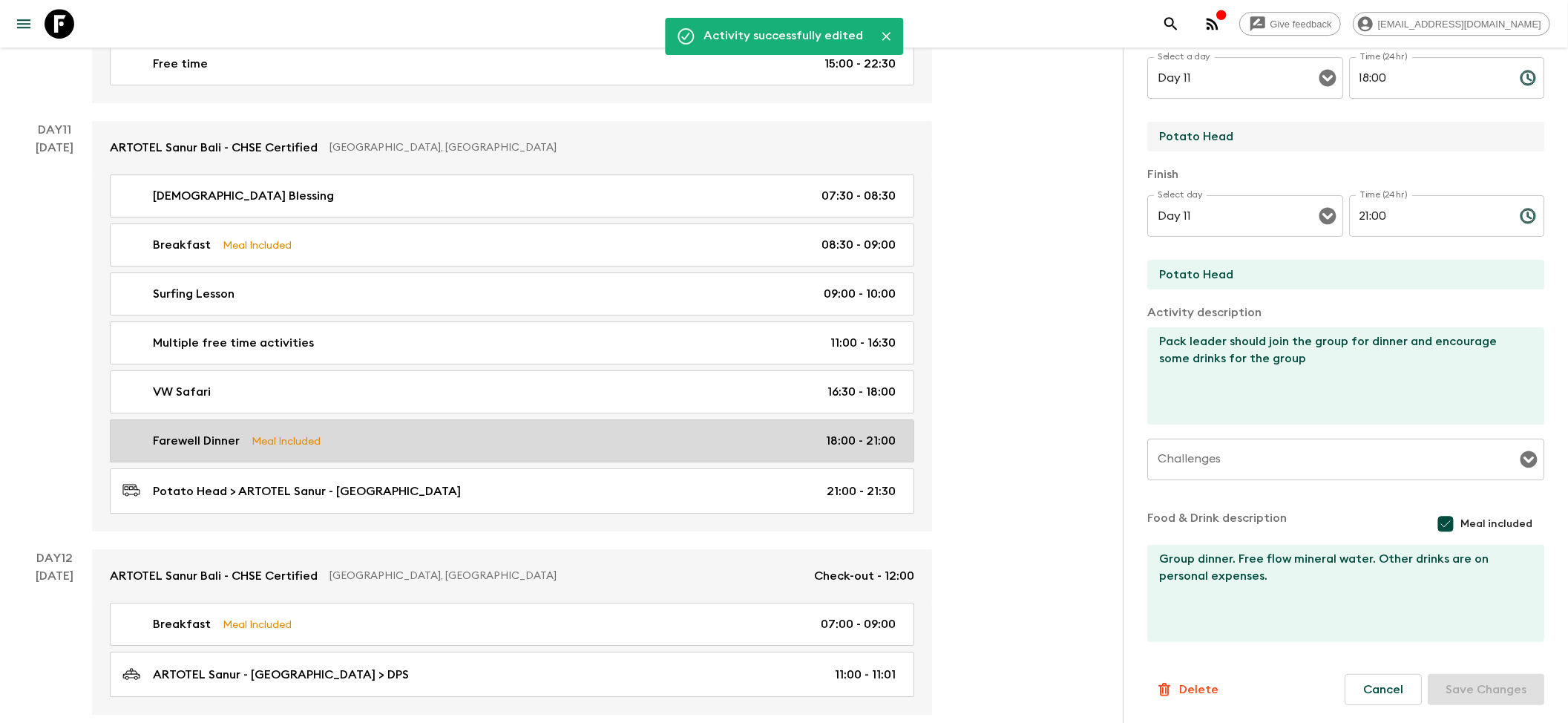
click at [243, 450] on div "Farewell Dinner Meal Included 18:00 - 21:00" at bounding box center [509, 441] width 773 height 18
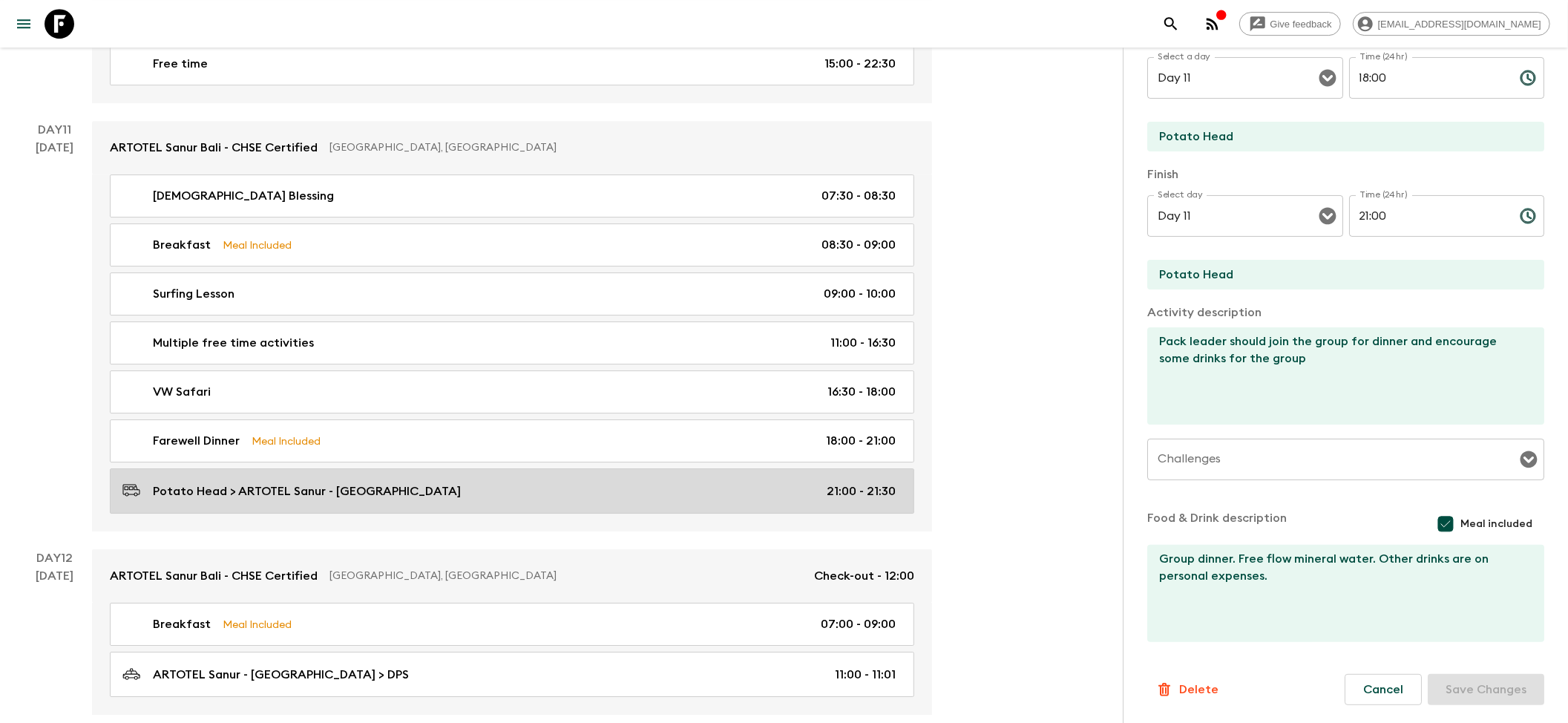
click at [232, 500] on p "Potato Head > ARTOTEL Sanur - [GEOGRAPHIC_DATA]" at bounding box center [306, 491] width 308 height 18
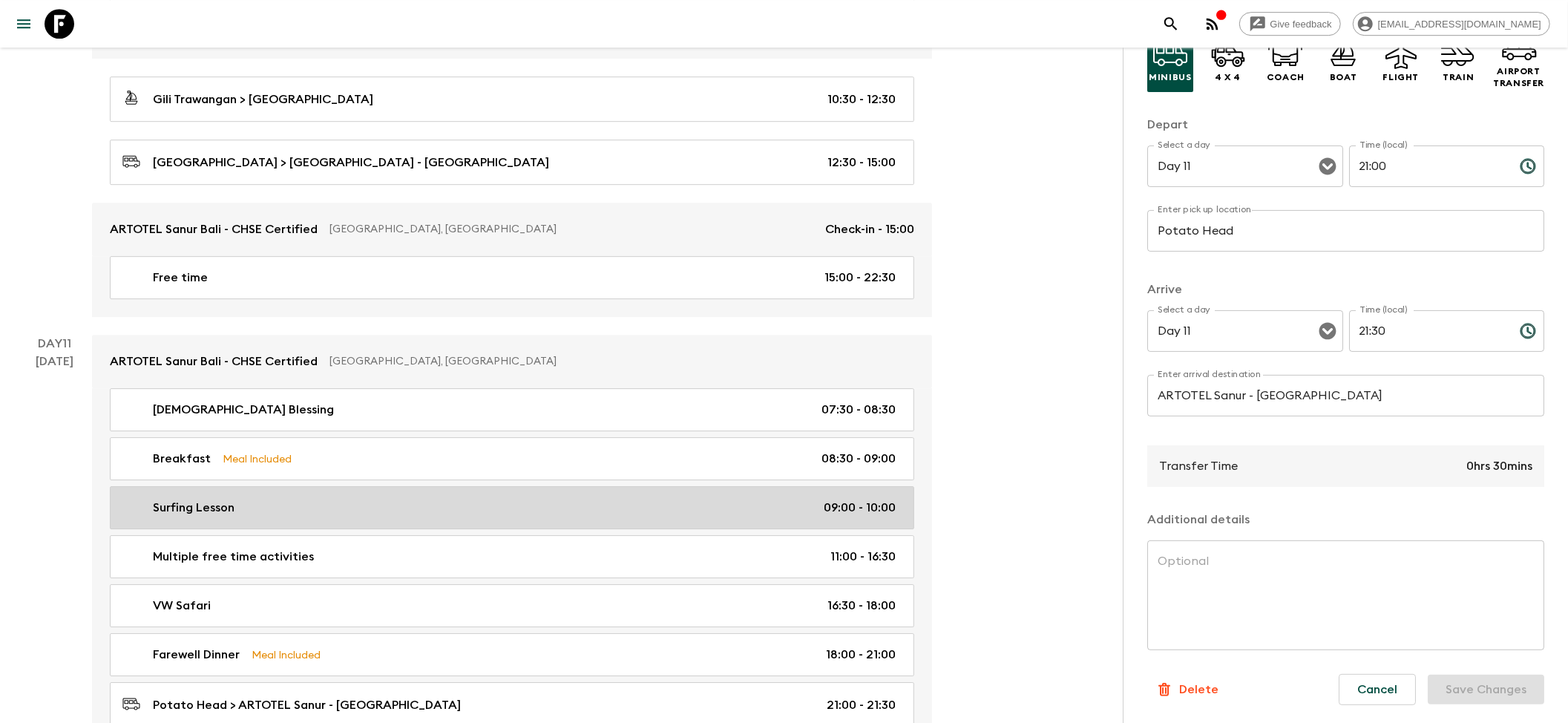
scroll to position [3685, 0]
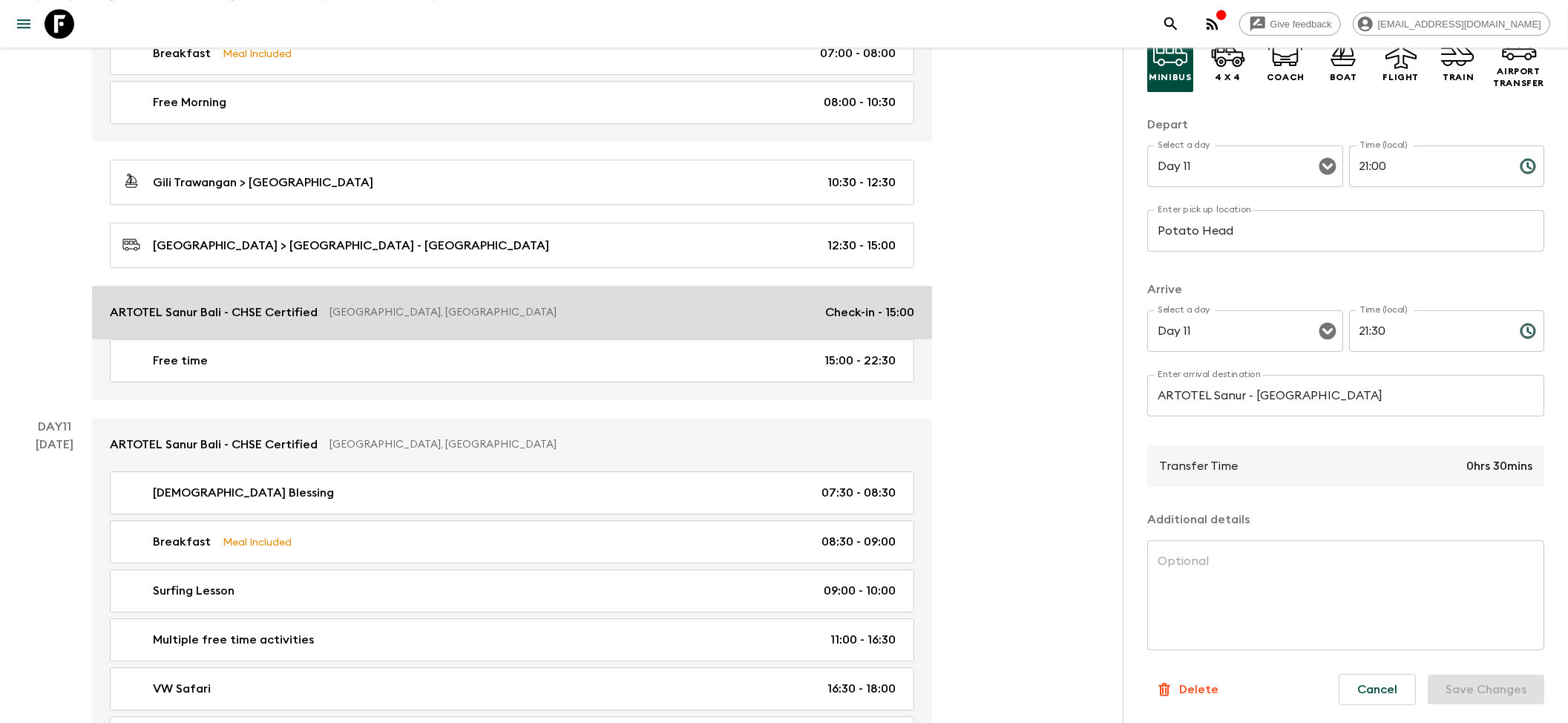
click at [256, 321] on p "ARTOTEL Sanur Bali - CHSE Certified" at bounding box center [214, 312] width 208 height 18
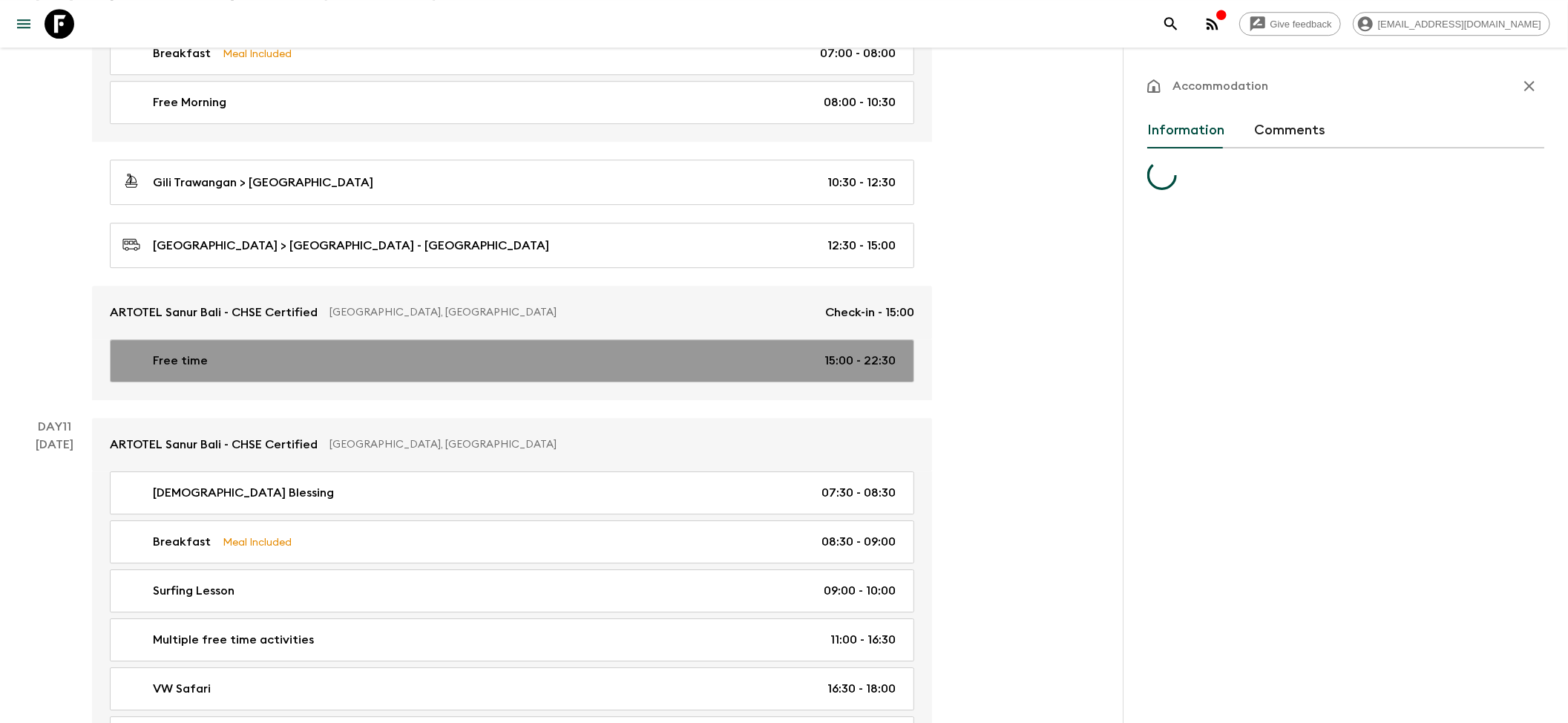
click at [242, 369] on div "Free time 15:00 - 22:30" at bounding box center [509, 361] width 773 height 18
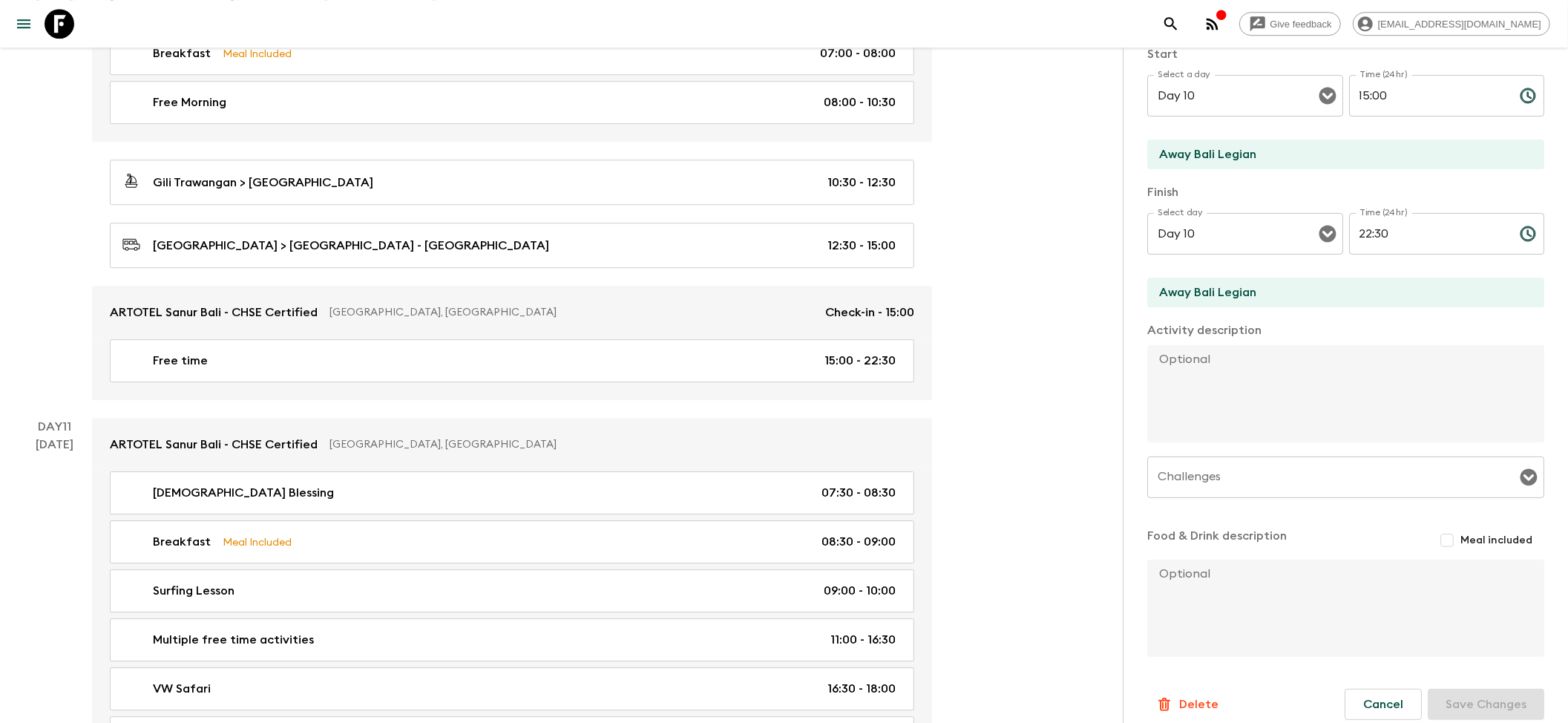
scroll to position [198, 0]
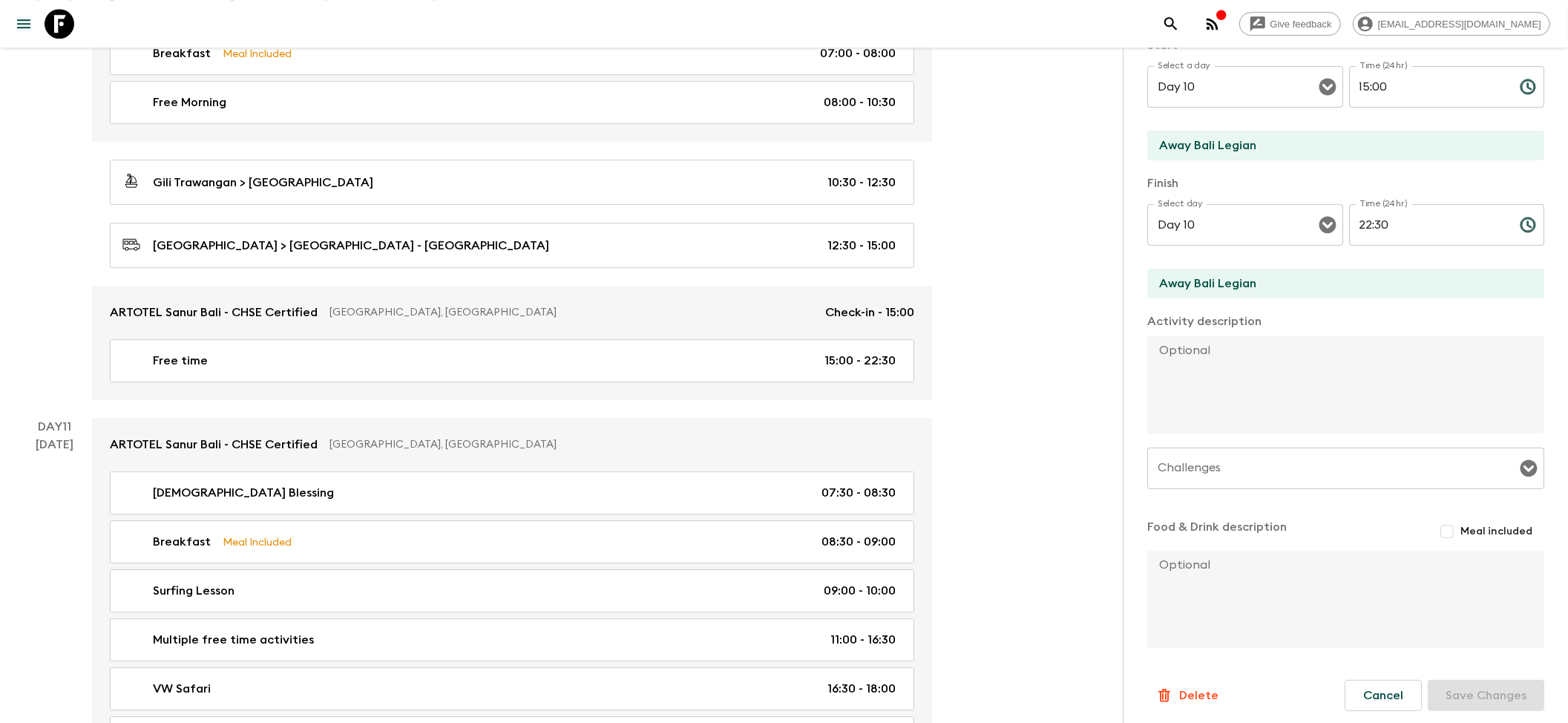
drag, startPoint x: 1277, startPoint y: 279, endPoint x: 968, endPoint y: 276, distance: 309.0
paste input "RTOTEL Sanur Bali - CHSE Certified"
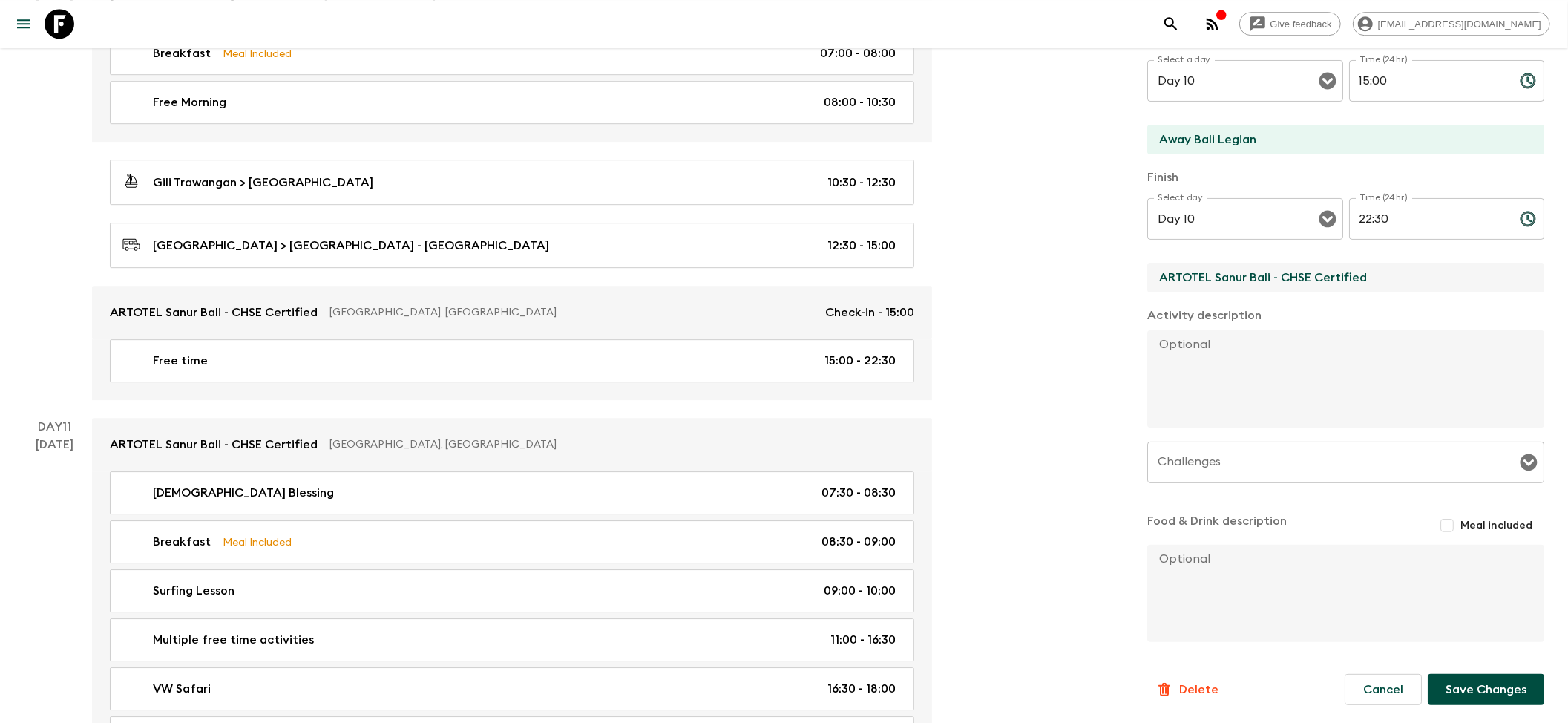
type input "ARTOTEL Sanur Bali - CHSE Certified"
click at [1474, 689] on button "Save Changes" at bounding box center [1486, 689] width 116 height 31
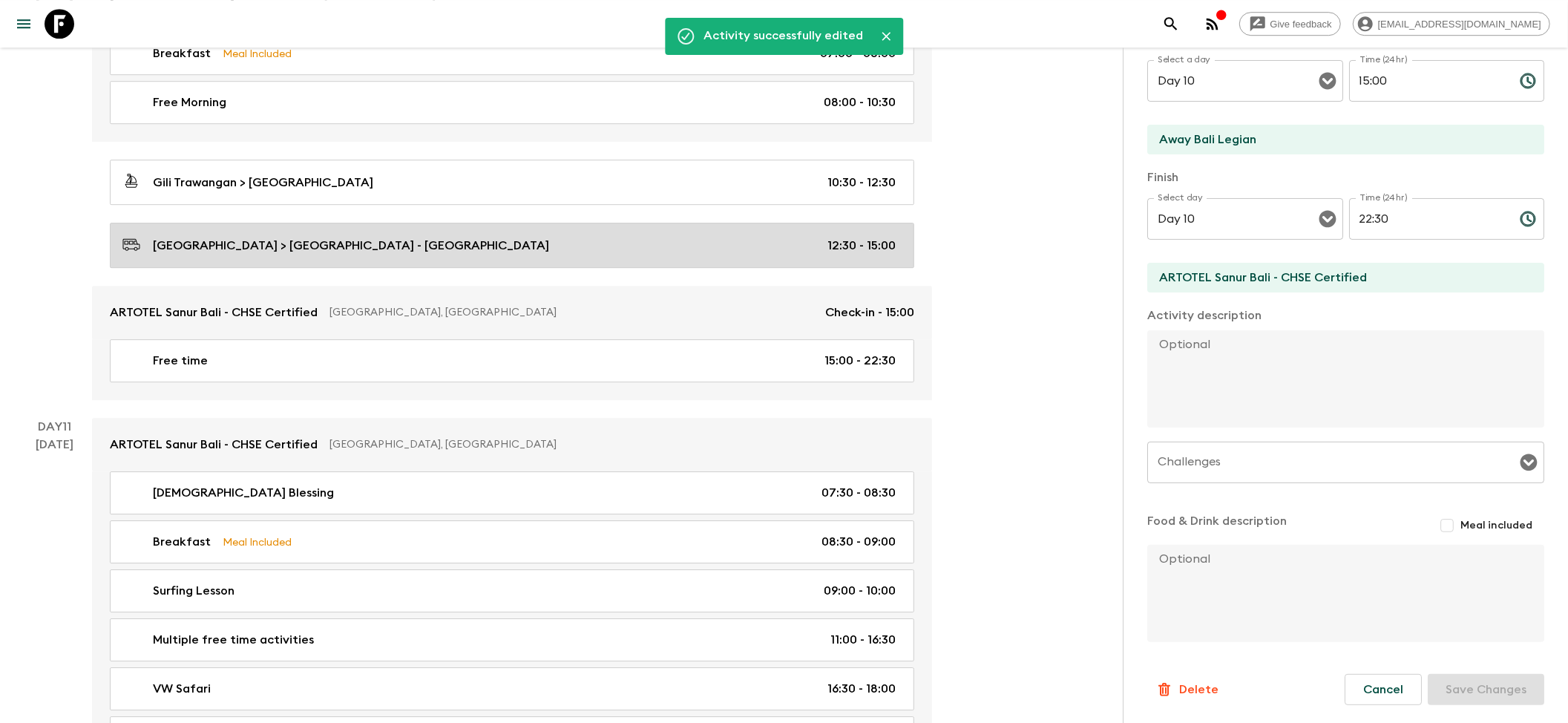
click at [370, 252] on link "[GEOGRAPHIC_DATA] > [GEOGRAPHIC_DATA] Sanur - [GEOGRAPHIC_DATA] 12:30 - 15:00" at bounding box center [512, 244] width 804 height 45
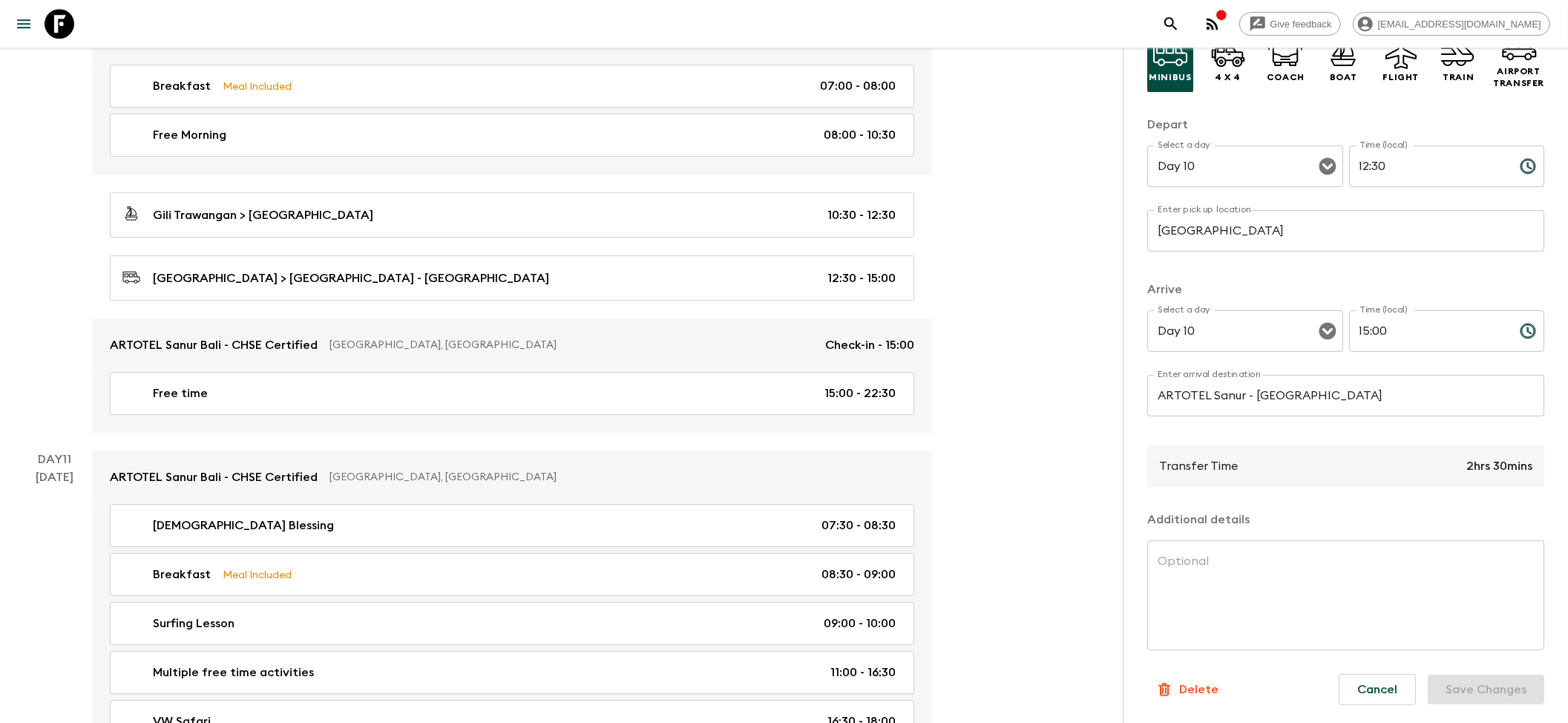
scroll to position [3586, 0]
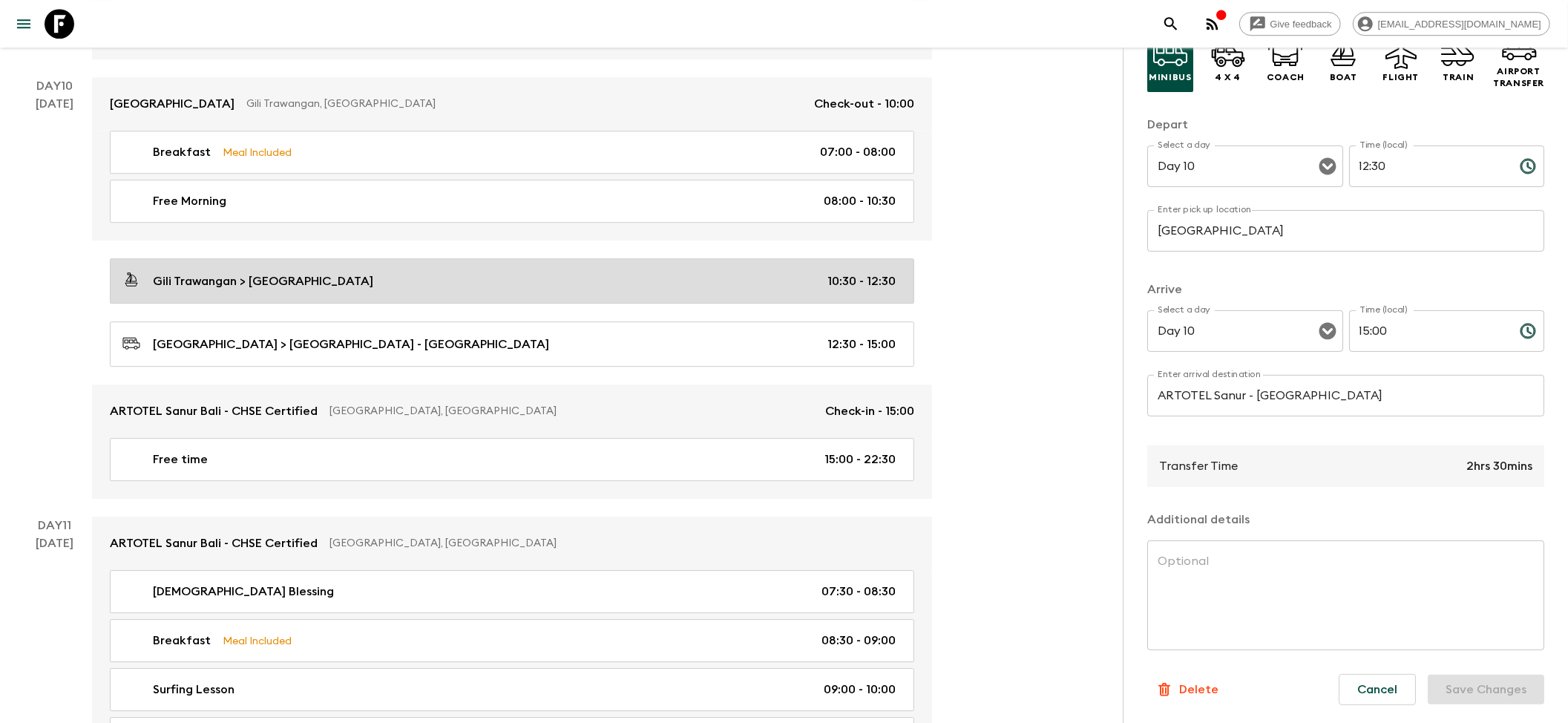
click at [278, 290] on p "Gili Trawangan > [GEOGRAPHIC_DATA]" at bounding box center [263, 281] width 220 height 18
type input "Gili Trawangan"
type input "[GEOGRAPHIC_DATA]"
type input "10:30"
type input "12:30"
